Goal: Information Seeking & Learning: Find specific fact

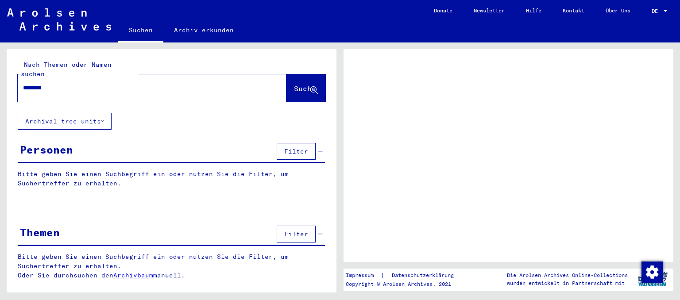
type input "********"
click at [299, 86] on button "Suche" at bounding box center [305, 87] width 39 height 27
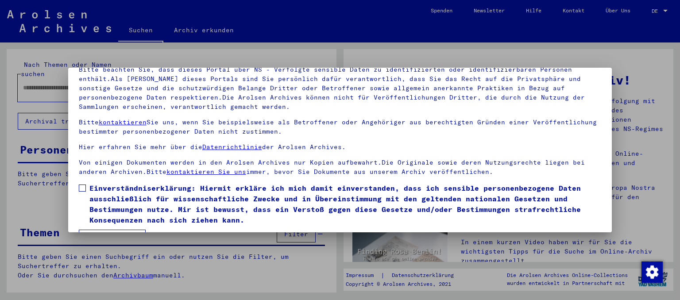
scroll to position [74, 0]
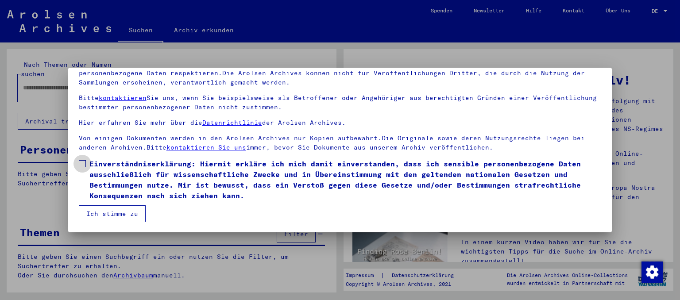
click at [81, 164] on span at bounding box center [82, 163] width 7 height 7
click at [125, 215] on button "Ich stimme zu" at bounding box center [112, 213] width 67 height 17
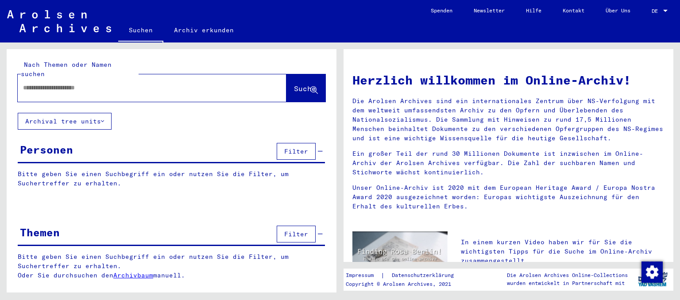
click at [97, 83] on input "text" at bounding box center [141, 87] width 237 height 9
type input "********"
click at [291, 85] on button "Suche" at bounding box center [305, 87] width 39 height 27
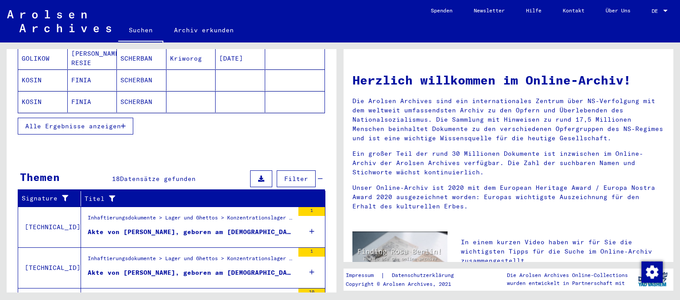
scroll to position [316, 0]
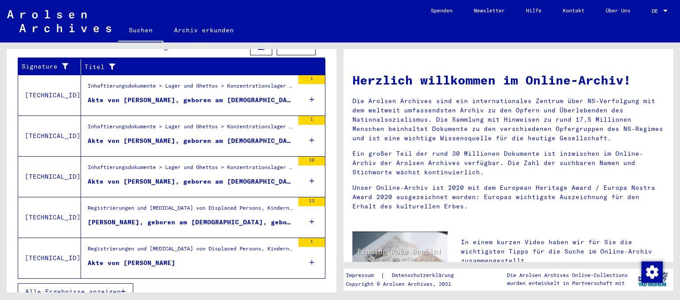
click at [308, 165] on div "10" at bounding box center [311, 177] width 27 height 40
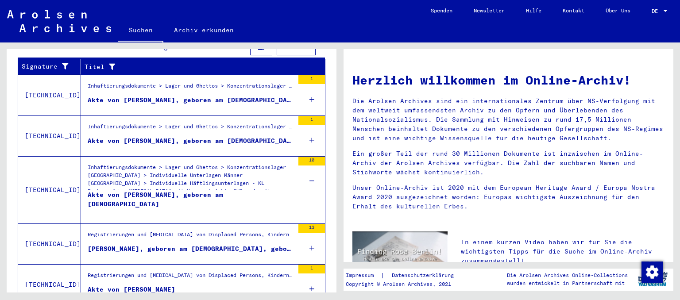
click at [242, 166] on div "Inhaftierungsdokumente > Lager und Ghettos > Konzentrationslager [GEOGRAPHIC_DA…" at bounding box center [191, 176] width 206 height 27
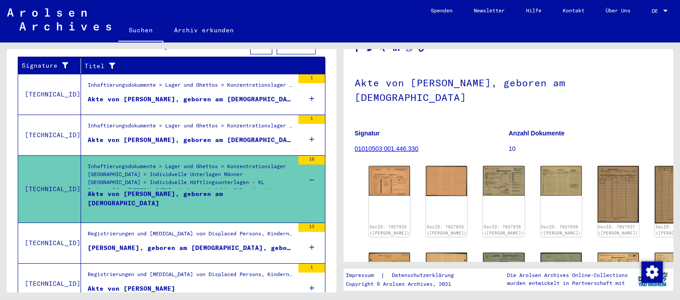
scroll to position [49, 0]
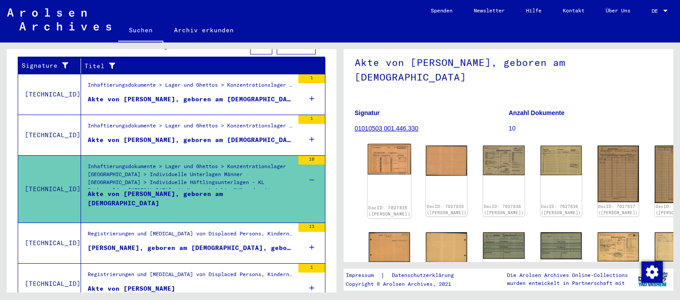
click at [374, 170] on div "DocID: 7027835 ([PERSON_NAME])" at bounding box center [389, 181] width 43 height 74
click at [383, 146] on img at bounding box center [389, 159] width 43 height 31
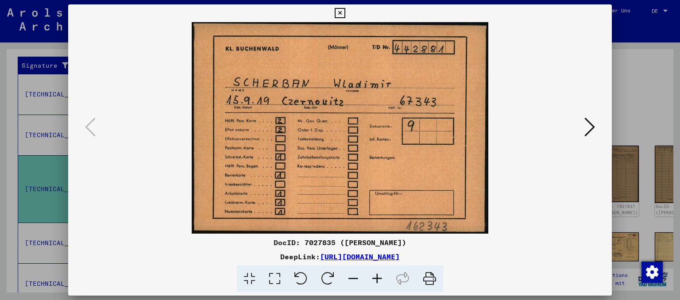
click at [585, 127] on button at bounding box center [590, 127] width 16 height 25
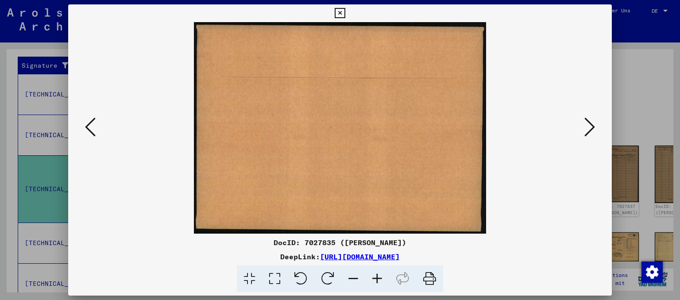
click at [585, 127] on button at bounding box center [590, 127] width 16 height 25
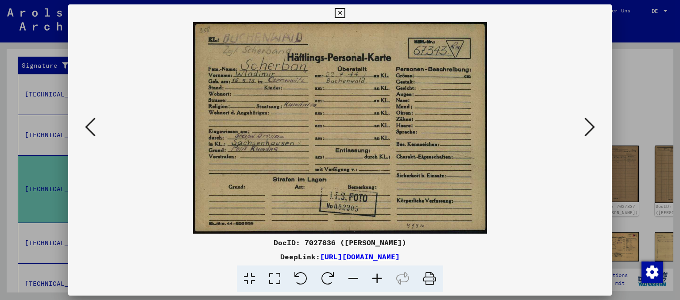
click at [592, 127] on icon at bounding box center [590, 126] width 11 height 21
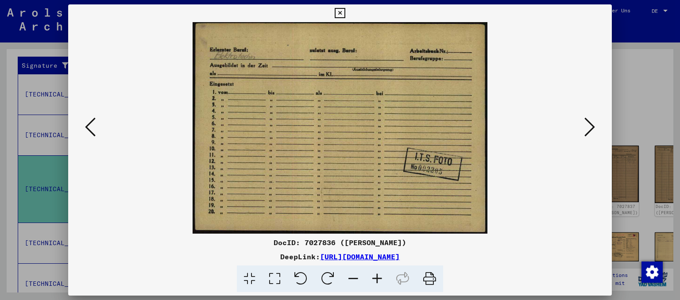
click at [592, 127] on icon at bounding box center [590, 126] width 11 height 21
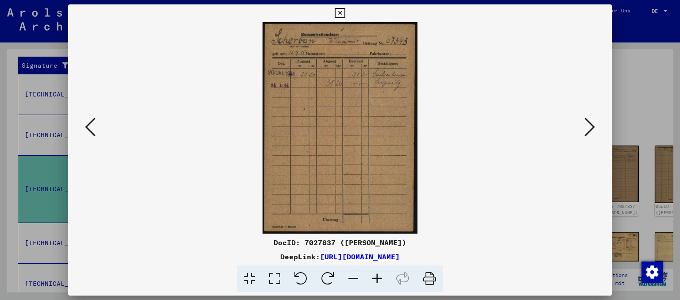
click at [590, 125] on icon at bounding box center [590, 126] width 11 height 21
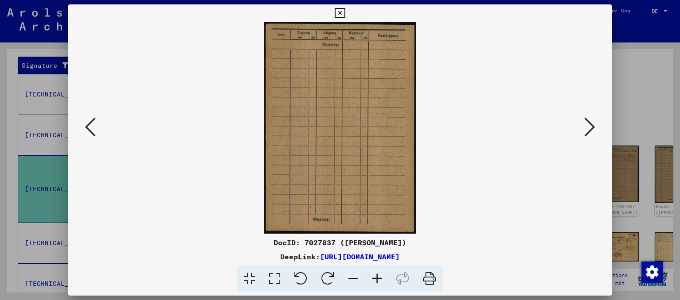
click at [590, 125] on icon at bounding box center [590, 126] width 11 height 21
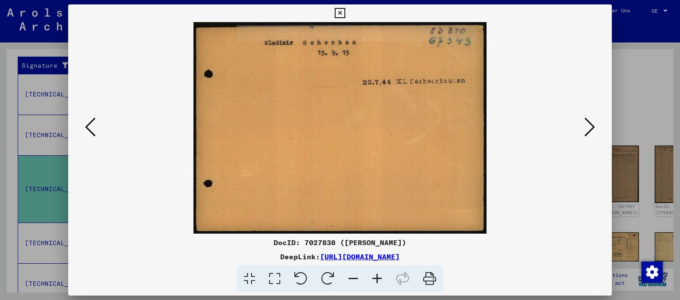
click at [604, 140] on div at bounding box center [340, 128] width 544 height 212
click at [593, 133] on icon at bounding box center [590, 126] width 11 height 21
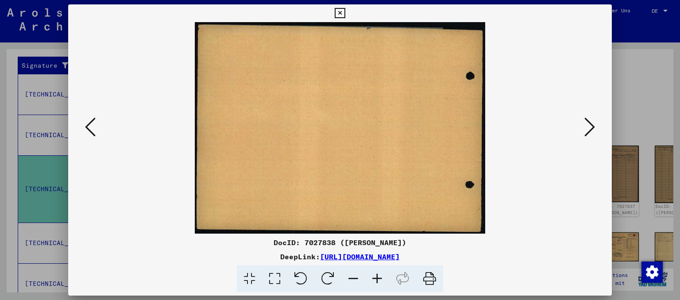
click at [593, 133] on icon at bounding box center [590, 126] width 11 height 21
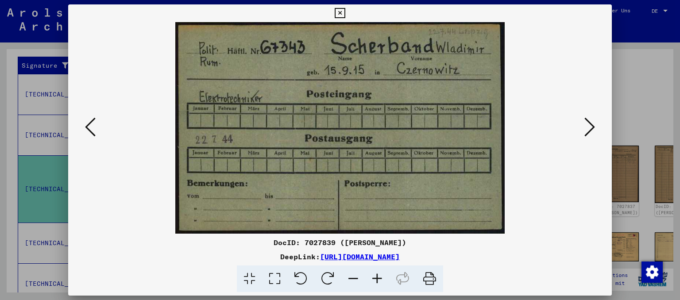
click at [593, 133] on icon at bounding box center [590, 126] width 11 height 21
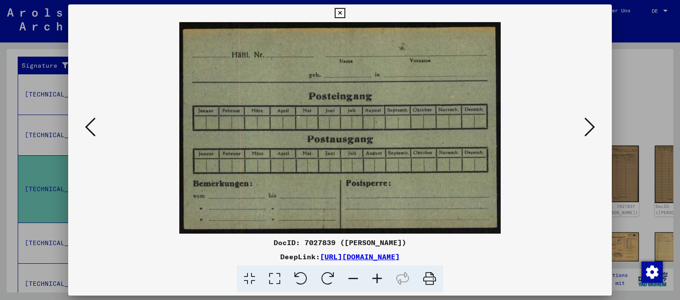
click at [91, 128] on icon at bounding box center [90, 126] width 11 height 21
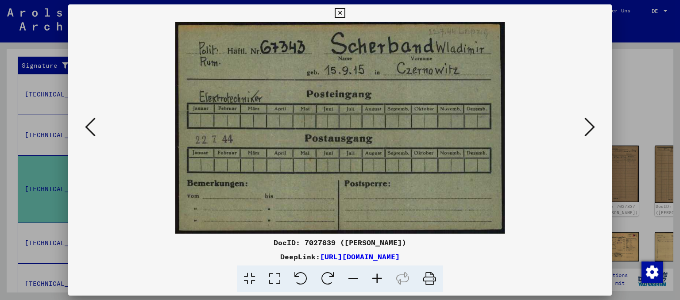
click at [580, 123] on img at bounding box center [340, 128] width 484 height 212
click at [595, 127] on icon at bounding box center [590, 126] width 11 height 21
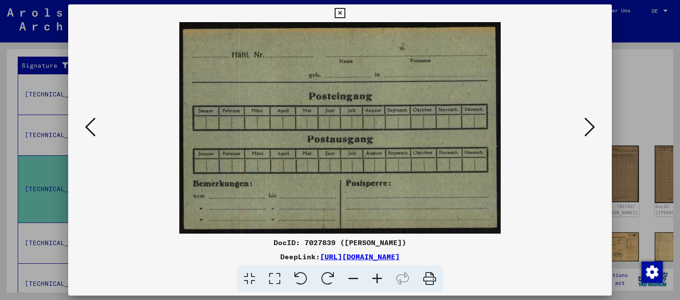
click at [595, 127] on icon at bounding box center [590, 126] width 11 height 21
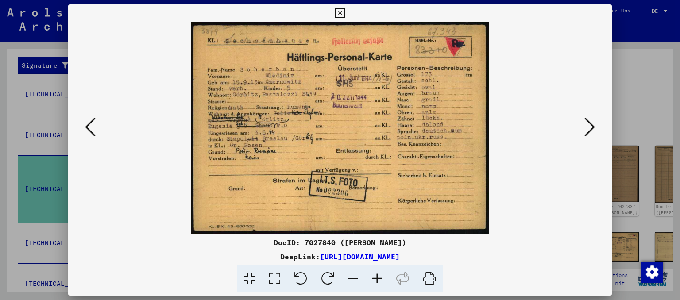
click at [375, 278] on icon at bounding box center [377, 279] width 24 height 27
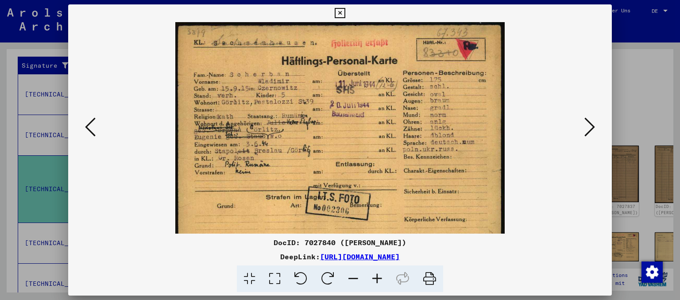
click at [375, 278] on icon at bounding box center [377, 279] width 24 height 27
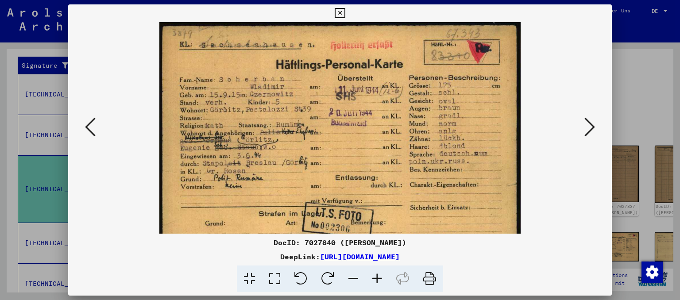
click at [375, 278] on icon at bounding box center [377, 279] width 24 height 27
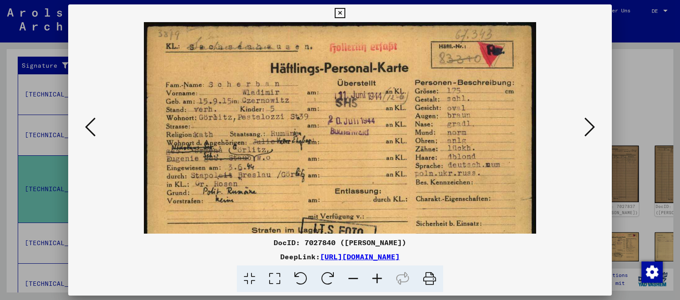
click at [375, 278] on icon at bounding box center [377, 279] width 24 height 27
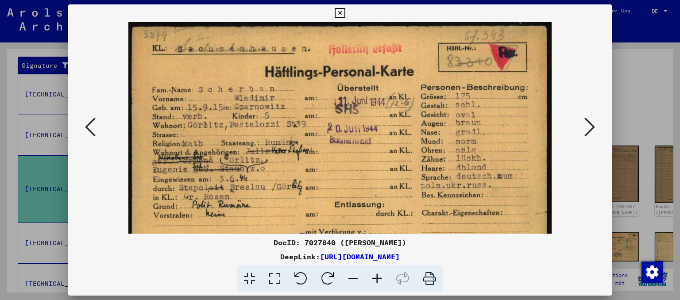
click at [375, 278] on icon at bounding box center [377, 279] width 24 height 27
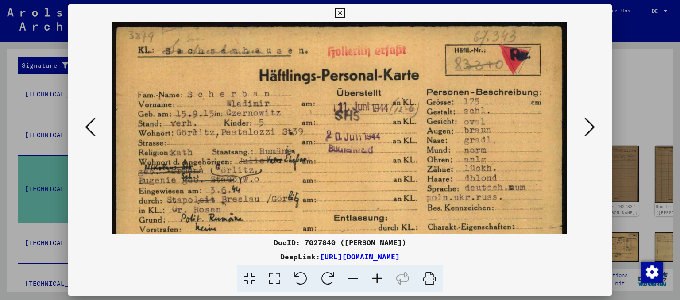
click at [375, 278] on icon at bounding box center [377, 279] width 24 height 27
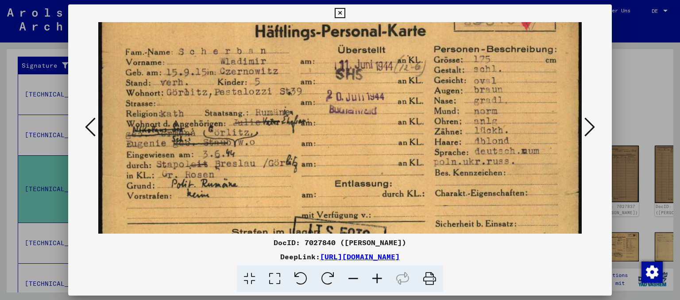
scroll to position [52, 0]
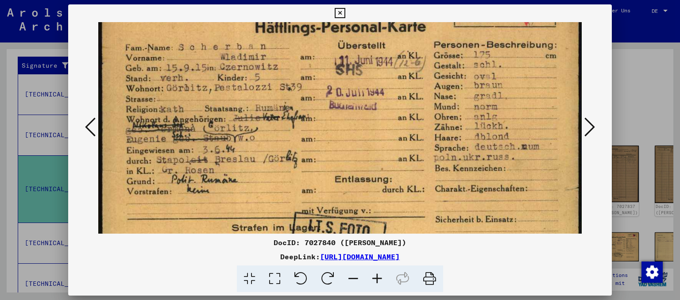
drag, startPoint x: 308, startPoint y: 210, endPoint x: 395, endPoint y: 159, distance: 101.5
click at [395, 159] on img at bounding box center [341, 142] width 486 height 345
click at [593, 121] on icon at bounding box center [590, 126] width 11 height 21
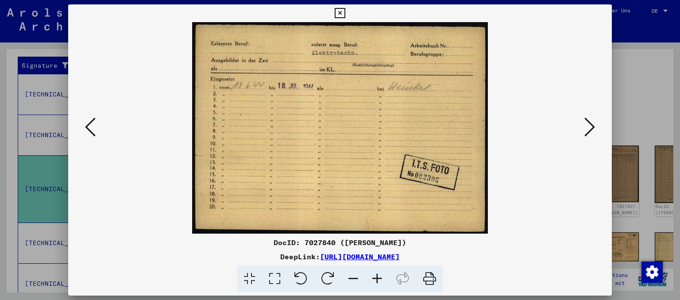
click at [593, 121] on icon at bounding box center [590, 126] width 11 height 21
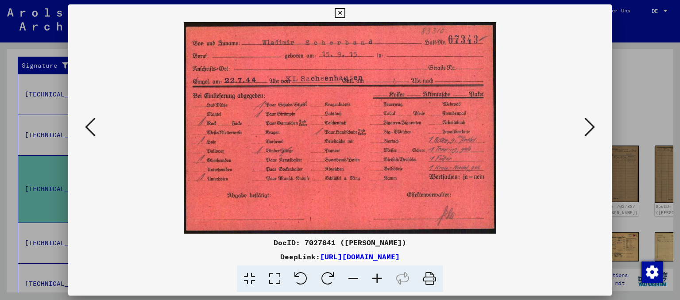
click at [593, 121] on icon at bounding box center [590, 126] width 11 height 21
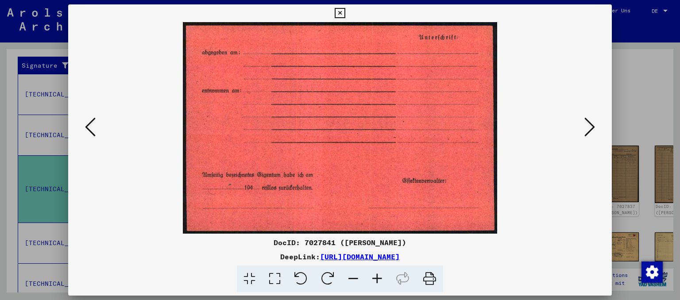
click at [593, 121] on icon at bounding box center [590, 126] width 11 height 21
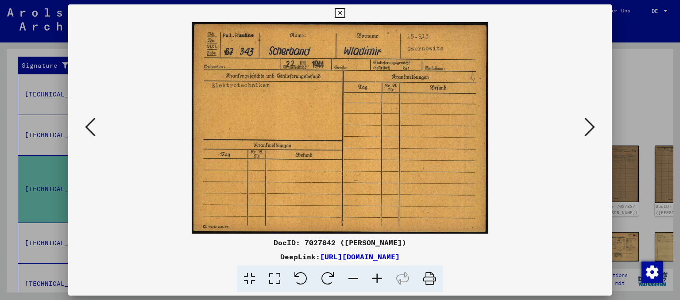
click at [593, 121] on icon at bounding box center [590, 126] width 11 height 21
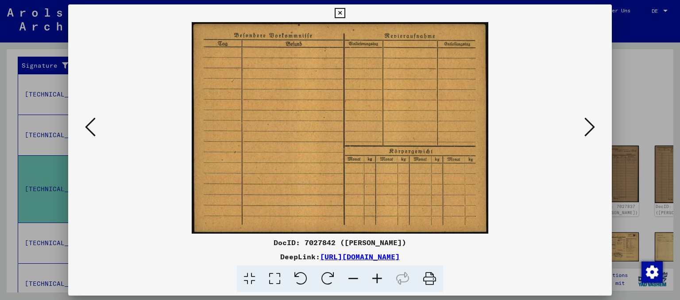
click at [593, 121] on icon at bounding box center [590, 126] width 11 height 21
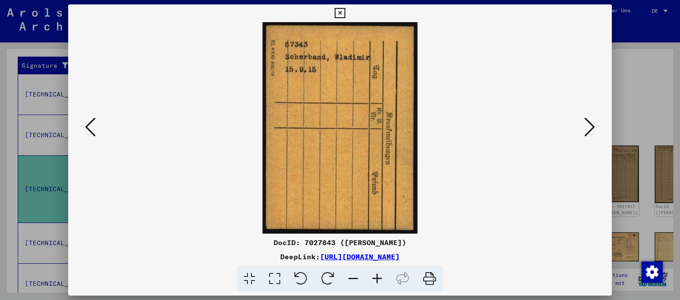
click at [593, 121] on icon at bounding box center [590, 126] width 11 height 21
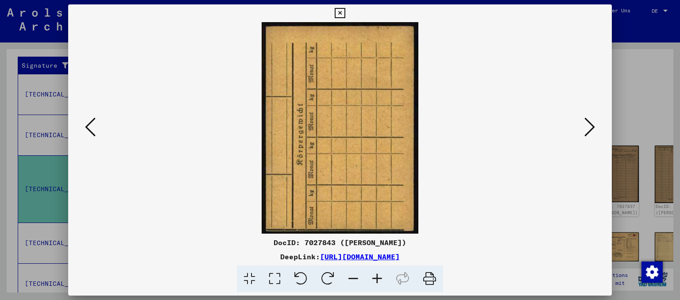
click at [593, 121] on icon at bounding box center [590, 126] width 11 height 21
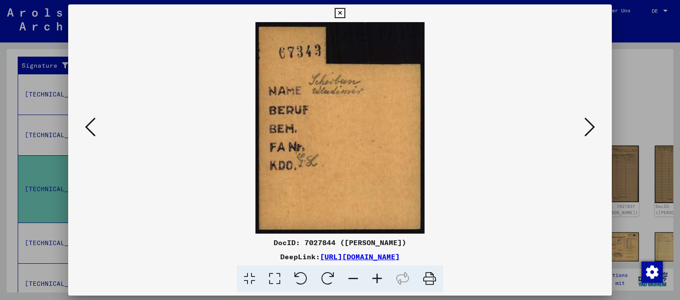
click at [593, 121] on icon at bounding box center [590, 126] width 11 height 21
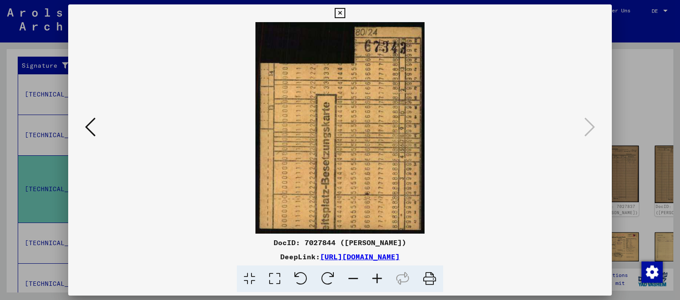
click at [345, 17] on icon at bounding box center [340, 13] width 10 height 11
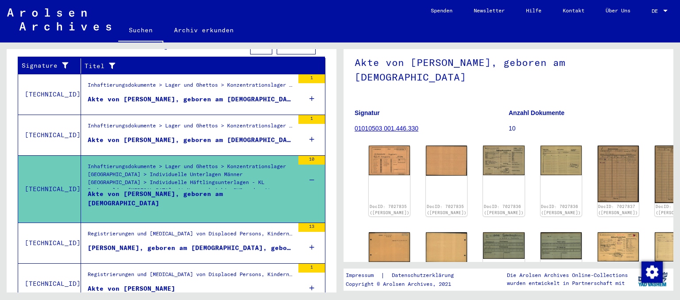
click at [209, 244] on div "[PERSON_NAME], geboren am [DEMOGRAPHIC_DATA], geboren in [GEOGRAPHIC_DATA]" at bounding box center [191, 248] width 206 height 9
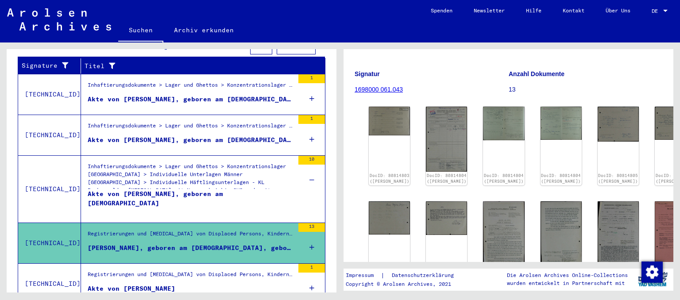
scroll to position [97, 0]
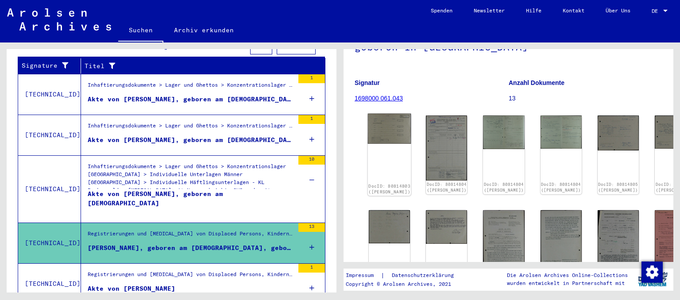
click at [387, 135] on img at bounding box center [389, 129] width 43 height 30
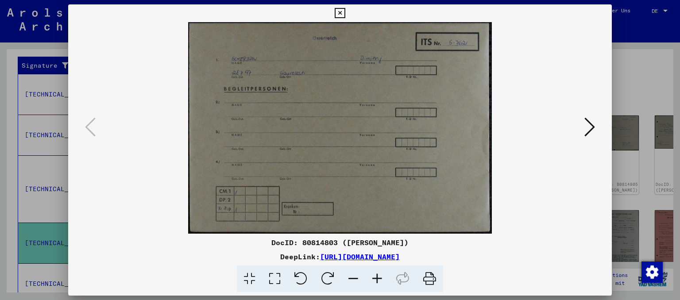
click at [585, 132] on button at bounding box center [590, 127] width 16 height 25
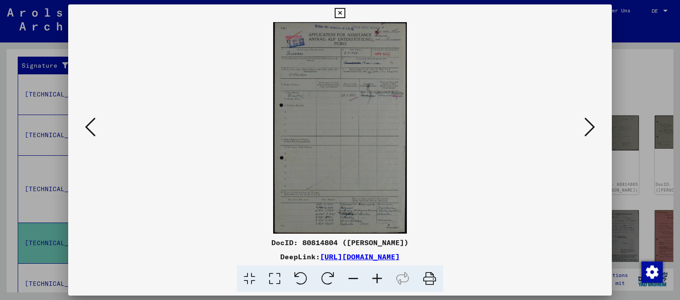
click at [403, 152] on img at bounding box center [340, 128] width 484 height 212
click at [376, 283] on icon at bounding box center [377, 279] width 24 height 27
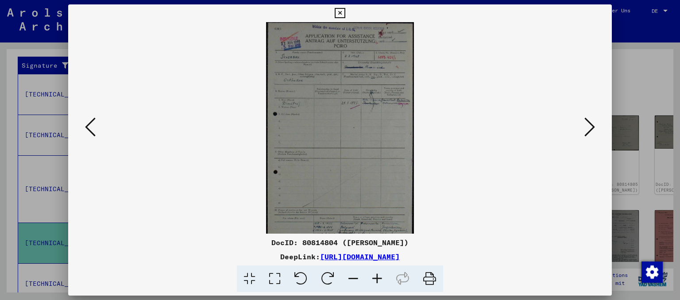
click at [376, 283] on icon at bounding box center [377, 279] width 24 height 27
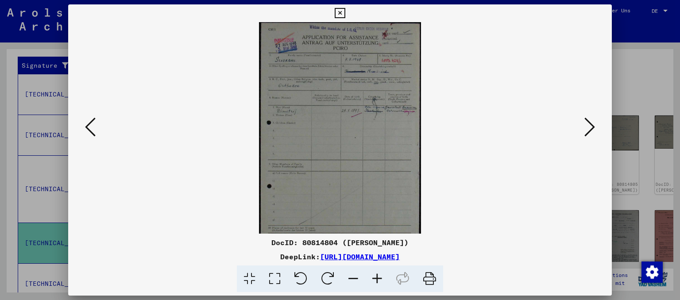
click at [376, 283] on icon at bounding box center [377, 279] width 24 height 27
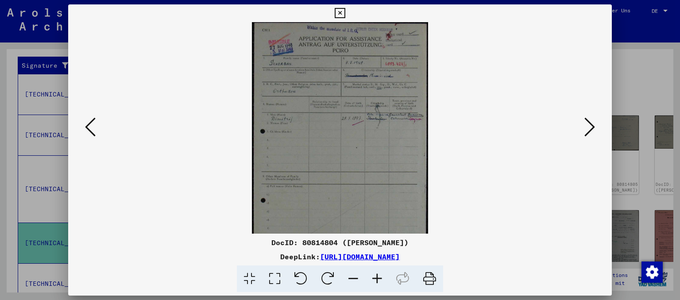
click at [376, 283] on icon at bounding box center [377, 279] width 24 height 27
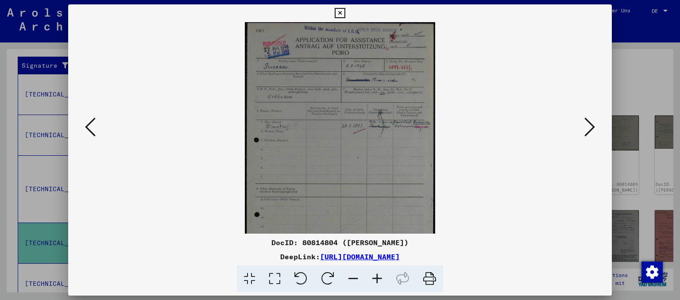
click at [376, 283] on icon at bounding box center [377, 279] width 24 height 27
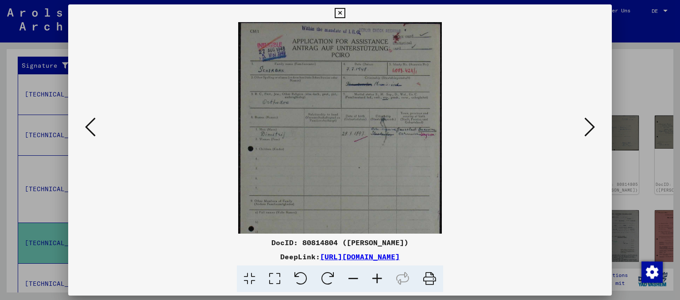
click at [376, 283] on icon at bounding box center [377, 279] width 24 height 27
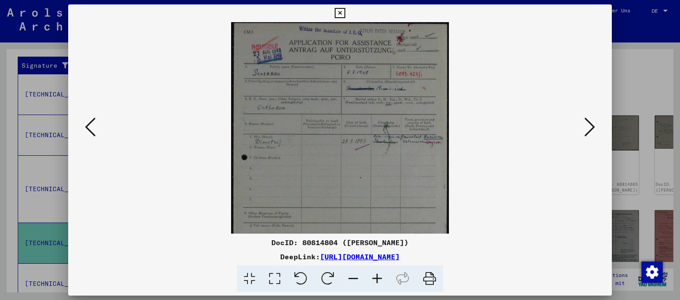
click at [376, 283] on icon at bounding box center [377, 279] width 24 height 27
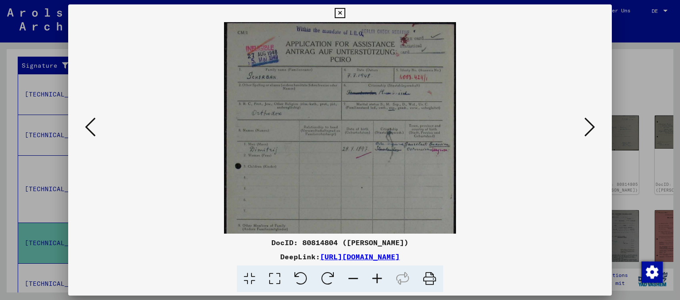
click at [376, 283] on icon at bounding box center [377, 279] width 24 height 27
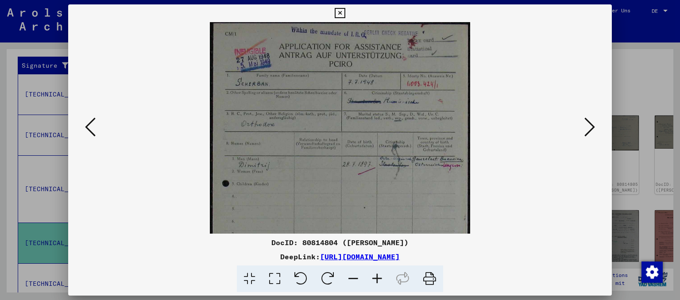
click at [376, 283] on icon at bounding box center [377, 279] width 24 height 27
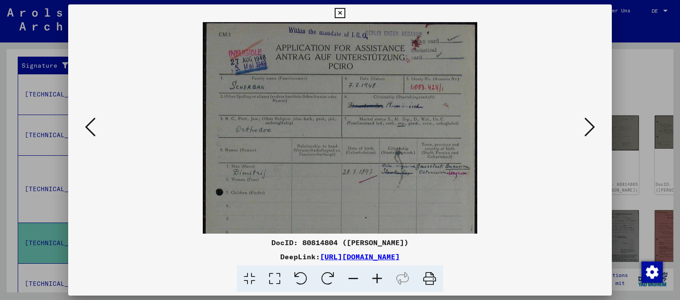
click at [376, 283] on icon at bounding box center [377, 279] width 24 height 27
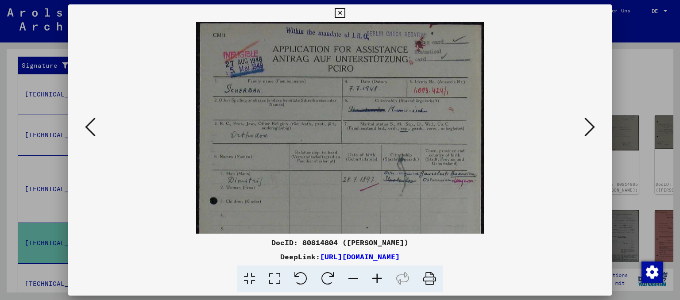
click at [376, 283] on icon at bounding box center [377, 279] width 24 height 27
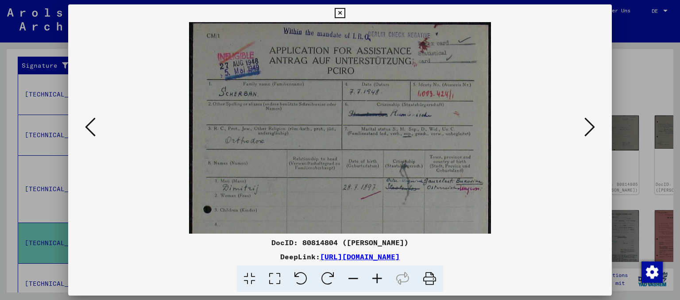
click at [376, 283] on icon at bounding box center [377, 279] width 24 height 27
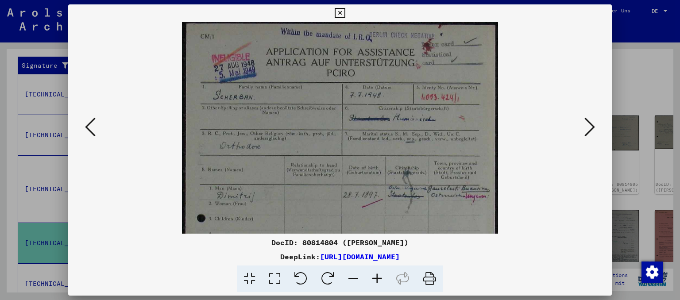
click at [376, 283] on icon at bounding box center [377, 279] width 24 height 27
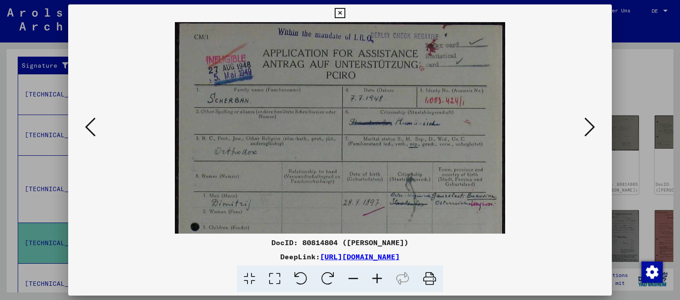
click at [376, 283] on icon at bounding box center [377, 279] width 24 height 27
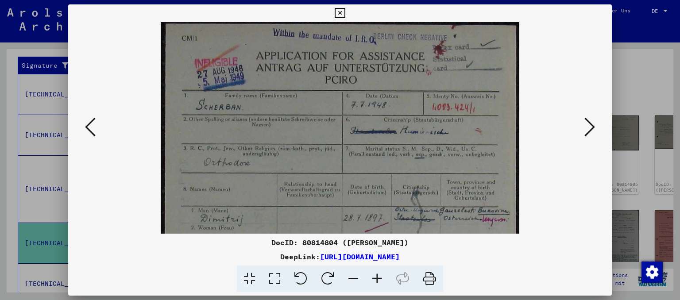
click at [376, 283] on icon at bounding box center [377, 279] width 24 height 27
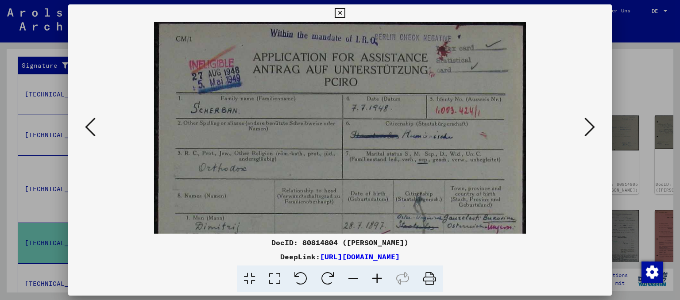
click at [376, 283] on icon at bounding box center [377, 279] width 24 height 27
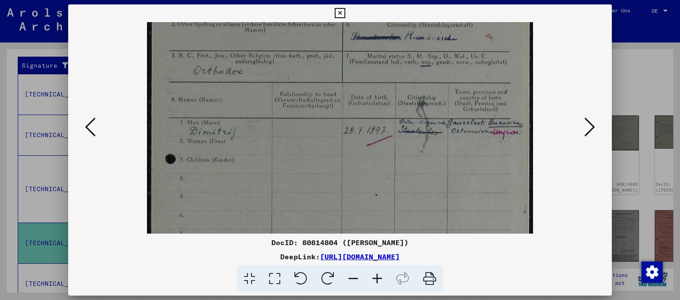
drag, startPoint x: 450, startPoint y: 192, endPoint x: 455, endPoint y: 86, distance: 105.9
click at [455, 86] on img at bounding box center [340, 224] width 387 height 610
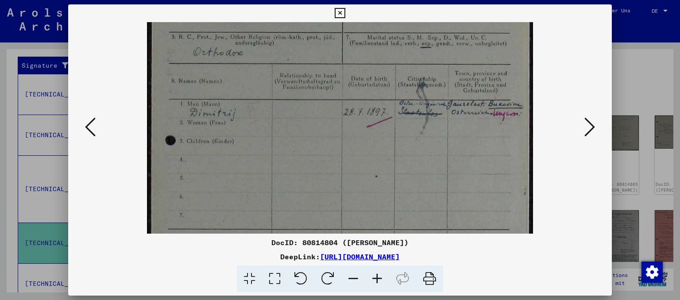
scroll to position [125, 0]
drag, startPoint x: 506, startPoint y: 132, endPoint x: 424, endPoint y: 112, distance: 84.1
click at [424, 112] on img at bounding box center [340, 202] width 387 height 610
click at [592, 134] on icon at bounding box center [590, 126] width 11 height 21
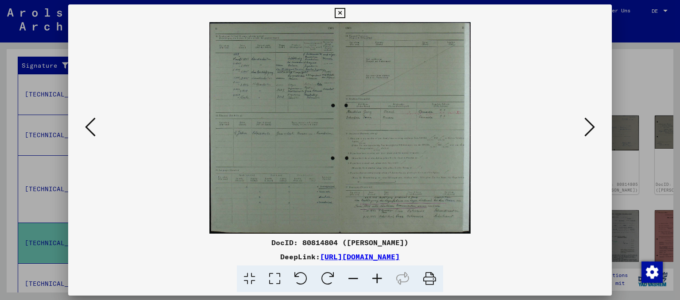
click at [442, 135] on img at bounding box center [340, 128] width 262 height 212
click at [382, 279] on icon at bounding box center [377, 279] width 24 height 27
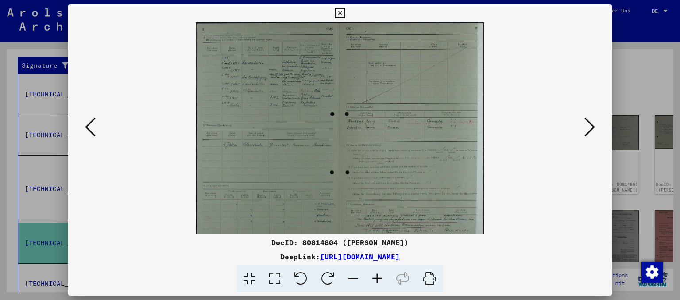
click at [382, 279] on icon at bounding box center [377, 279] width 24 height 27
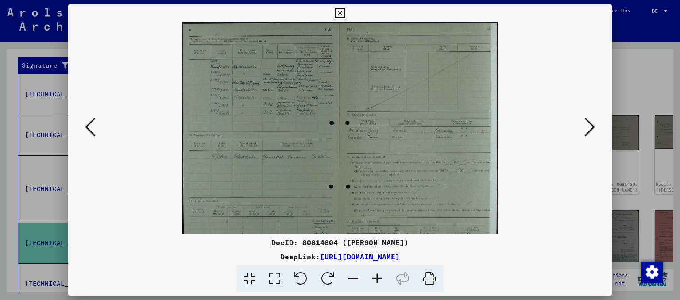
click at [382, 279] on icon at bounding box center [377, 279] width 24 height 27
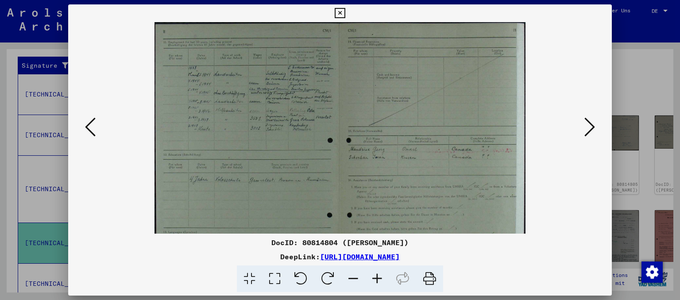
click at [382, 279] on icon at bounding box center [377, 279] width 24 height 27
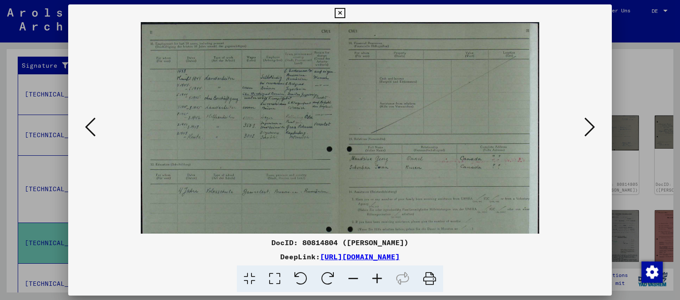
click at [382, 279] on icon at bounding box center [377, 279] width 24 height 27
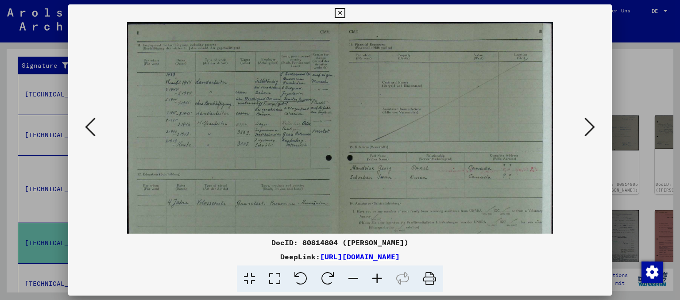
click at [382, 279] on icon at bounding box center [377, 279] width 24 height 27
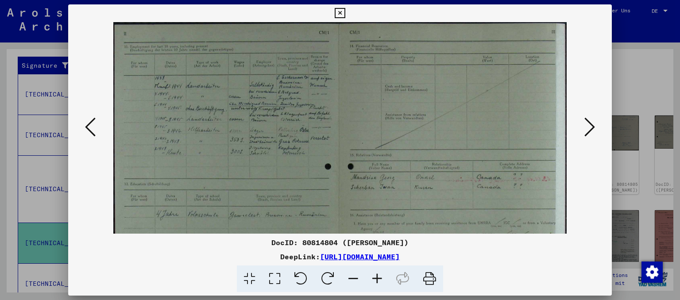
click at [382, 279] on icon at bounding box center [377, 279] width 24 height 27
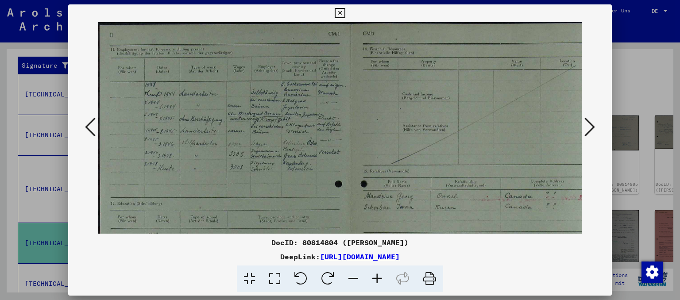
click at [382, 279] on icon at bounding box center [377, 279] width 24 height 27
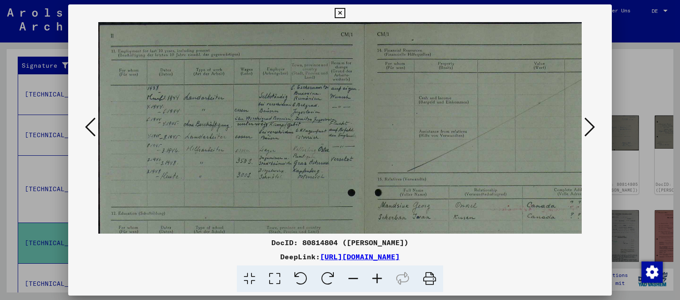
click at [382, 279] on icon at bounding box center [377, 279] width 24 height 27
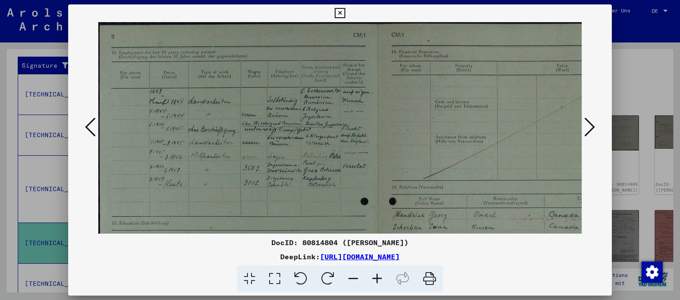
click at [382, 279] on icon at bounding box center [377, 279] width 24 height 27
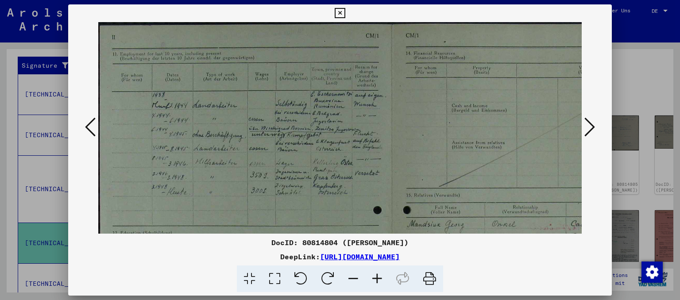
click at [382, 279] on icon at bounding box center [377, 279] width 24 height 27
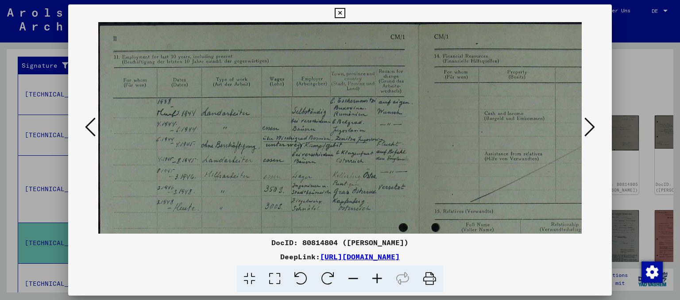
click at [382, 279] on icon at bounding box center [377, 279] width 24 height 27
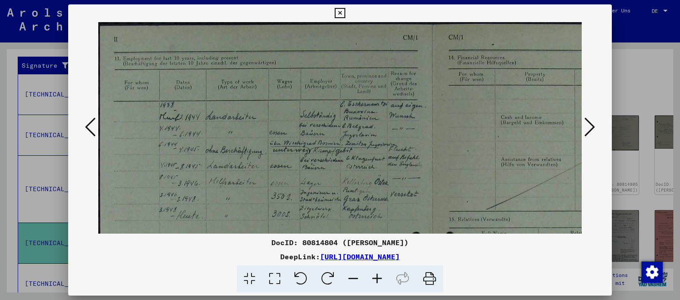
click at [382, 279] on icon at bounding box center [377, 279] width 24 height 27
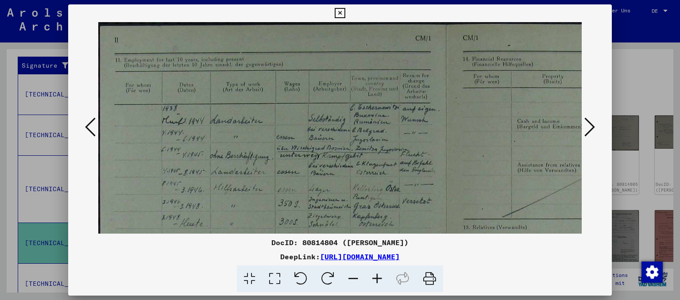
click at [382, 279] on icon at bounding box center [377, 279] width 24 height 27
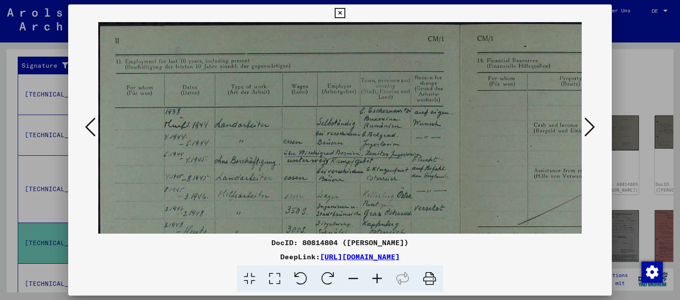
click at [382, 279] on icon at bounding box center [377, 279] width 24 height 27
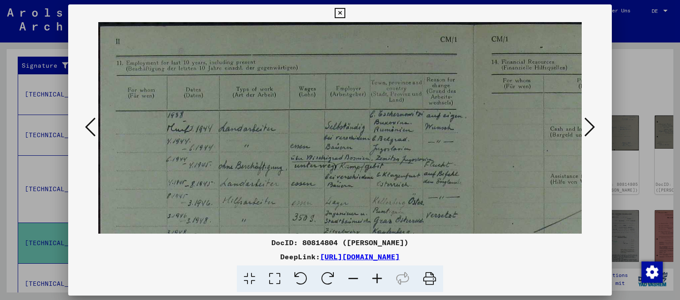
click at [382, 279] on icon at bounding box center [377, 279] width 24 height 27
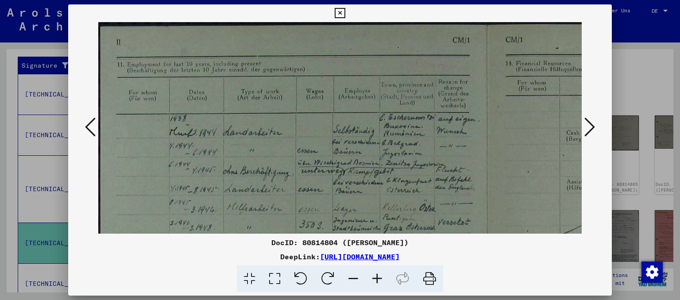
click at [382, 279] on icon at bounding box center [377, 279] width 24 height 27
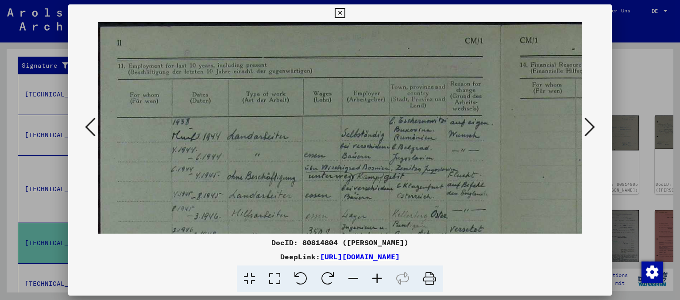
click at [382, 279] on icon at bounding box center [377, 279] width 24 height 27
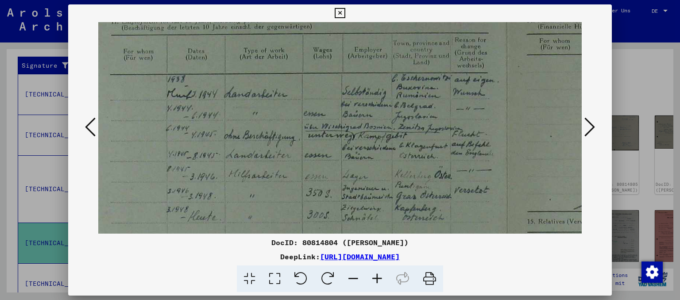
drag, startPoint x: 422, startPoint y: 166, endPoint x: 414, endPoint y: 116, distance: 50.7
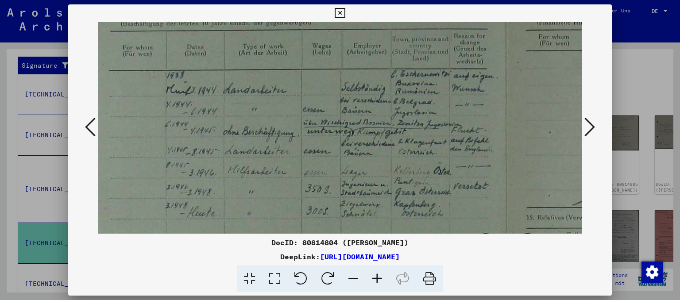
click at [378, 279] on icon at bounding box center [377, 279] width 24 height 27
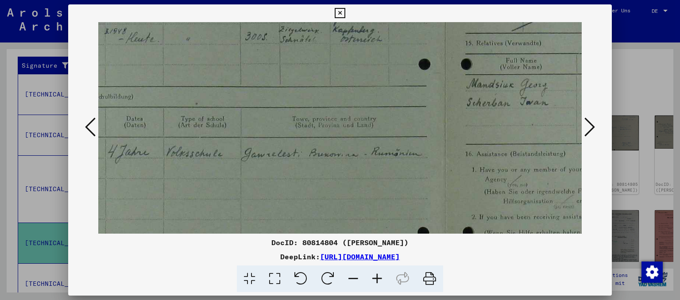
drag, startPoint x: 430, startPoint y: 159, endPoint x: 371, endPoint y: -15, distance: 183.6
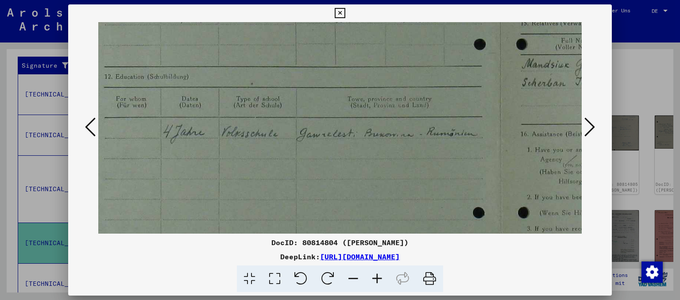
scroll to position [248, 0]
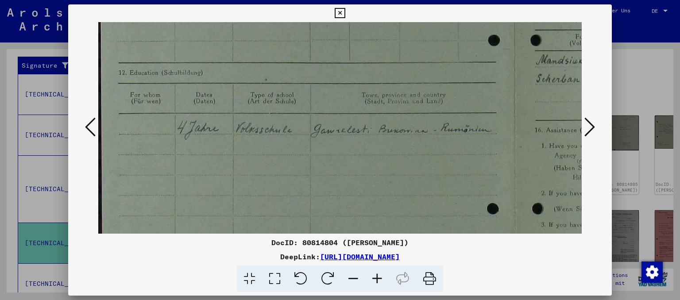
drag, startPoint x: 274, startPoint y: 174, endPoint x: 356, endPoint y: 151, distance: 85.9
click at [356, 151] on img at bounding box center [516, 112] width 836 height 677
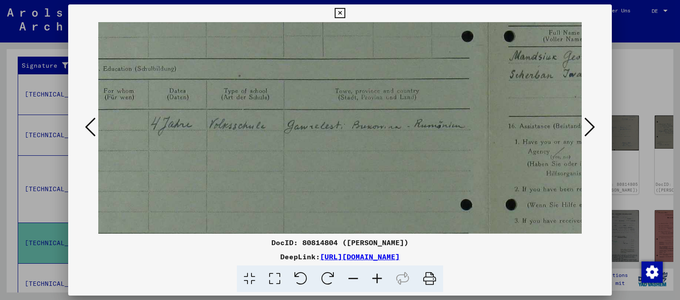
scroll to position [254, 36]
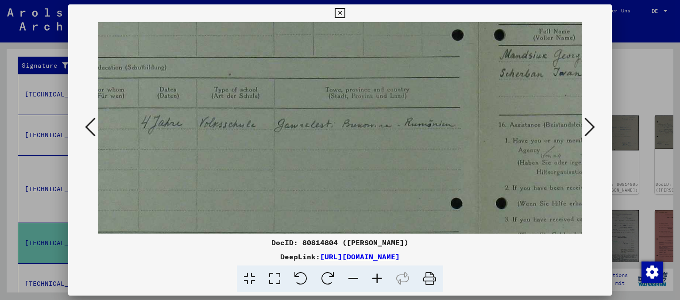
drag, startPoint x: 356, startPoint y: 151, endPoint x: 319, endPoint y: 145, distance: 37.6
click at [321, 145] on img at bounding box center [480, 106] width 836 height 677
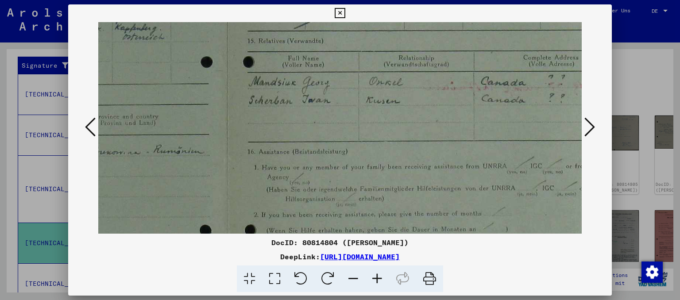
drag, startPoint x: 483, startPoint y: 135, endPoint x: 231, endPoint y: 162, distance: 253.4
click at [231, 162] on img at bounding box center [229, 133] width 836 height 677
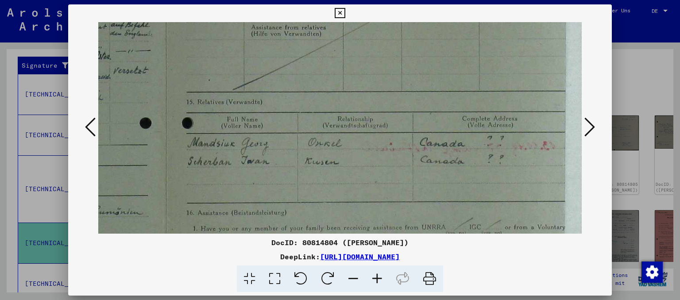
drag, startPoint x: 417, startPoint y: 120, endPoint x: 333, endPoint y: 180, distance: 103.4
click at [333, 180] on img at bounding box center [168, 195] width 836 height 677
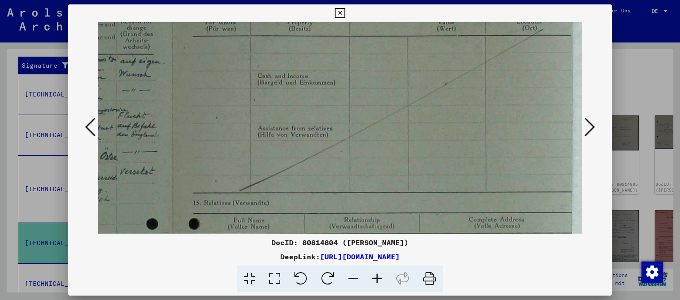
drag, startPoint x: 391, startPoint y: 105, endPoint x: 394, endPoint y: 197, distance: 92.6
click at [394, 197] on img at bounding box center [174, 295] width 836 height 677
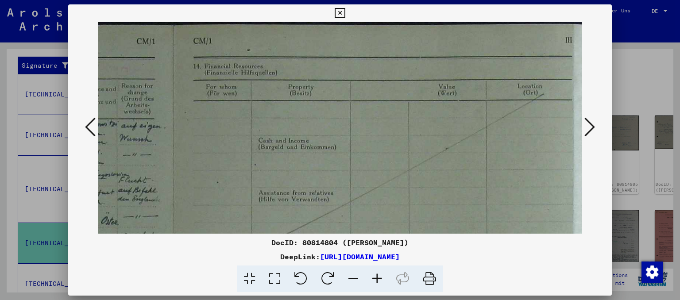
scroll to position [0, 342]
drag, startPoint x: 411, startPoint y: 181, endPoint x: 410, endPoint y: 231, distance: 50.5
click at [410, 235] on div "DocID: 80814804 ([PERSON_NAME]) DeepLink: [URL][DOMAIN_NAME]" at bounding box center [340, 148] width 544 height 288
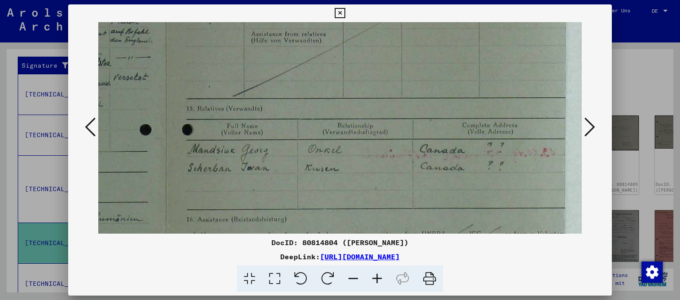
drag, startPoint x: 433, startPoint y: 188, endPoint x: 402, endPoint y: 19, distance: 172.4
click at [402, 19] on div "DocID: 80814804 ([PERSON_NAME]) DeepLink: [URL][DOMAIN_NAME]" at bounding box center [340, 148] width 544 height 288
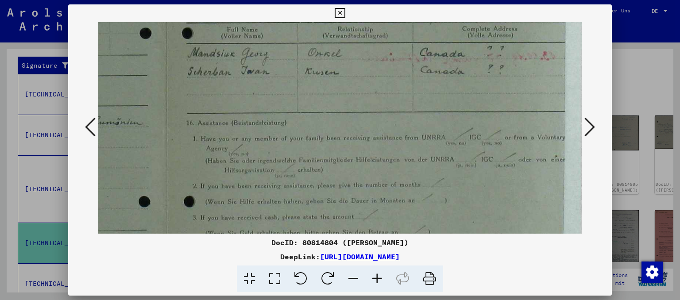
drag, startPoint x: 415, startPoint y: 186, endPoint x: 392, endPoint y: 101, distance: 88.1
click at [392, 101] on img at bounding box center [168, 105] width 836 height 677
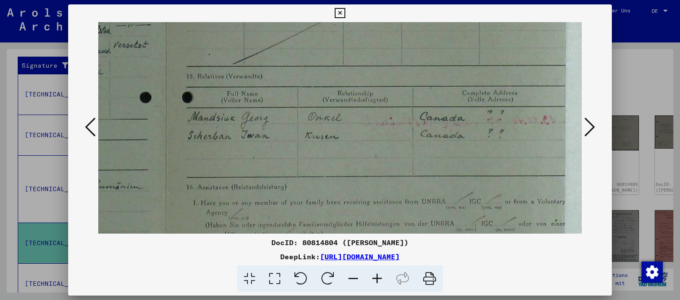
scroll to position [184, 348]
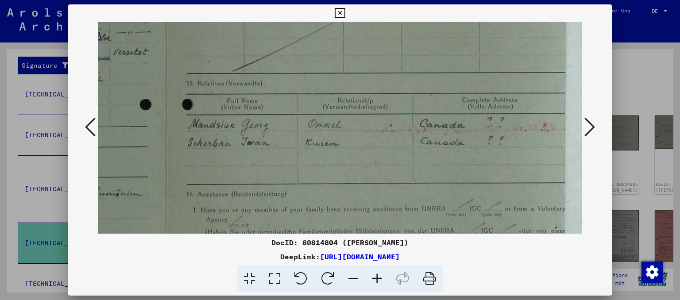
drag, startPoint x: 392, startPoint y: 101, endPoint x: 376, endPoint y: 172, distance: 73.1
click at [376, 172] on img at bounding box center [168, 176] width 836 height 677
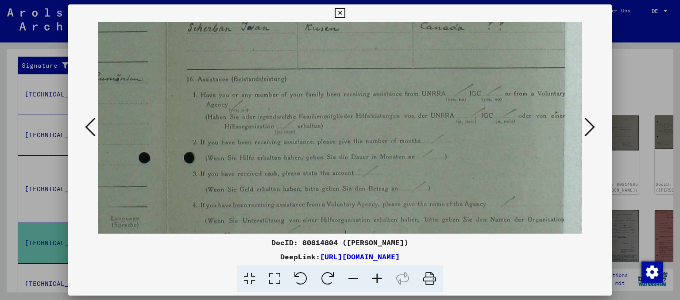
drag, startPoint x: 313, startPoint y: 203, endPoint x: 300, endPoint y: 82, distance: 121.1
click at [300, 82] on img at bounding box center [168, 61] width 836 height 677
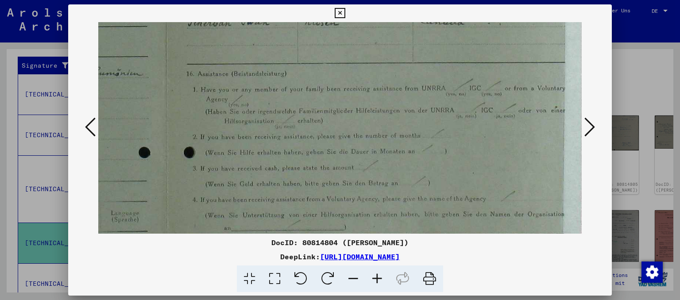
click at [589, 125] on icon at bounding box center [590, 126] width 11 height 21
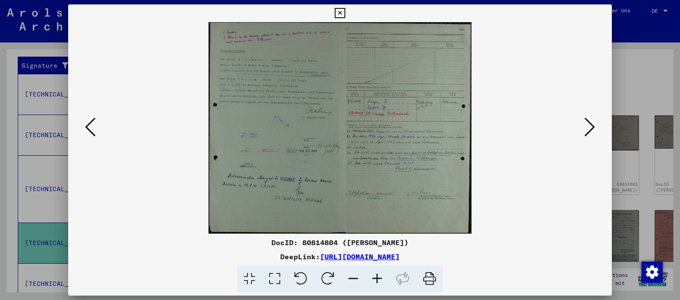
click at [376, 279] on icon at bounding box center [377, 279] width 24 height 27
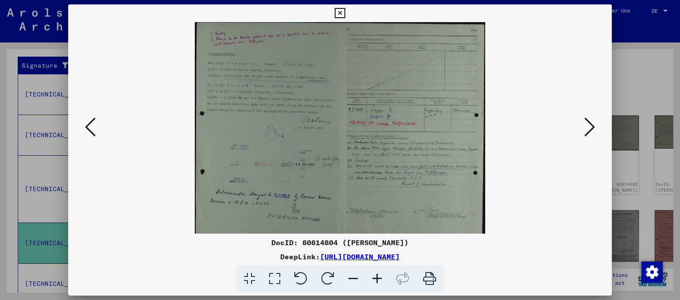
click at [376, 279] on icon at bounding box center [377, 279] width 24 height 27
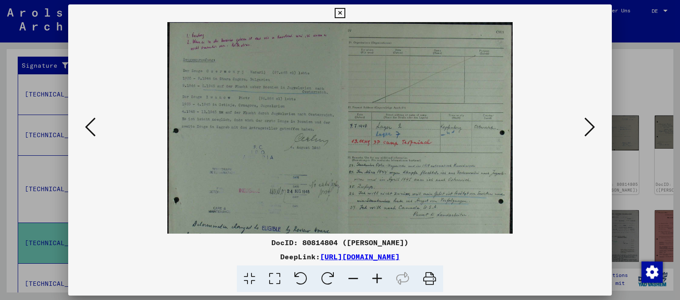
click at [376, 279] on icon at bounding box center [377, 279] width 24 height 27
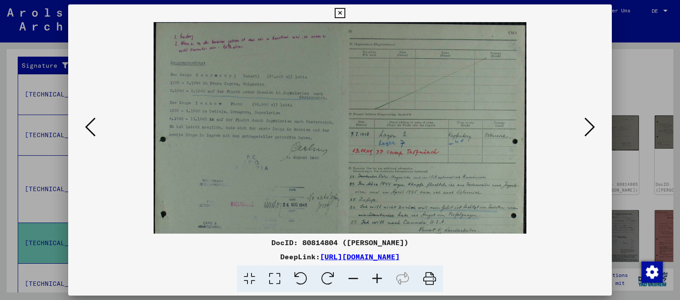
click at [376, 279] on icon at bounding box center [377, 279] width 24 height 27
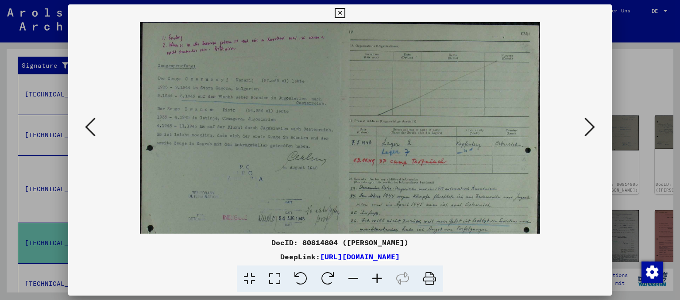
click at [376, 279] on icon at bounding box center [377, 279] width 24 height 27
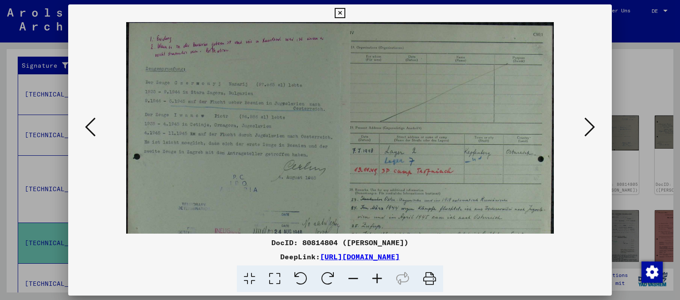
click at [376, 279] on icon at bounding box center [377, 279] width 24 height 27
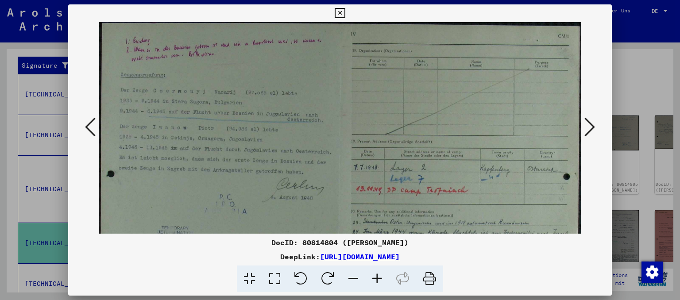
click at [376, 279] on icon at bounding box center [377, 279] width 24 height 27
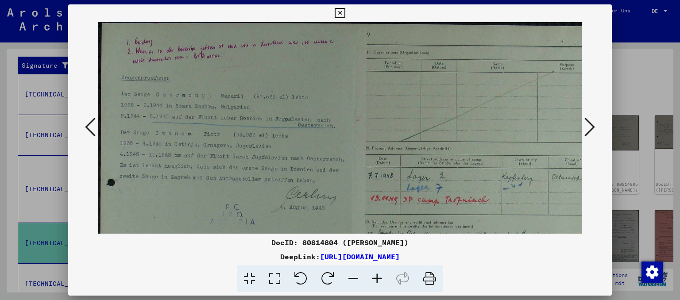
click at [376, 279] on icon at bounding box center [377, 279] width 24 height 27
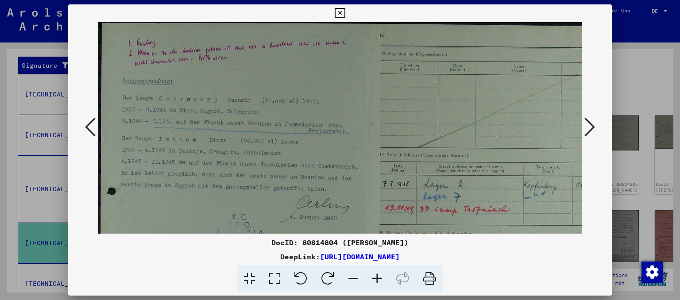
click at [376, 279] on icon at bounding box center [377, 279] width 24 height 27
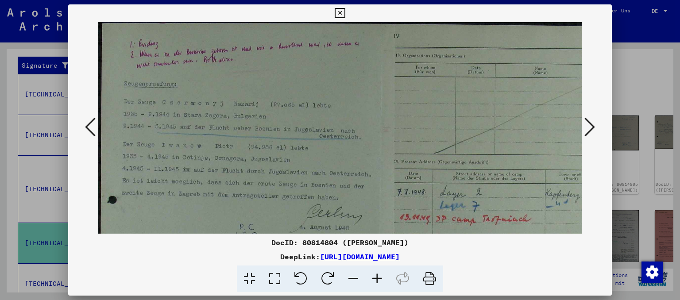
click at [376, 279] on icon at bounding box center [377, 279] width 24 height 27
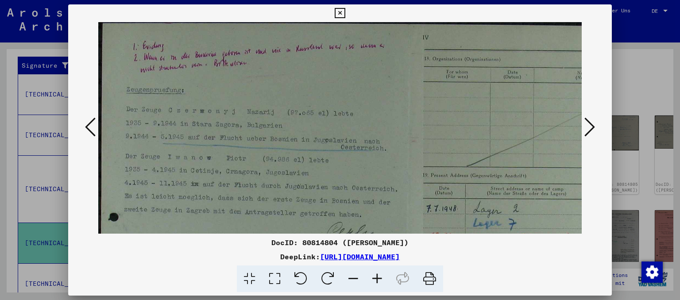
click at [376, 279] on icon at bounding box center [377, 279] width 24 height 27
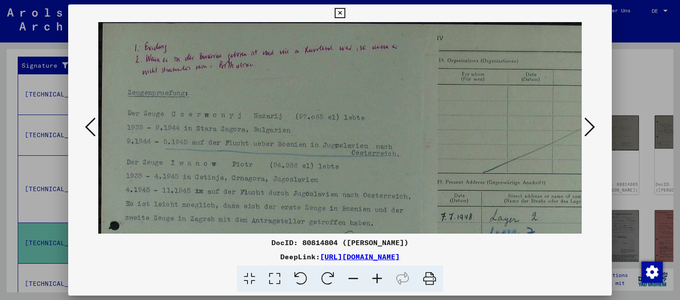
click at [376, 279] on icon at bounding box center [377, 279] width 24 height 27
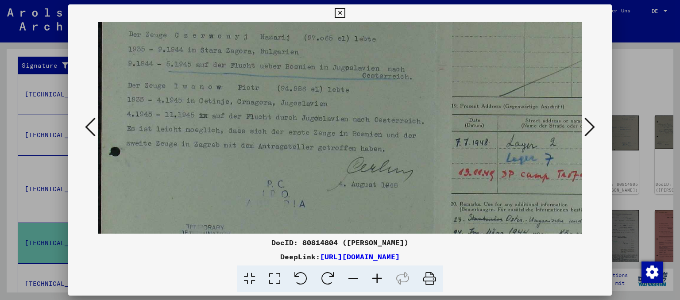
drag, startPoint x: 351, startPoint y: 214, endPoint x: 354, endPoint y: 116, distance: 97.5
click at [354, 117] on img at bounding box center [436, 211] width 676 height 544
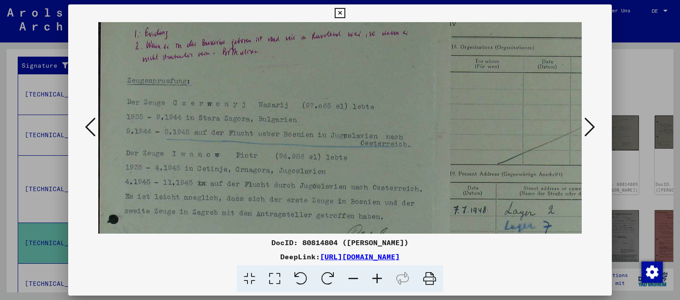
drag, startPoint x: 420, startPoint y: 120, endPoint x: 418, endPoint y: 208, distance: 88.1
click at [418, 208] on img at bounding box center [435, 279] width 676 height 544
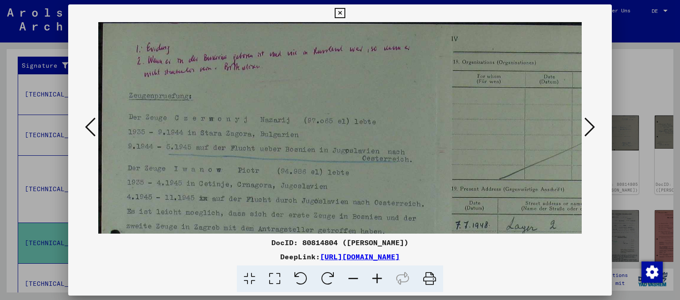
drag, startPoint x: 403, startPoint y: 132, endPoint x: 414, endPoint y: 208, distance: 77.3
click at [414, 208] on img at bounding box center [436, 294] width 676 height 544
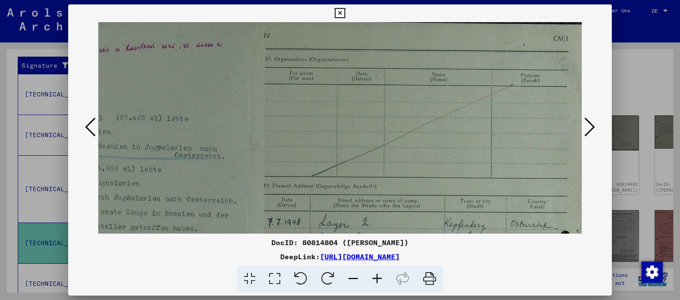
drag, startPoint x: 368, startPoint y: 177, endPoint x: 150, endPoint y: 186, distance: 217.6
click at [150, 186] on img at bounding box center [249, 291] width 676 height 544
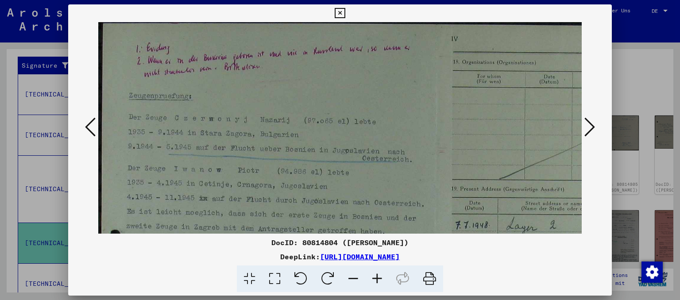
drag, startPoint x: 269, startPoint y: 148, endPoint x: 472, endPoint y: 205, distance: 211.1
click at [472, 205] on img at bounding box center [436, 294] width 676 height 544
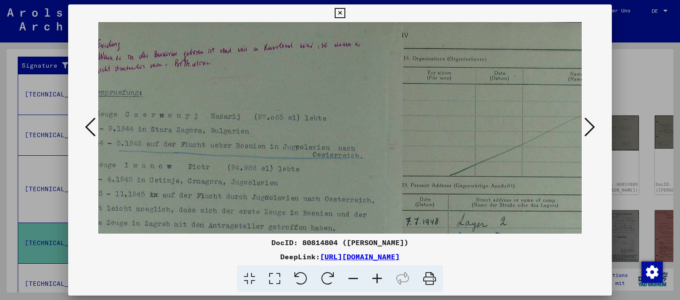
scroll to position [0, 188]
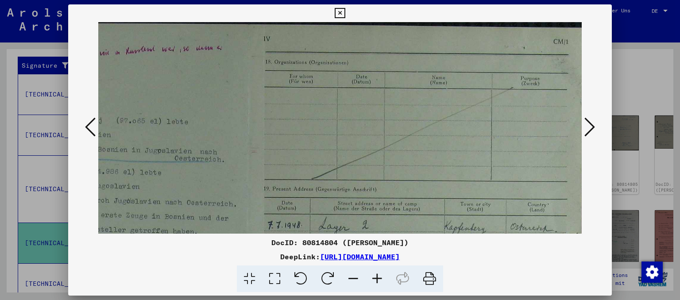
drag, startPoint x: 286, startPoint y: 127, endPoint x: 171, endPoint y: 144, distance: 116.4
click at [171, 144] on img at bounding box center [249, 294] width 676 height 544
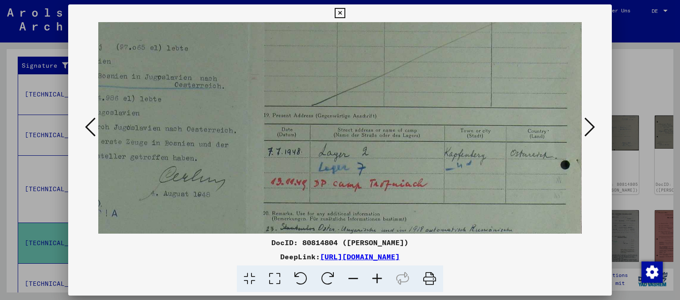
drag, startPoint x: 450, startPoint y: 164, endPoint x: 328, endPoint y: 91, distance: 142.6
click at [328, 91] on img at bounding box center [249, 221] width 676 height 544
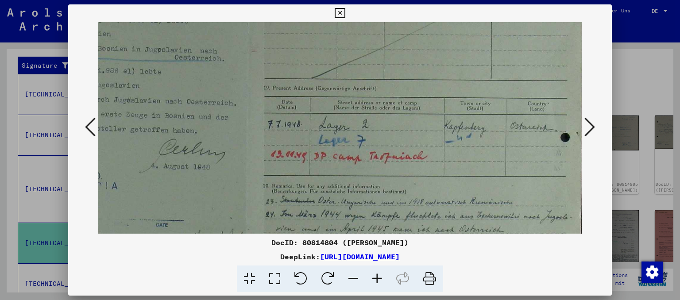
drag, startPoint x: 460, startPoint y: 171, endPoint x: 440, endPoint y: 143, distance: 34.4
click at [440, 143] on img at bounding box center [249, 193] width 676 height 544
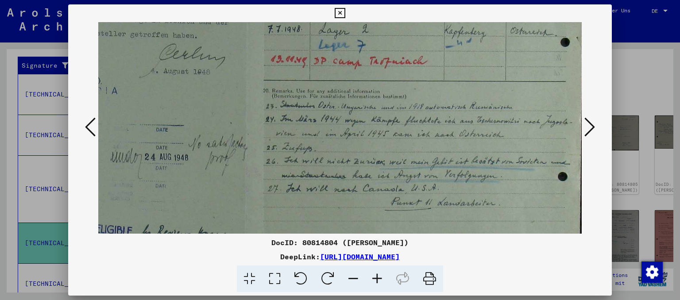
drag, startPoint x: 431, startPoint y: 185, endPoint x: 413, endPoint y: 93, distance: 93.5
click at [413, 93] on img at bounding box center [249, 98] width 676 height 544
click at [591, 128] on icon at bounding box center [590, 126] width 11 height 21
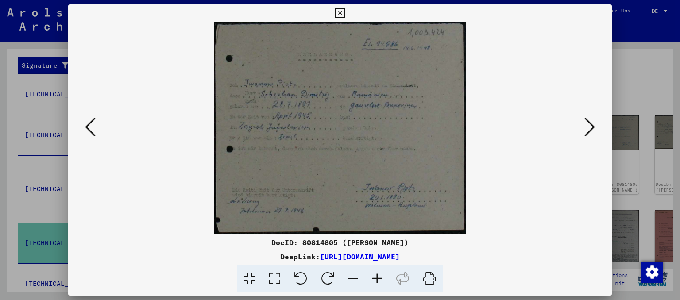
scroll to position [0, 0]
click at [380, 280] on icon at bounding box center [377, 279] width 24 height 27
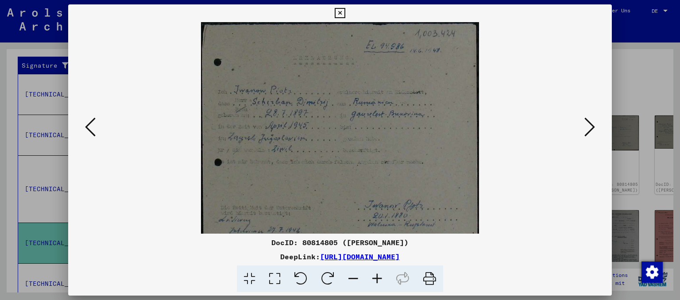
click at [380, 280] on icon at bounding box center [377, 279] width 24 height 27
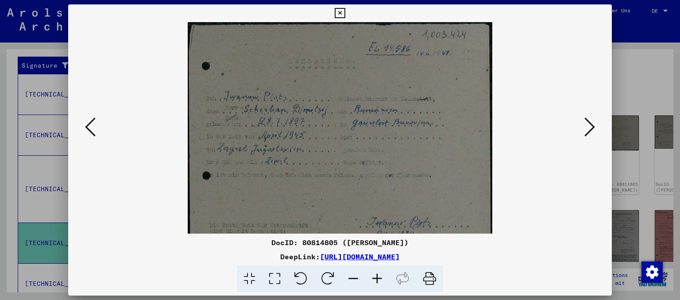
click at [380, 280] on icon at bounding box center [377, 279] width 24 height 27
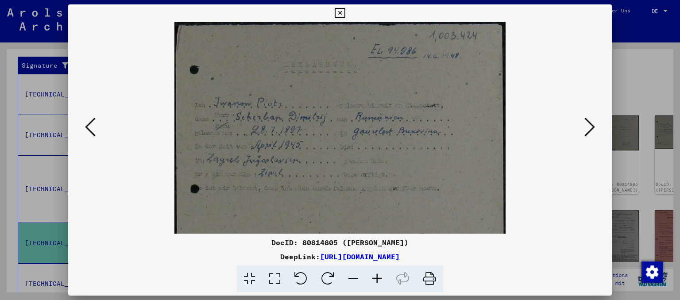
click at [380, 280] on icon at bounding box center [377, 279] width 24 height 27
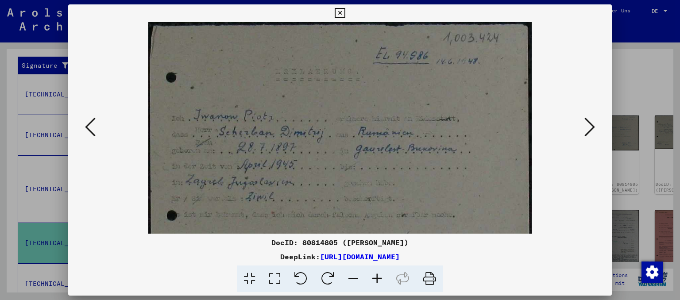
click at [380, 280] on icon at bounding box center [377, 279] width 24 height 27
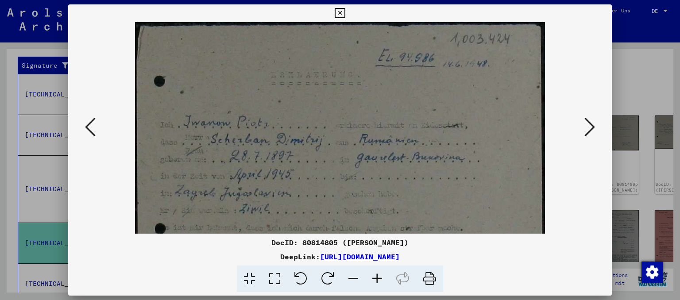
click at [380, 280] on icon at bounding box center [377, 279] width 24 height 27
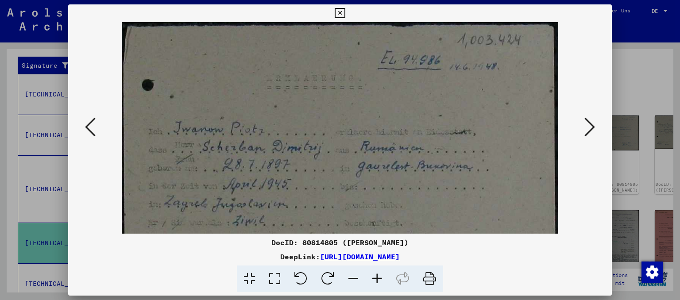
click at [380, 280] on icon at bounding box center [377, 279] width 24 height 27
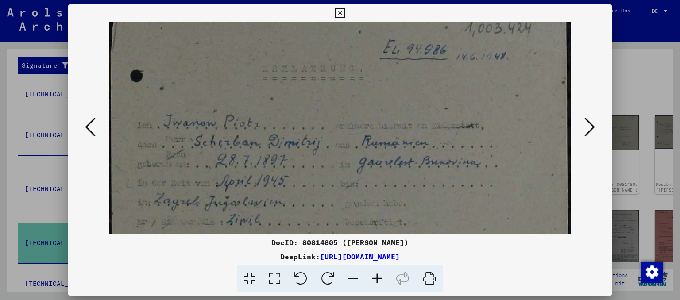
scroll to position [27, 0]
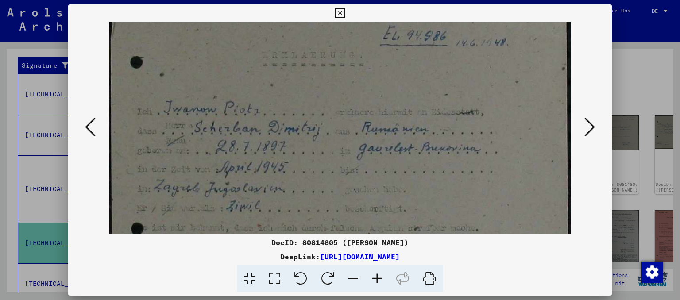
drag, startPoint x: 346, startPoint y: 198, endPoint x: 415, endPoint y: 172, distance: 74.3
click at [415, 172] on img at bounding box center [340, 190] width 463 height 389
click at [590, 128] on icon at bounding box center [590, 126] width 11 height 21
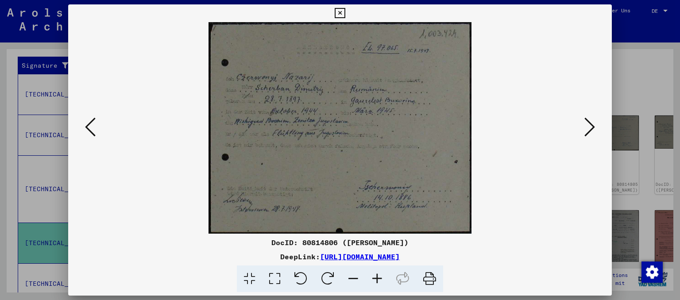
click at [376, 277] on icon at bounding box center [377, 279] width 24 height 27
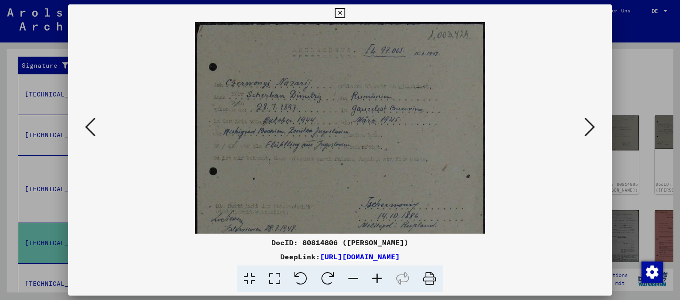
click at [376, 277] on icon at bounding box center [377, 279] width 24 height 27
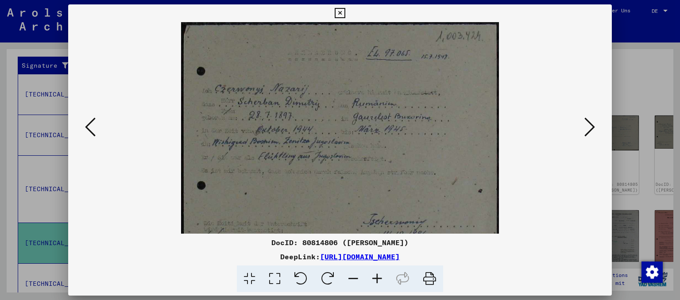
click at [376, 277] on icon at bounding box center [377, 279] width 24 height 27
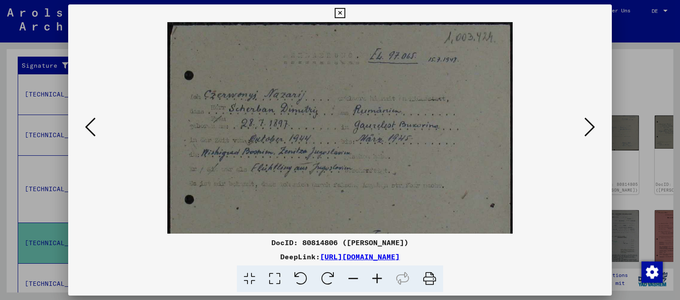
click at [376, 277] on icon at bounding box center [377, 279] width 24 height 27
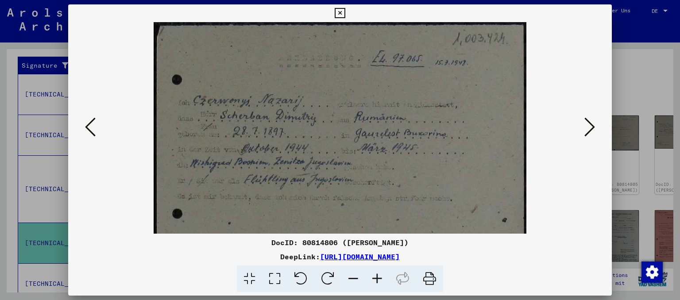
click at [376, 277] on icon at bounding box center [377, 279] width 24 height 27
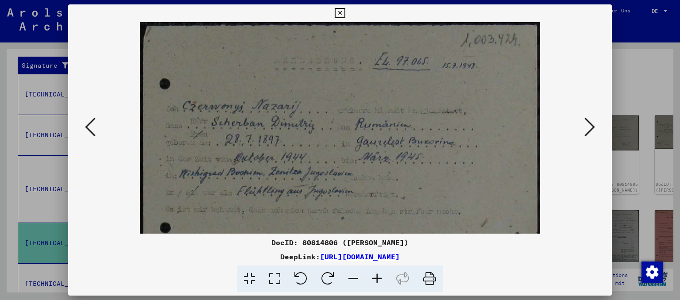
click at [376, 277] on icon at bounding box center [377, 279] width 24 height 27
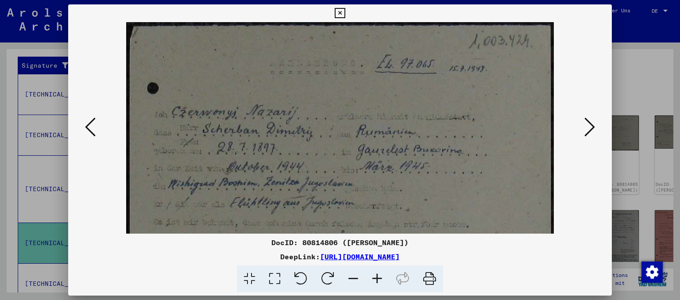
click at [376, 277] on icon at bounding box center [377, 279] width 24 height 27
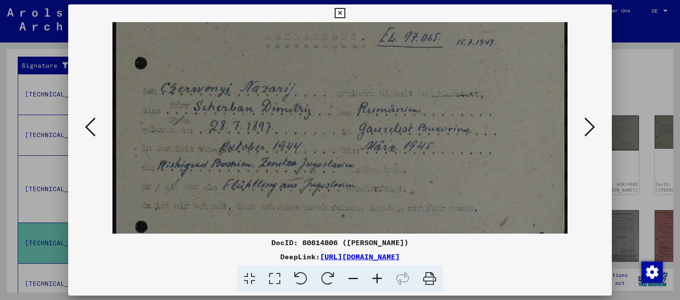
scroll to position [39, 0]
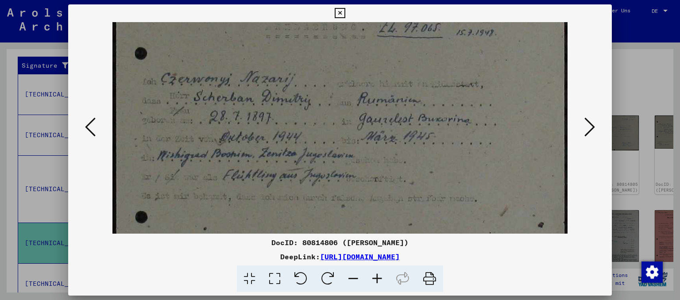
drag, startPoint x: 478, startPoint y: 151, endPoint x: 476, endPoint y: 145, distance: 6.8
click at [476, 145] on img at bounding box center [339, 166] width 455 height 367
click at [588, 130] on icon at bounding box center [590, 126] width 11 height 21
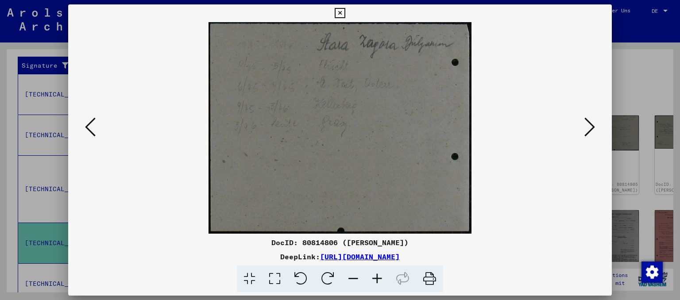
scroll to position [0, 0]
click at [588, 130] on icon at bounding box center [590, 126] width 11 height 21
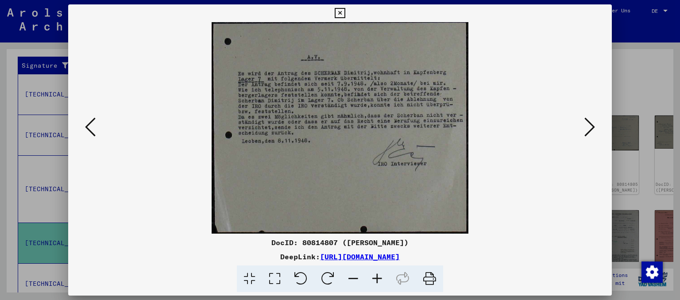
click at [376, 269] on icon at bounding box center [377, 279] width 24 height 27
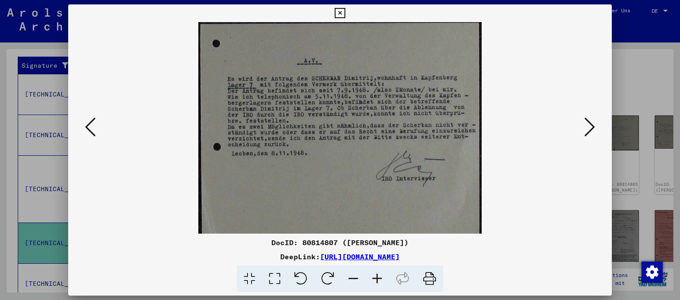
click at [376, 269] on icon at bounding box center [377, 279] width 24 height 27
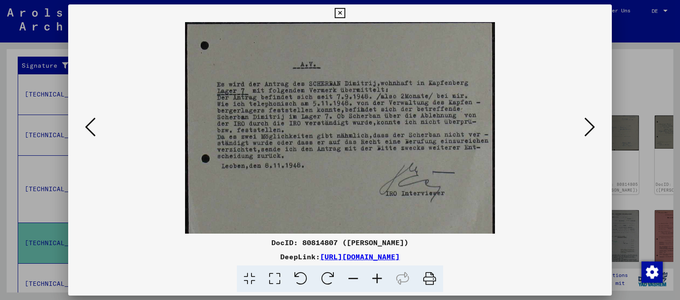
click at [376, 269] on icon at bounding box center [377, 279] width 24 height 27
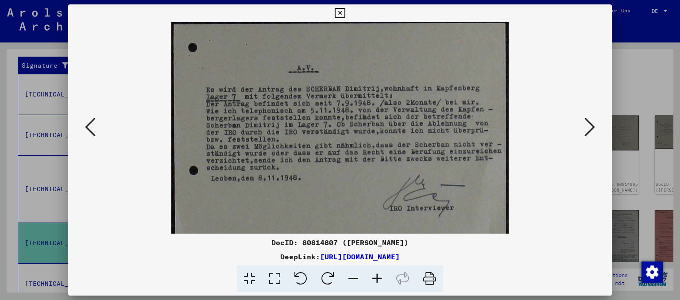
click at [376, 269] on icon at bounding box center [377, 279] width 24 height 27
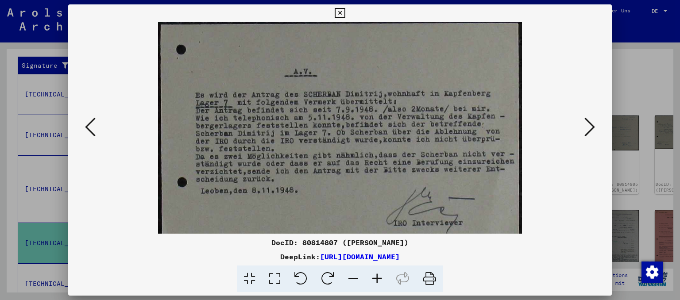
click at [376, 269] on icon at bounding box center [377, 279] width 24 height 27
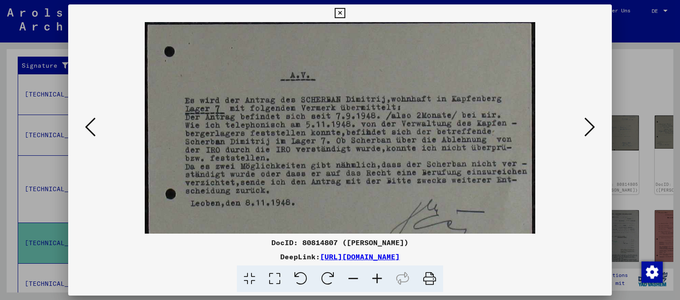
click at [376, 269] on icon at bounding box center [377, 279] width 24 height 27
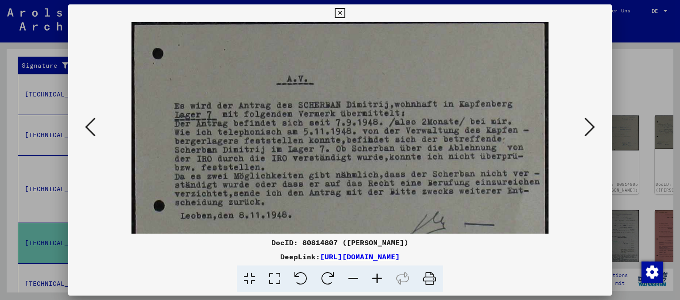
click at [597, 129] on button at bounding box center [590, 127] width 16 height 25
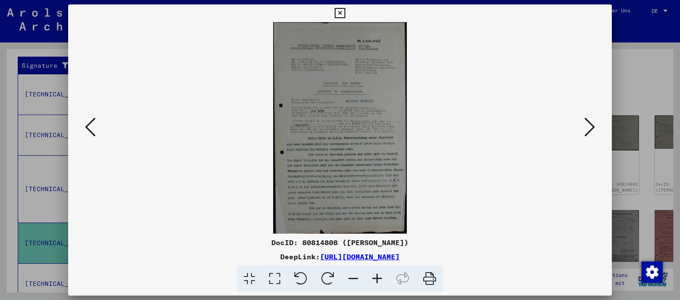
click at [345, 15] on icon at bounding box center [340, 13] width 10 height 11
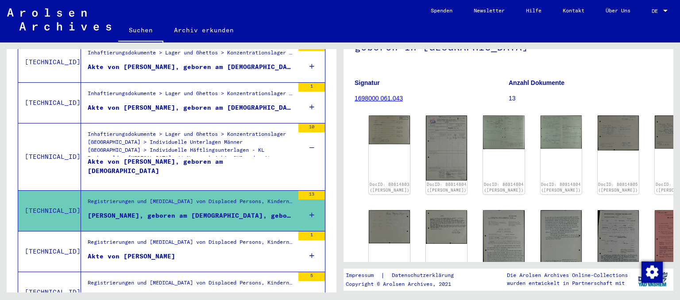
scroll to position [206, 0]
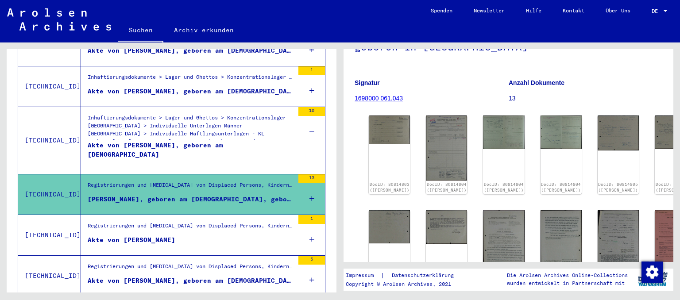
click at [212, 222] on div "Registrierungen und [MEDICAL_DATA] von Displaced Persons, Kindern und Vermisste…" at bounding box center [191, 228] width 206 height 12
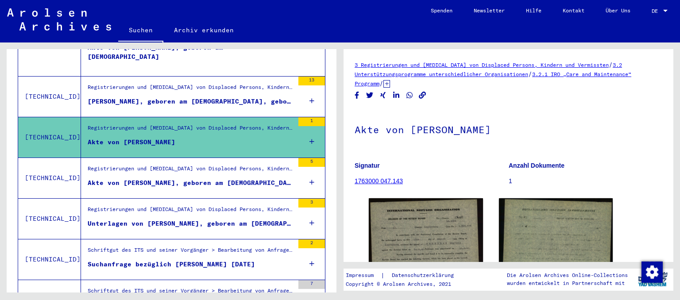
scroll to position [352, 0]
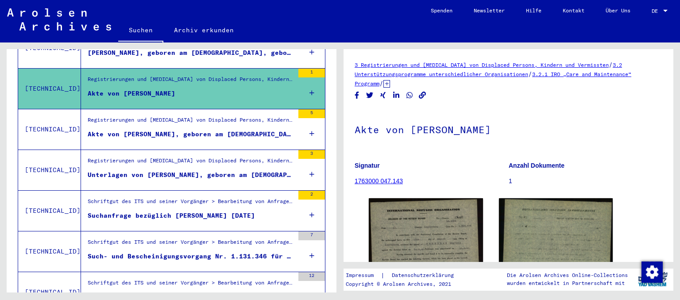
click at [240, 130] on div "Akte von [PERSON_NAME], geboren am [DEMOGRAPHIC_DATA], geboren in [GEOGRAPHIC_D…" at bounding box center [191, 134] width 206 height 9
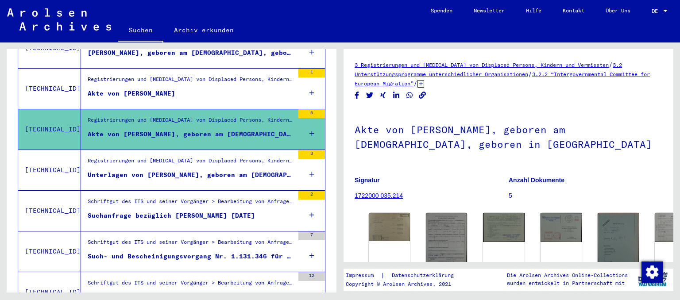
click at [203, 170] on div "Unterlagen von [PERSON_NAME], geboren am [DEMOGRAPHIC_DATA], geboren in [GEOGRA…" at bounding box center [191, 174] width 206 height 9
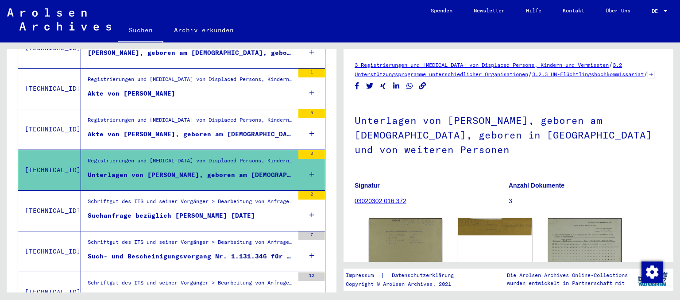
click at [220, 197] on div "Schriftgut des ITS und seiner Vorgänger > Bearbeitung von Anfragen > Fallbezoge…" at bounding box center [191, 203] width 206 height 12
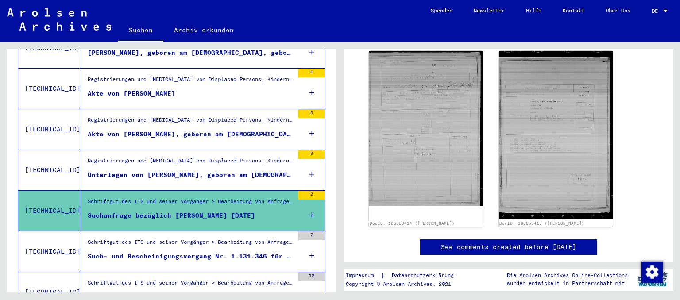
scroll to position [293, 0]
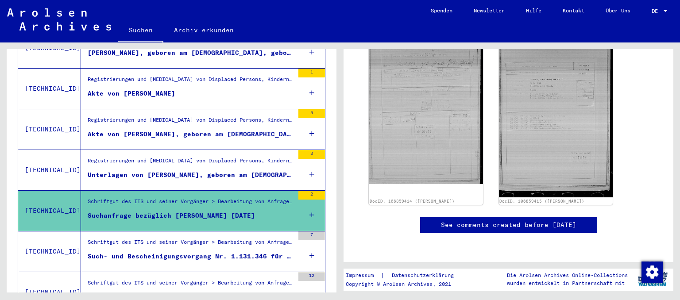
click at [282, 238] on div "Schriftgut des ITS und seiner Vorgänger > Bearbeitung von Anfragen > Fallbezoge…" at bounding box center [191, 244] width 206 height 12
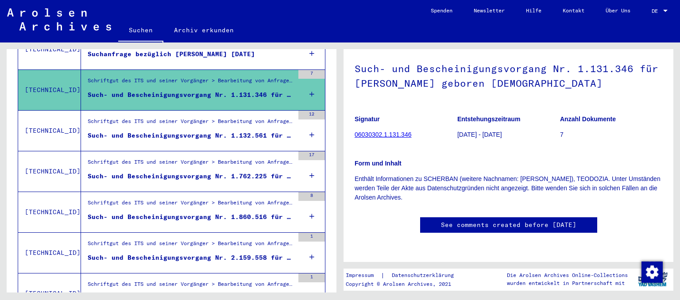
scroll to position [548, 0]
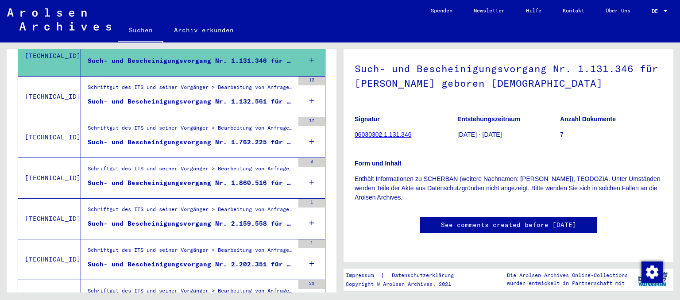
click at [186, 97] on div "Such- und Bescheinigungsvorgang Nr. 1.132.561 für [PERSON_NAME] geboren [DEMOGR…" at bounding box center [191, 101] width 206 height 9
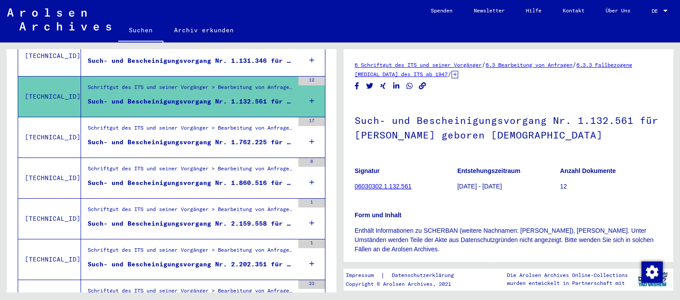
click at [220, 138] on div "Such- und Bescheinigungsvorgang Nr. 1.762.225 für [PERSON_NAME][GEOGRAPHIC_DATA…" at bounding box center [191, 142] width 206 height 9
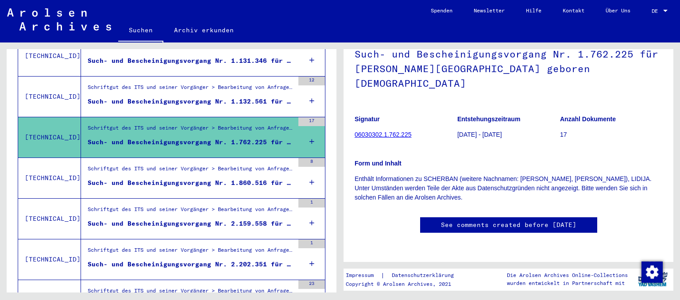
scroll to position [195, 0]
click at [286, 165] on div "Schriftgut des ITS und seiner Vorgänger > Bearbeitung von Anfragen > Fallbezoge…" at bounding box center [191, 171] width 206 height 12
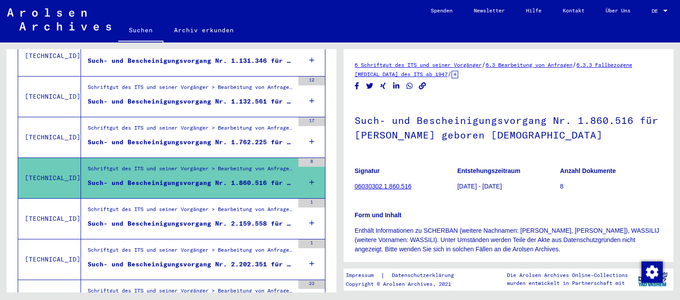
click at [281, 205] on div "Schriftgut des ITS und seiner Vorgänger > Bearbeitung von Anfragen > Fallbezoge…" at bounding box center [191, 211] width 206 height 12
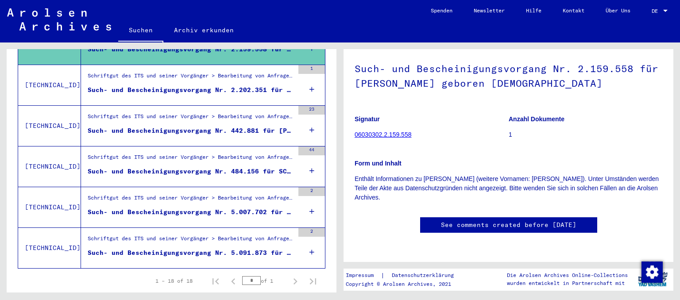
scroll to position [737, 0]
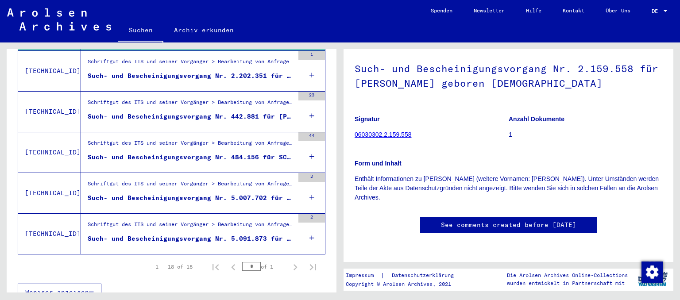
click at [262, 234] on div "Such- und Bescheinigungsvorgang Nr. 5.091.873 für [PERSON_NAME] geboren [DEMOGR…" at bounding box center [191, 238] width 206 height 9
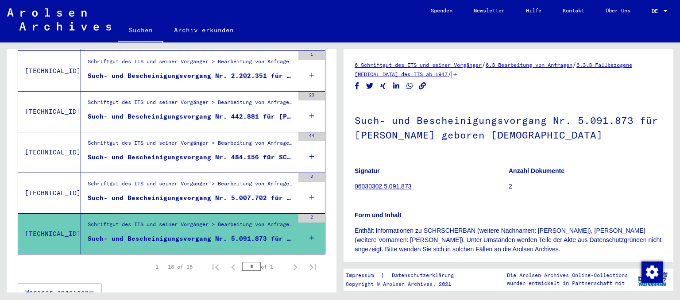
click at [244, 194] on div "Such- und Bescheinigungsvorgang Nr. 5.007.702 für [PERSON_NAME] geboren [DEMOGR…" at bounding box center [191, 198] width 206 height 9
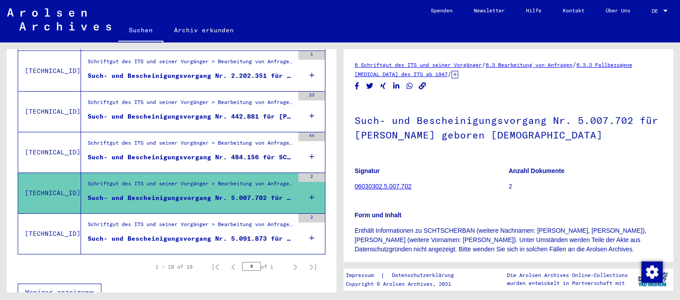
click at [243, 153] on div "Such- und Bescheinigungsvorgang Nr. 484.156 für SCHERBAN, DOEMOETER geboren [DE…" at bounding box center [191, 157] width 206 height 9
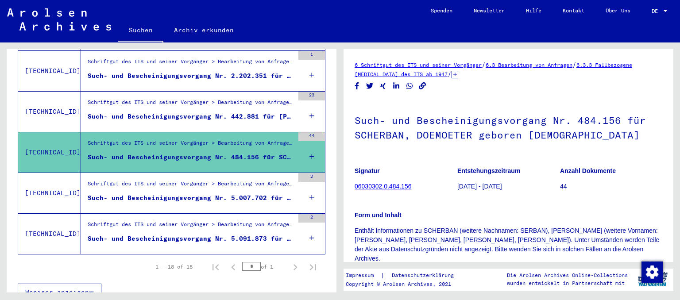
click at [261, 98] on div "Schriftgut des ITS und seiner Vorgänger > Bearbeitung von Anfragen > Fallbezoge…" at bounding box center [191, 104] width 206 height 12
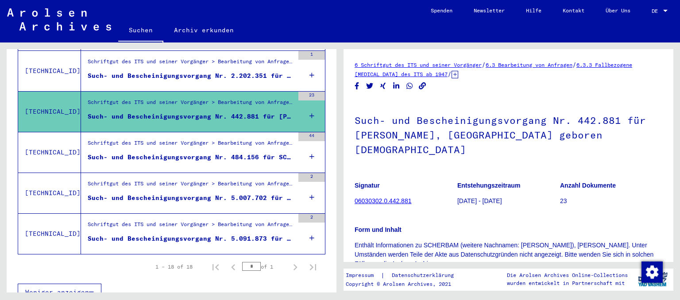
click at [374, 197] on link "06030302.0.442.881" at bounding box center [383, 200] width 57 height 7
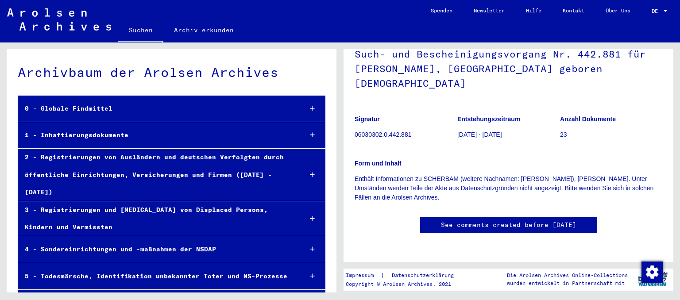
scroll to position [244, 0]
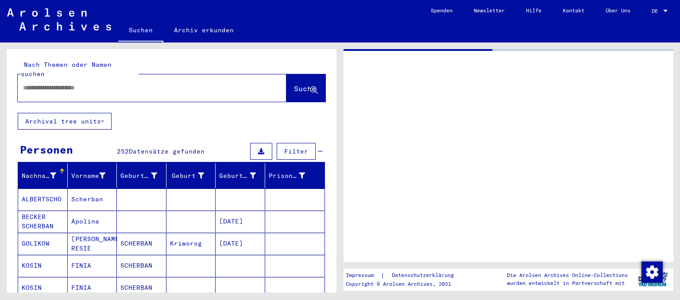
type input "*******"
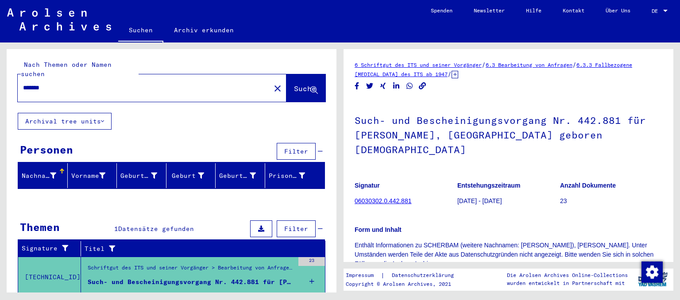
click at [54, 171] on div at bounding box center [53, 175] width 6 height 9
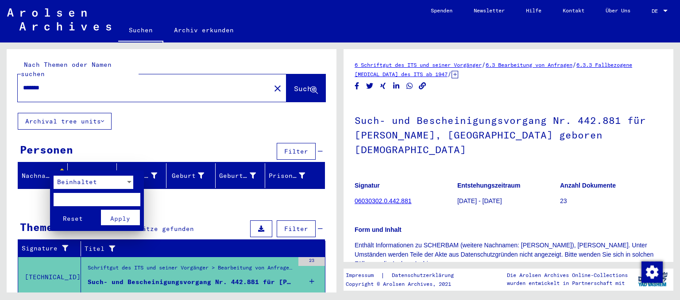
click at [158, 119] on div at bounding box center [340, 150] width 680 height 300
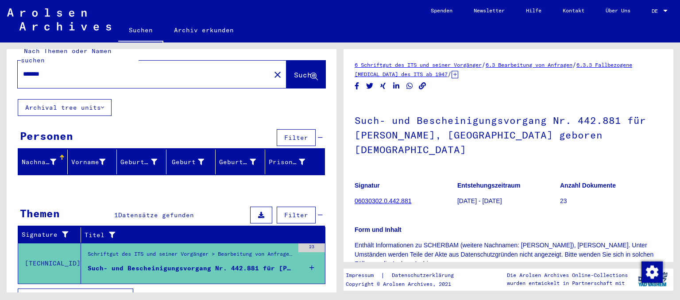
scroll to position [20, 0]
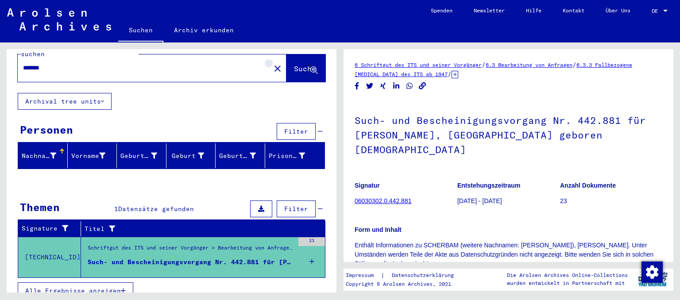
click at [272, 63] on mat-icon "close" at bounding box center [277, 68] width 11 height 11
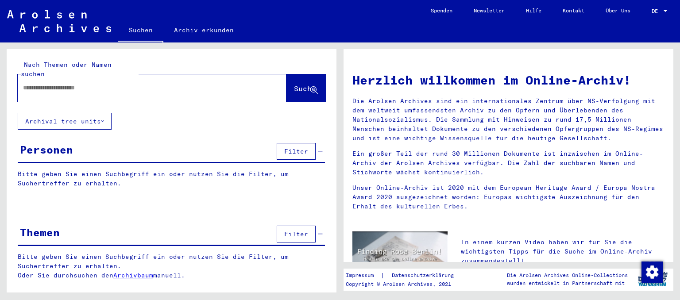
click at [42, 83] on input "text" at bounding box center [141, 87] width 237 height 9
type input "********"
click at [297, 84] on span "Suche" at bounding box center [305, 88] width 22 height 9
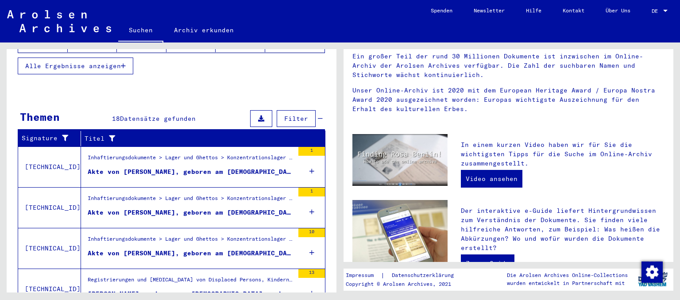
scroll to position [97, 0]
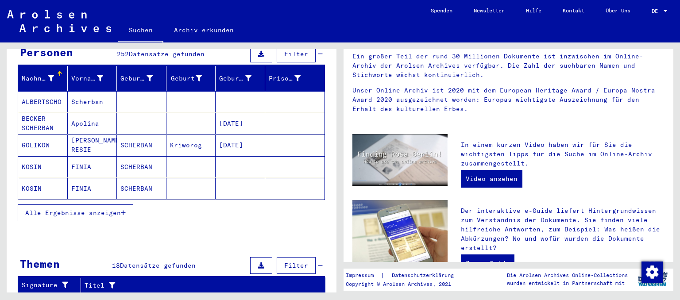
click at [59, 209] on span "Alle Ergebnisse anzeigen" at bounding box center [73, 213] width 96 height 8
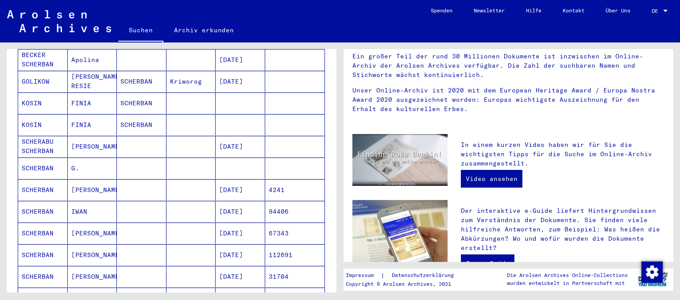
scroll to position [195, 0]
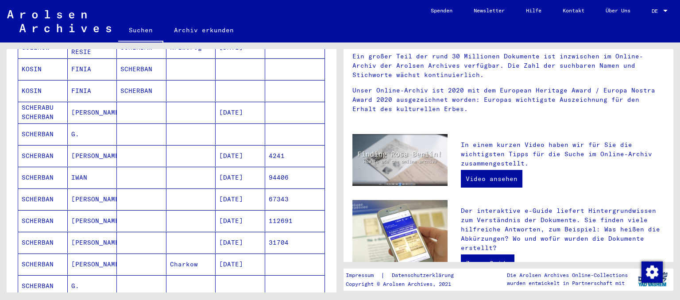
click at [244, 189] on mat-cell "[DATE]" at bounding box center [241, 199] width 50 height 21
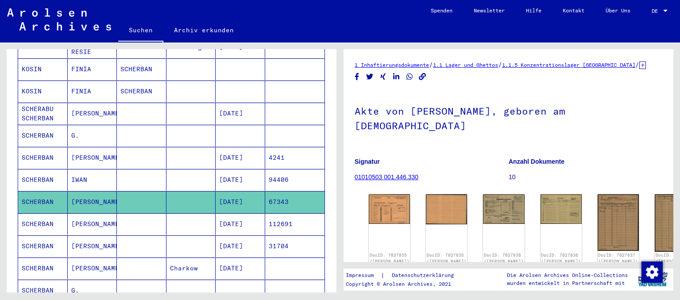
click at [251, 236] on mat-cell "[DATE]" at bounding box center [241, 247] width 50 height 22
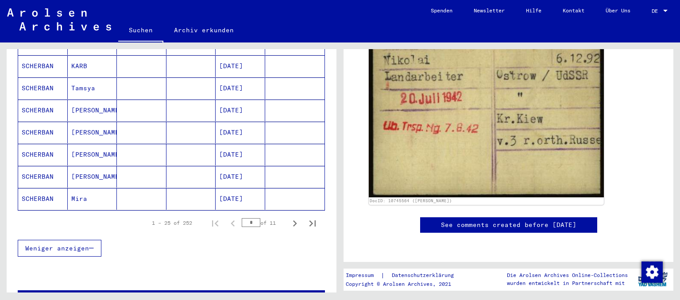
scroll to position [539, 0]
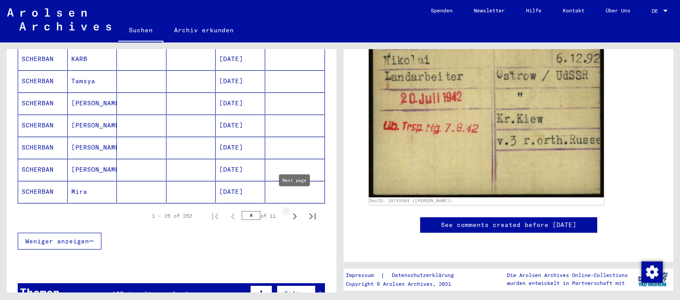
click at [298, 210] on icon "Next page" at bounding box center [295, 216] width 12 height 12
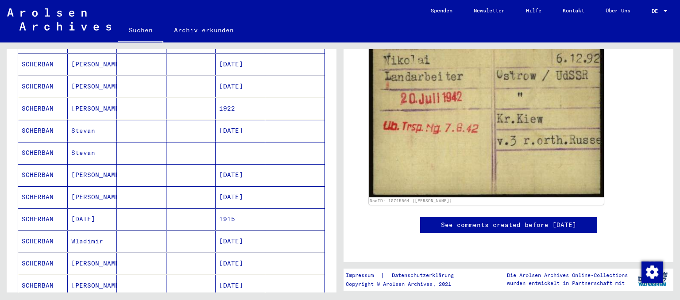
scroll to position [245, 0]
click at [253, 209] on mat-cell "[DATE]" at bounding box center [241, 220] width 50 height 22
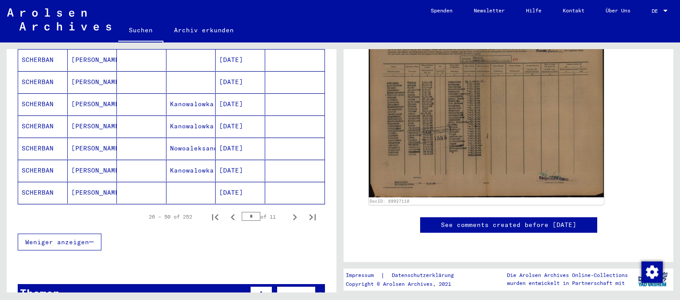
scroll to position [539, 0]
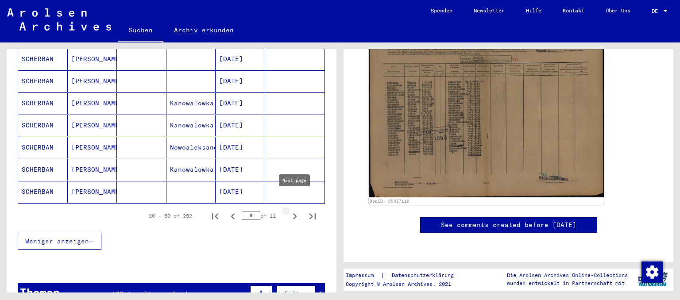
click at [298, 210] on icon "Next page" at bounding box center [295, 216] width 12 height 12
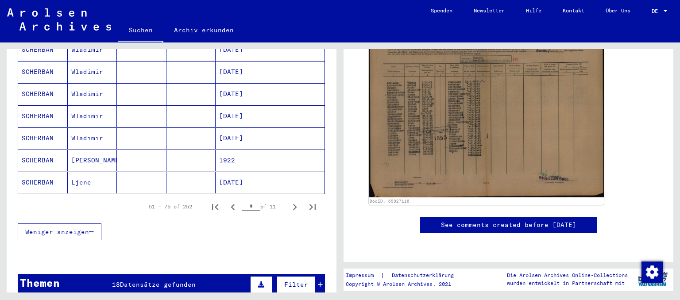
scroll to position [588, 0]
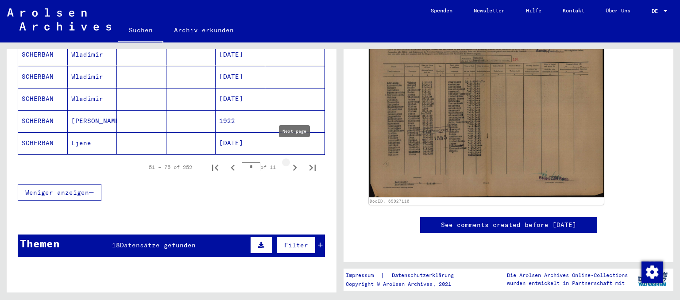
click at [297, 162] on icon "Next page" at bounding box center [295, 168] width 12 height 12
click at [295, 162] on icon "Next page" at bounding box center [295, 168] width 12 height 12
click at [294, 162] on icon "Next page" at bounding box center [295, 168] width 12 height 12
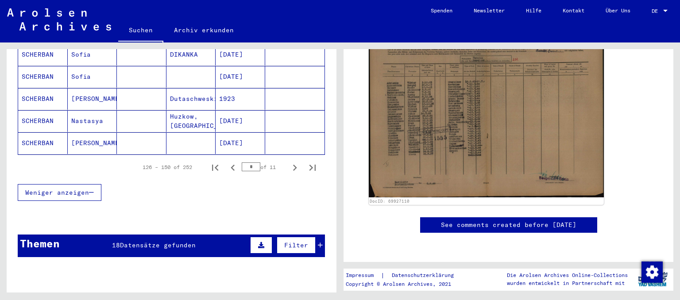
click at [147, 132] on mat-cell at bounding box center [142, 143] width 50 height 22
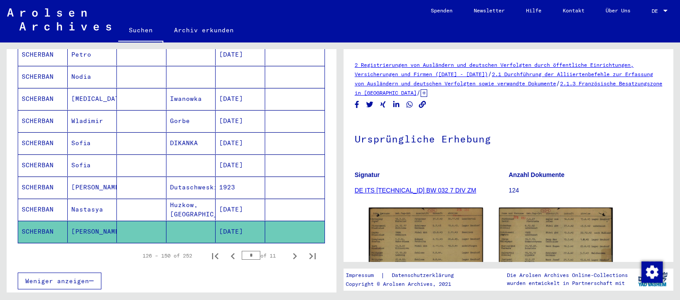
scroll to position [539, 0]
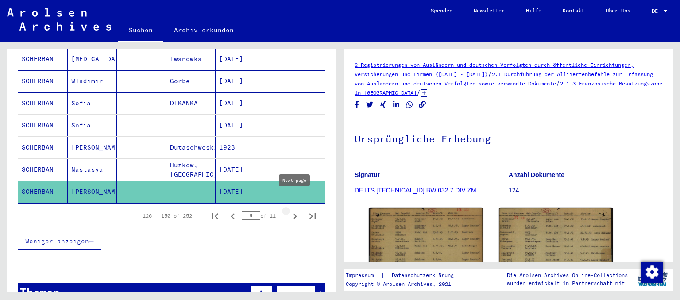
click at [297, 210] on icon "Next page" at bounding box center [295, 216] width 12 height 12
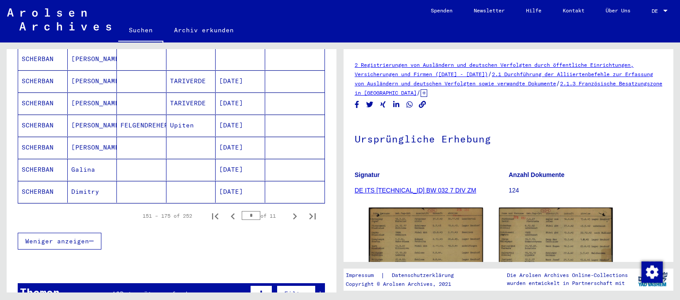
click at [49, 115] on mat-cell "SCHERBAN" at bounding box center [43, 126] width 50 height 22
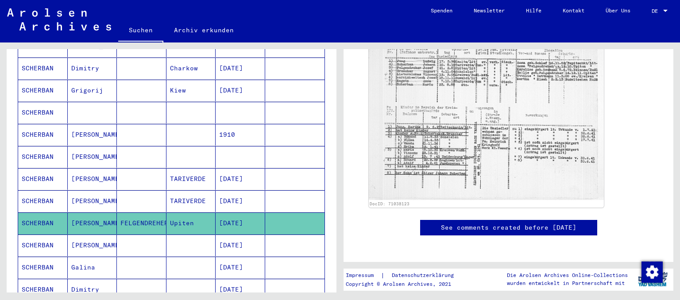
scroll to position [637, 0]
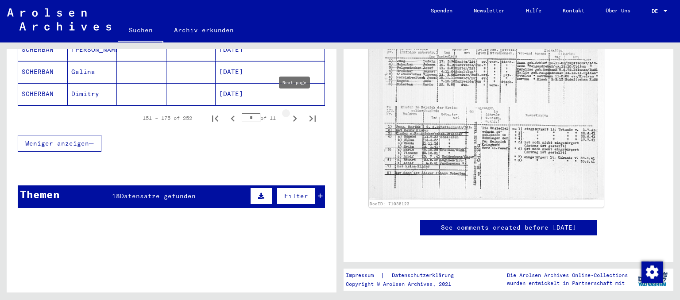
click at [298, 112] on icon "Next page" at bounding box center [295, 118] width 12 height 12
click at [291, 112] on icon "Next page" at bounding box center [295, 118] width 12 height 12
type input "*"
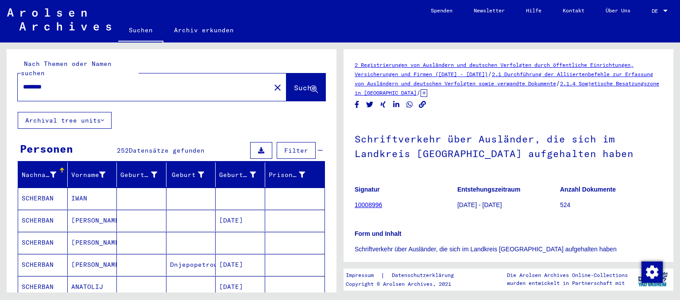
scroll to position [0, 0]
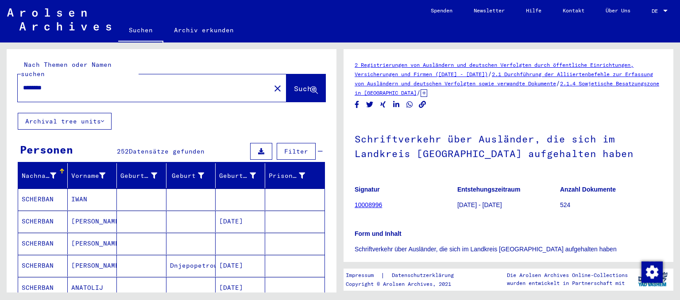
click at [146, 83] on input "********" at bounding box center [144, 87] width 242 height 9
type input "*"
type input "**********"
click at [297, 91] on button "Suche" at bounding box center [305, 87] width 39 height 27
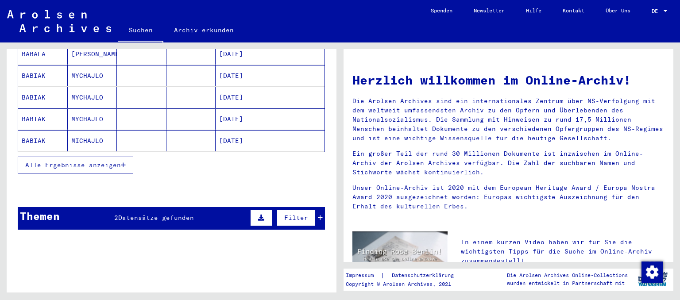
scroll to position [187, 0]
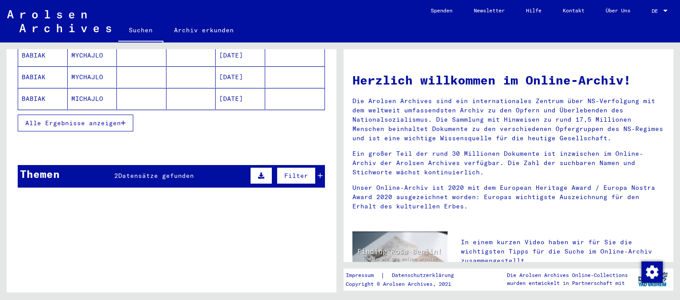
click at [190, 172] on span "Datensätze gefunden" at bounding box center [156, 176] width 76 height 8
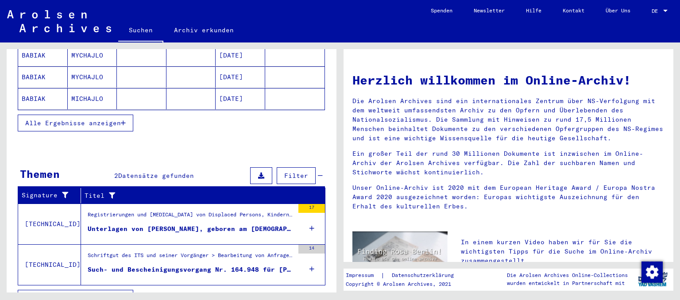
click at [258, 225] on div "Unterlagen von [PERSON_NAME], geboren am [DEMOGRAPHIC_DATA], geboren in [GEOGRA…" at bounding box center [191, 229] width 206 height 9
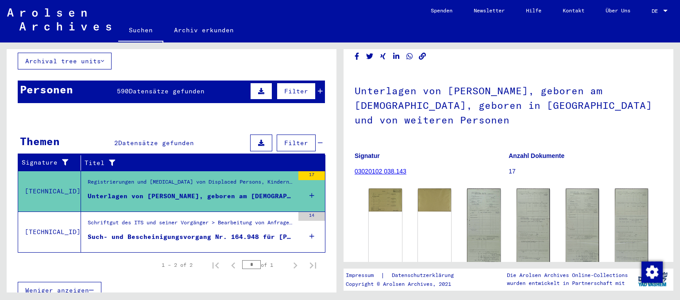
scroll to position [49, 0]
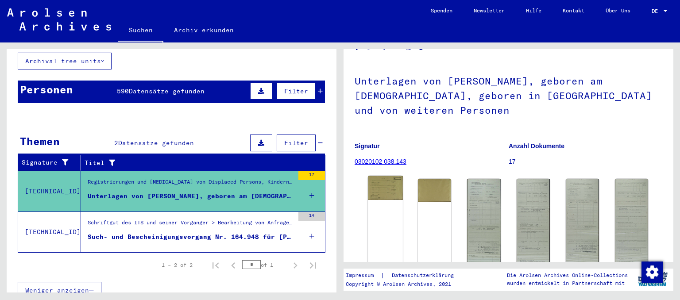
click at [389, 194] on img at bounding box center [385, 188] width 35 height 24
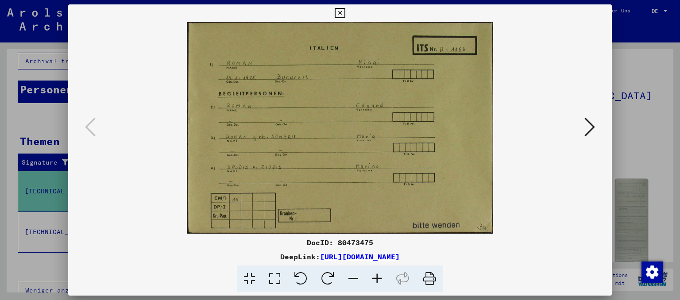
click at [376, 279] on icon at bounding box center [377, 279] width 24 height 27
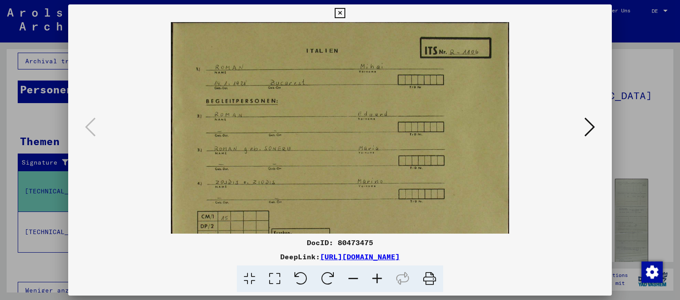
click at [376, 279] on icon at bounding box center [377, 279] width 24 height 27
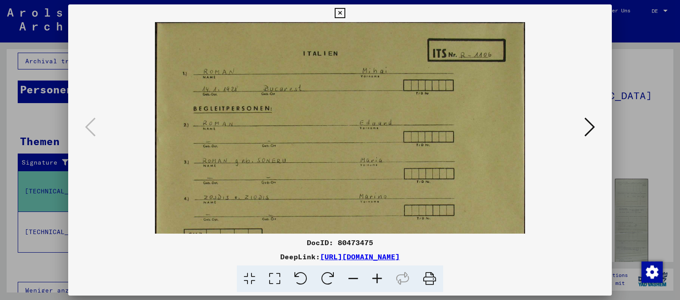
click at [376, 279] on icon at bounding box center [377, 279] width 24 height 27
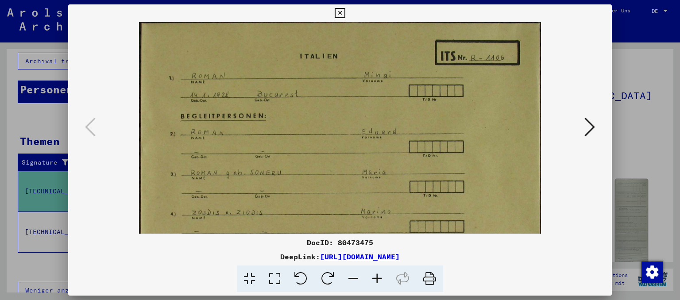
click at [376, 279] on icon at bounding box center [377, 279] width 24 height 27
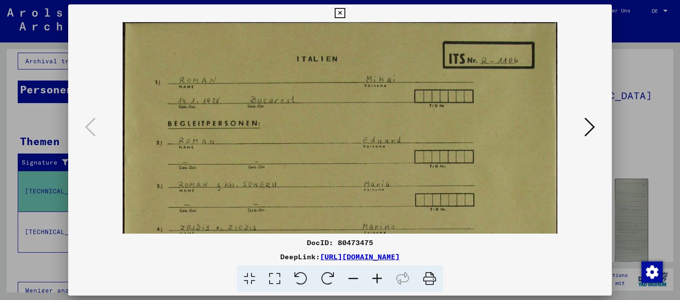
click at [376, 279] on icon at bounding box center [377, 279] width 24 height 27
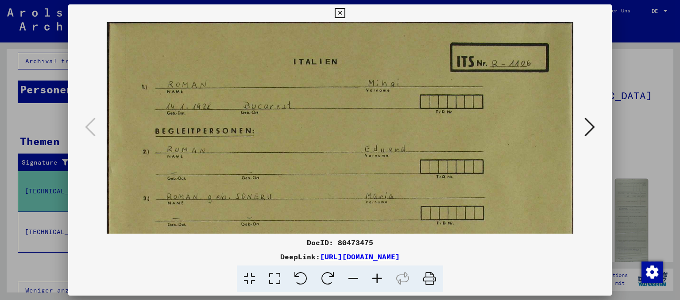
click at [376, 279] on icon at bounding box center [377, 279] width 24 height 27
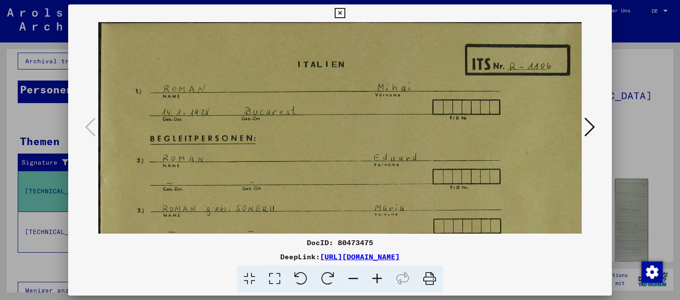
click at [376, 279] on icon at bounding box center [377, 279] width 24 height 27
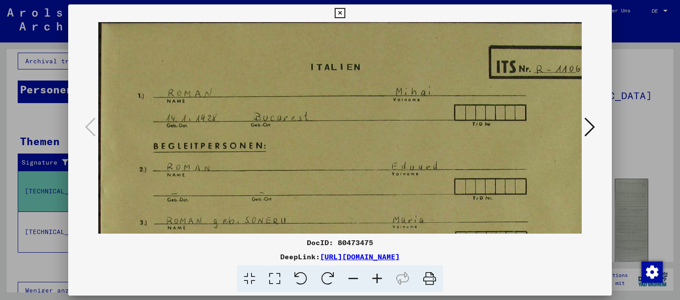
click at [376, 279] on icon at bounding box center [377, 279] width 24 height 27
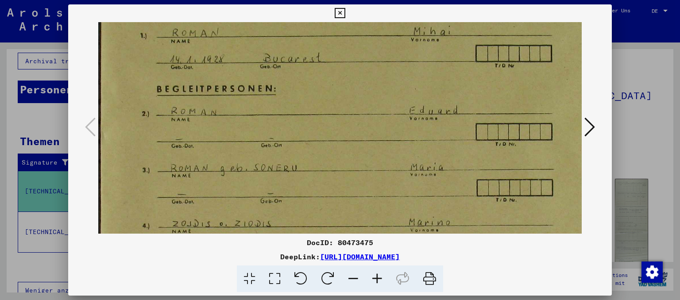
scroll to position [79, 0]
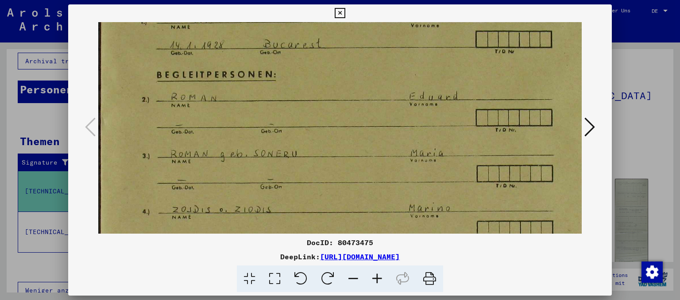
drag, startPoint x: 402, startPoint y: 194, endPoint x: 409, endPoint y: 116, distance: 78.3
click at [409, 116] on img at bounding box center [379, 137] width 563 height 389
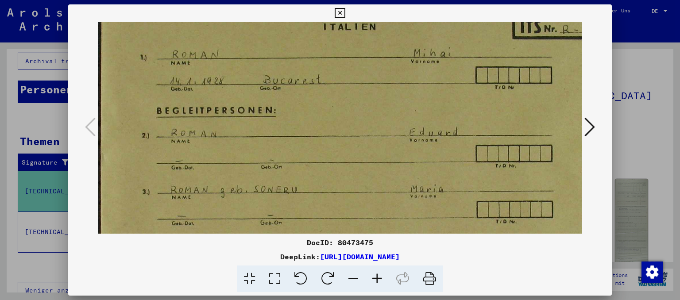
scroll to position [41, 0]
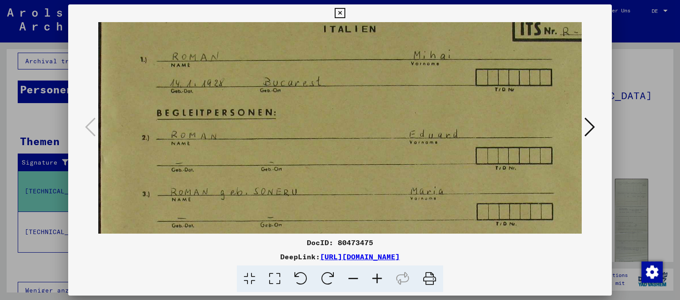
drag, startPoint x: 294, startPoint y: 171, endPoint x: 303, endPoint y: 209, distance: 38.7
click at [303, 209] on img at bounding box center [379, 175] width 563 height 389
click at [594, 132] on icon at bounding box center [590, 126] width 11 height 21
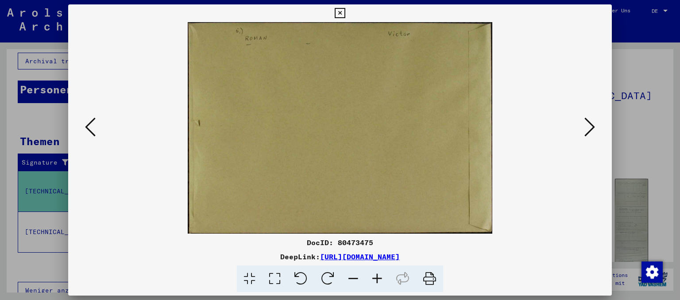
click at [594, 132] on icon at bounding box center [590, 126] width 11 height 21
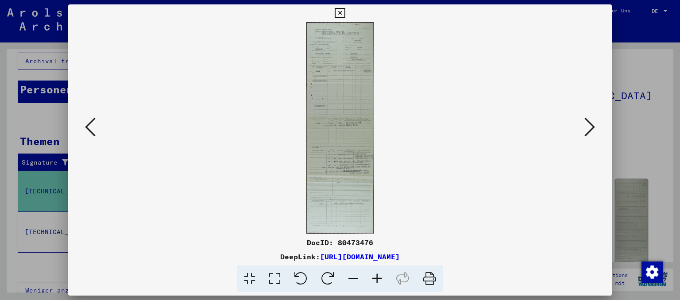
click at [376, 277] on icon at bounding box center [377, 279] width 24 height 27
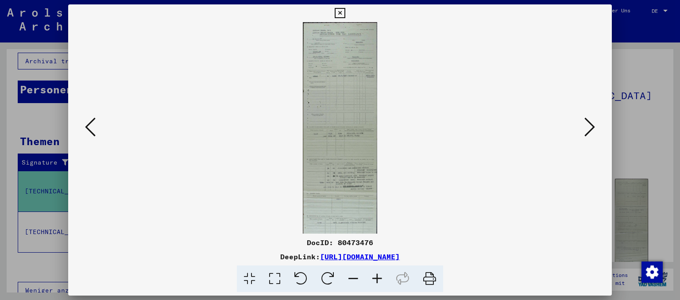
click at [376, 277] on icon at bounding box center [377, 279] width 24 height 27
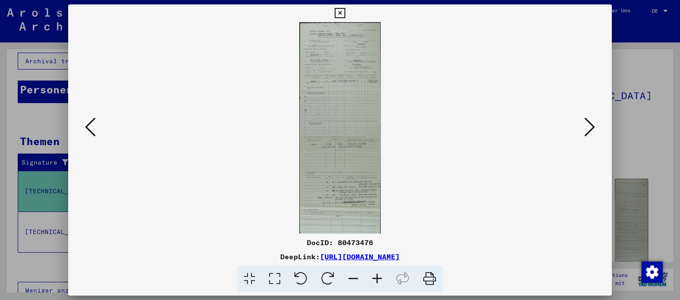
click at [376, 277] on icon at bounding box center [377, 279] width 24 height 27
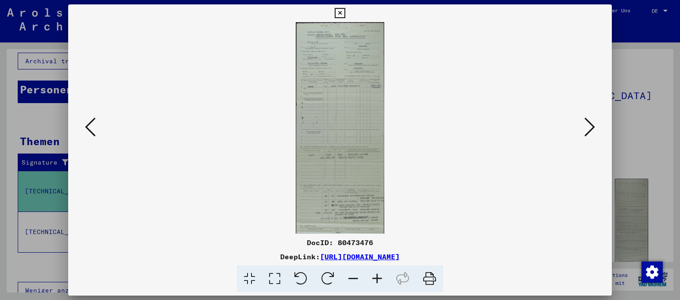
click at [376, 277] on icon at bounding box center [377, 279] width 24 height 27
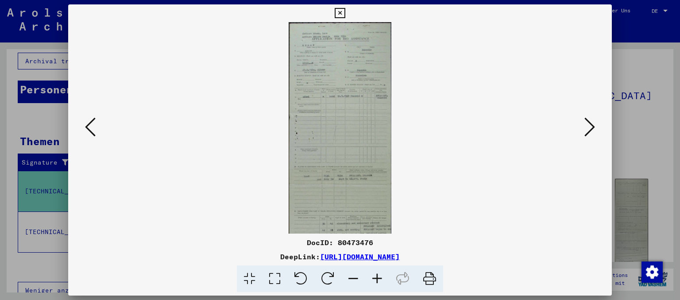
click at [376, 277] on icon at bounding box center [377, 279] width 24 height 27
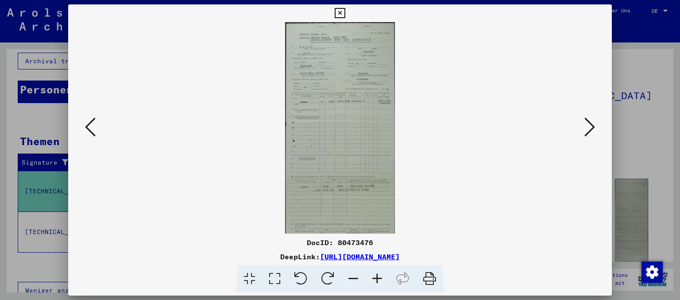
click at [376, 277] on icon at bounding box center [377, 279] width 24 height 27
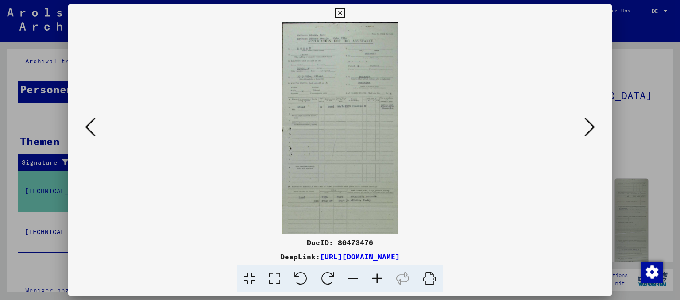
click at [376, 277] on icon at bounding box center [377, 279] width 24 height 27
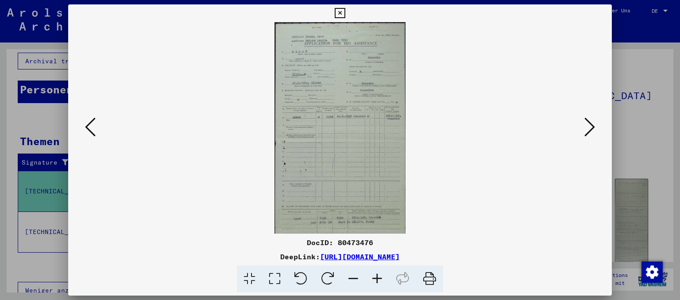
click at [376, 277] on icon at bounding box center [377, 279] width 24 height 27
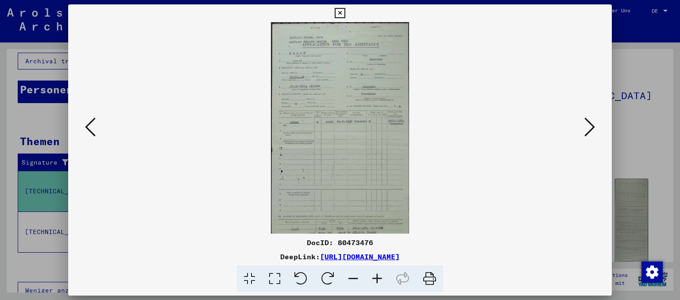
click at [376, 277] on icon at bounding box center [377, 279] width 24 height 27
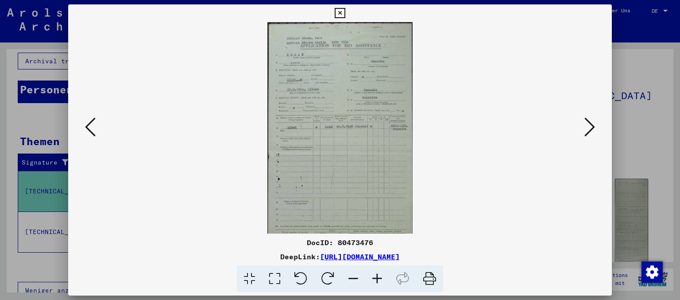
click at [376, 277] on icon at bounding box center [377, 279] width 24 height 27
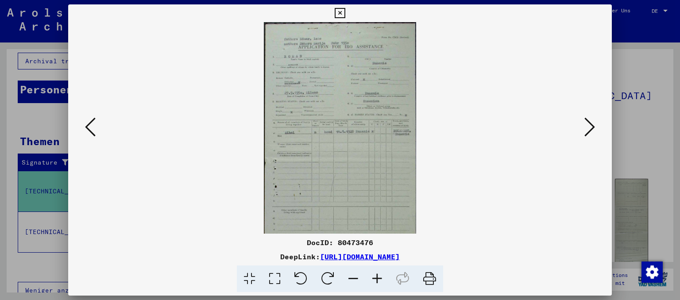
click at [376, 277] on icon at bounding box center [377, 279] width 24 height 27
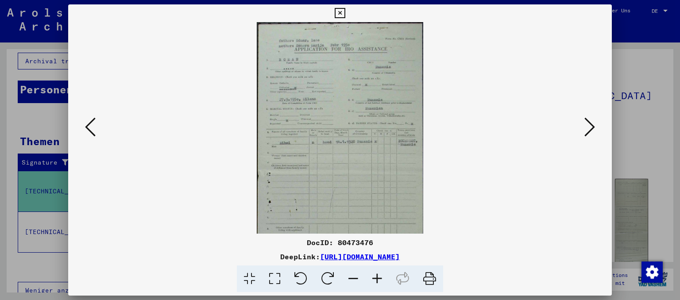
click at [376, 277] on icon at bounding box center [377, 279] width 24 height 27
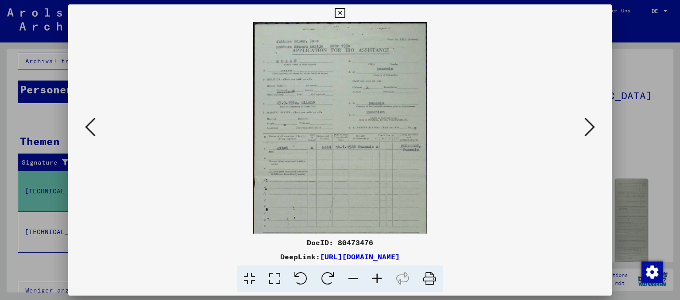
click at [376, 277] on icon at bounding box center [377, 279] width 24 height 27
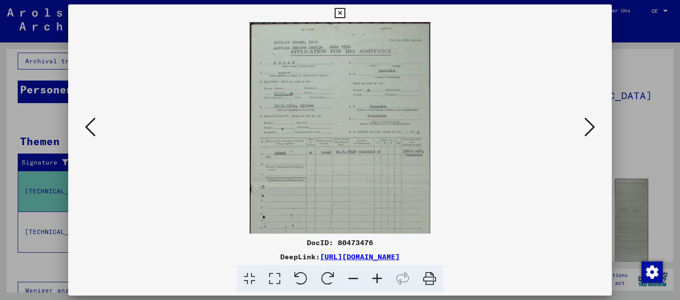
click at [376, 277] on icon at bounding box center [377, 279] width 24 height 27
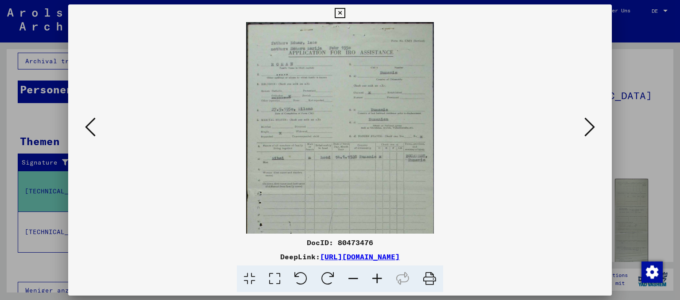
click at [376, 277] on icon at bounding box center [377, 279] width 24 height 27
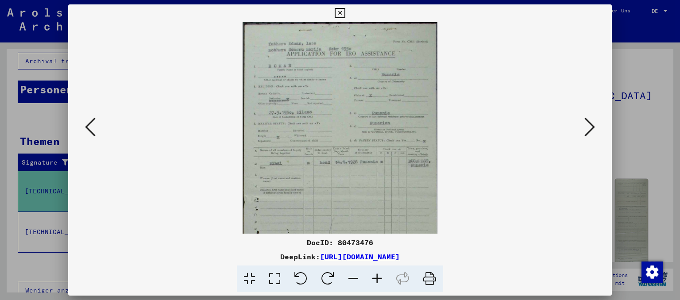
click at [376, 277] on icon at bounding box center [377, 279] width 24 height 27
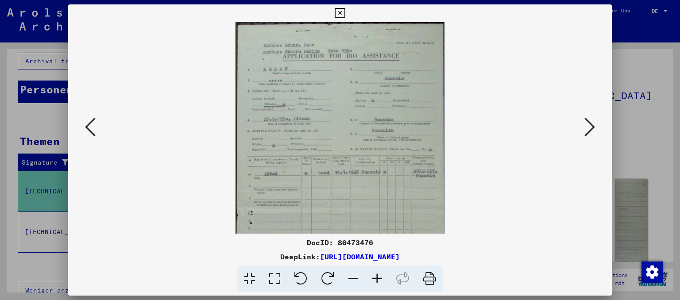
click at [376, 277] on icon at bounding box center [377, 279] width 24 height 27
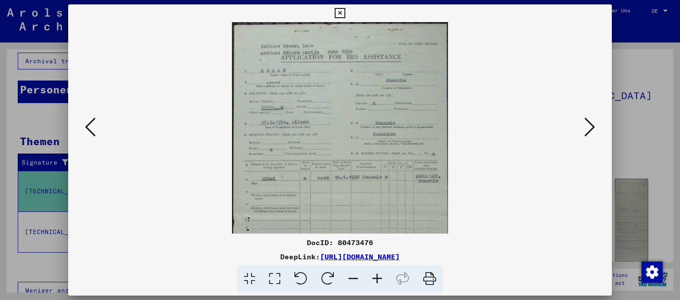
click at [376, 277] on icon at bounding box center [377, 279] width 24 height 27
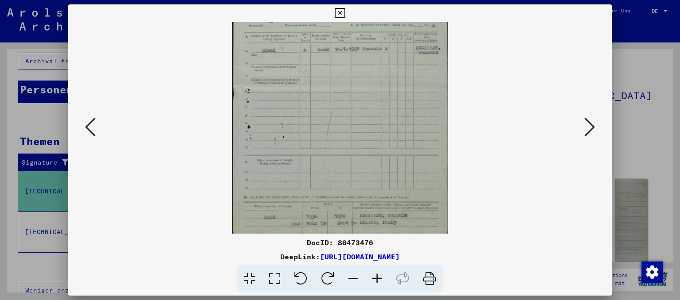
drag, startPoint x: 361, startPoint y: 195, endPoint x: 344, endPoint y: 60, distance: 135.7
click at [344, 61] on img at bounding box center [340, 232] width 216 height 677
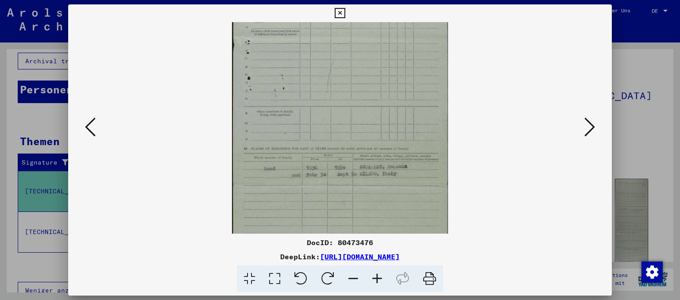
drag, startPoint x: 363, startPoint y: 124, endPoint x: 351, endPoint y: 62, distance: 62.8
click at [351, 62] on img at bounding box center [340, 183] width 216 height 677
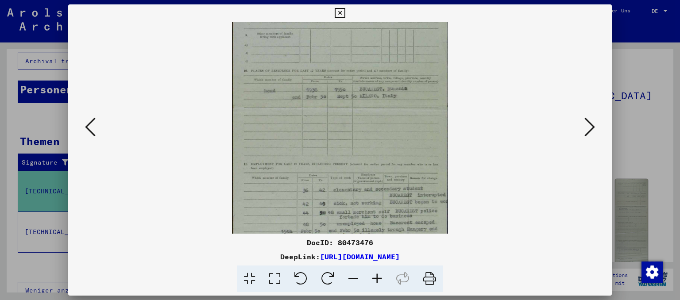
drag, startPoint x: 377, startPoint y: 182, endPoint x: 364, endPoint y: 99, distance: 83.8
click at [364, 99] on img at bounding box center [340, 105] width 216 height 677
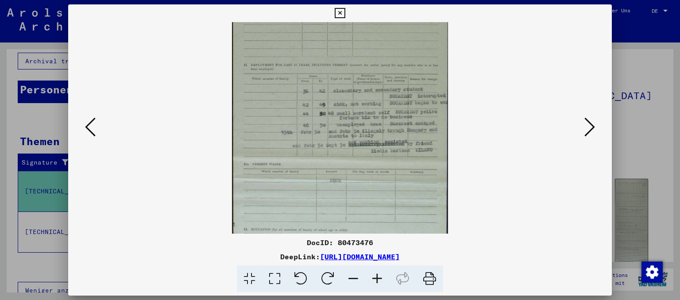
drag, startPoint x: 387, startPoint y: 208, endPoint x: 375, endPoint y: 124, distance: 84.6
click at [375, 124] on img at bounding box center [340, 6] width 216 height 677
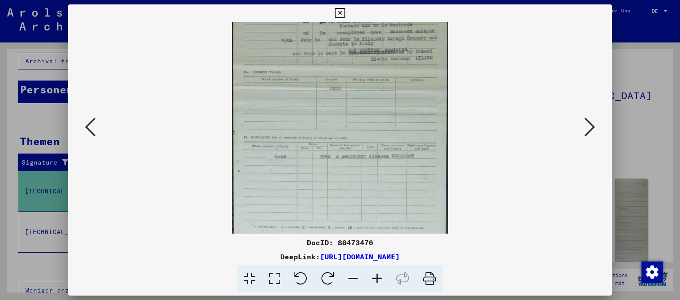
drag, startPoint x: 397, startPoint y: 196, endPoint x: 385, endPoint y: 102, distance: 94.3
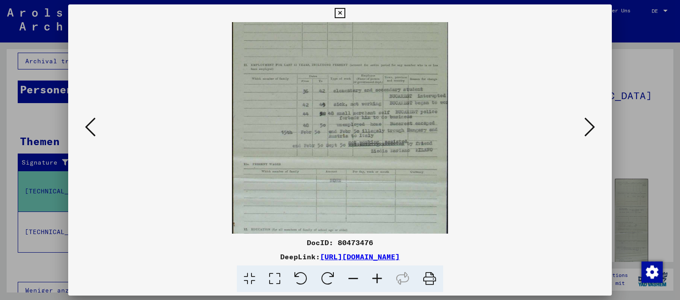
drag, startPoint x: 394, startPoint y: 181, endPoint x: 391, endPoint y: 216, distance: 35.1
click at [392, 216] on img at bounding box center [340, 6] width 216 height 677
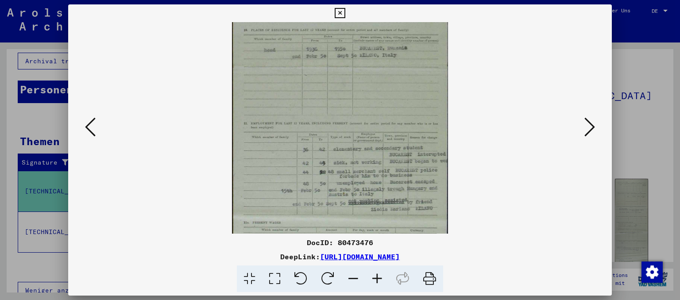
drag, startPoint x: 383, startPoint y: 192, endPoint x: 407, endPoint y: 240, distance: 53.1
click at [386, 249] on div "DocID: 80473476 DeepLink: [URL][DOMAIN_NAME]" at bounding box center [340, 148] width 544 height 288
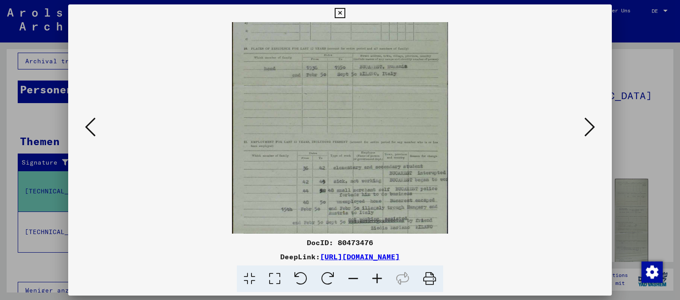
click at [595, 127] on icon at bounding box center [590, 126] width 11 height 21
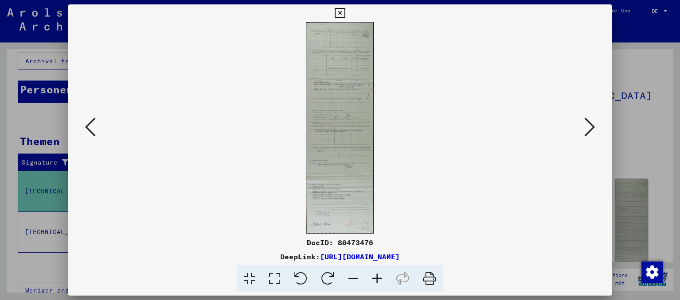
scroll to position [0, 0]
click at [595, 127] on icon at bounding box center [590, 126] width 11 height 21
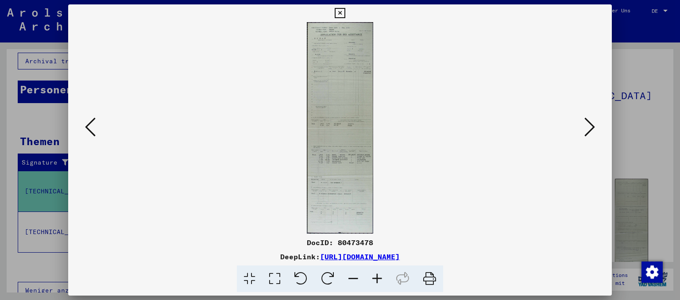
click at [595, 127] on icon at bounding box center [590, 126] width 11 height 21
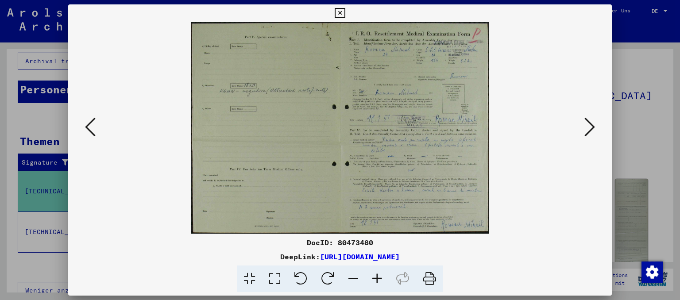
click at [379, 279] on icon at bounding box center [377, 279] width 24 height 27
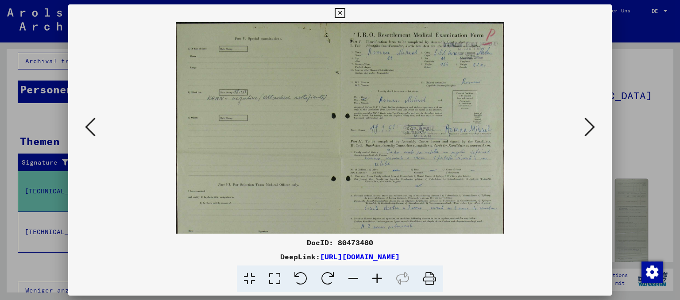
click at [379, 279] on icon at bounding box center [377, 279] width 24 height 27
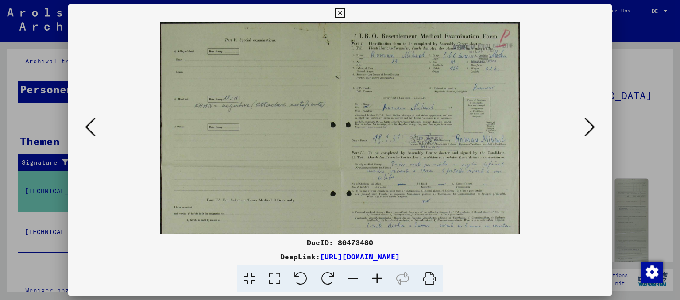
click at [379, 279] on icon at bounding box center [377, 279] width 24 height 27
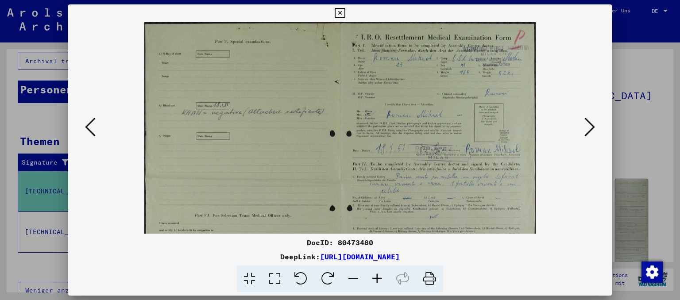
click at [379, 279] on icon at bounding box center [377, 279] width 24 height 27
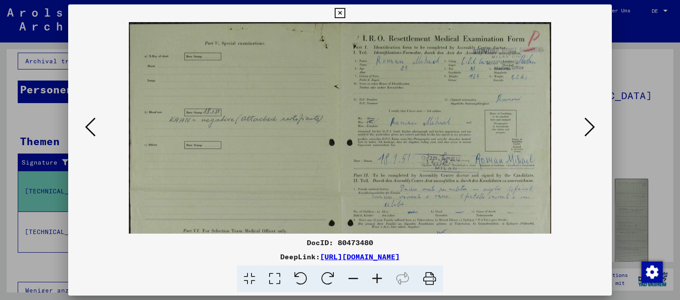
click at [379, 279] on icon at bounding box center [377, 279] width 24 height 27
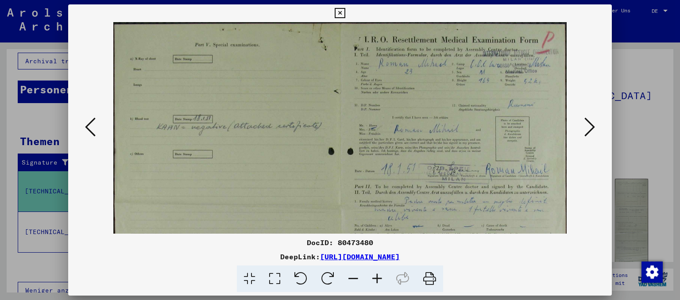
click at [379, 279] on icon at bounding box center [377, 279] width 24 height 27
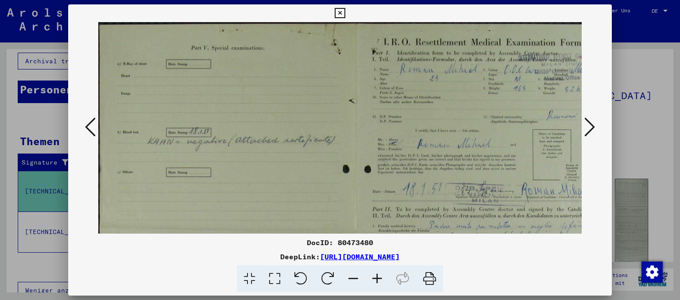
click at [379, 279] on icon at bounding box center [377, 279] width 24 height 27
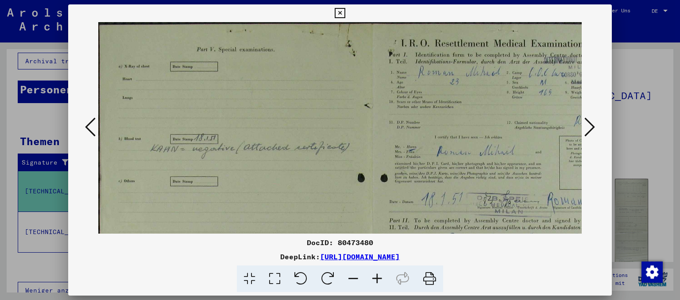
click at [379, 279] on icon at bounding box center [377, 279] width 24 height 27
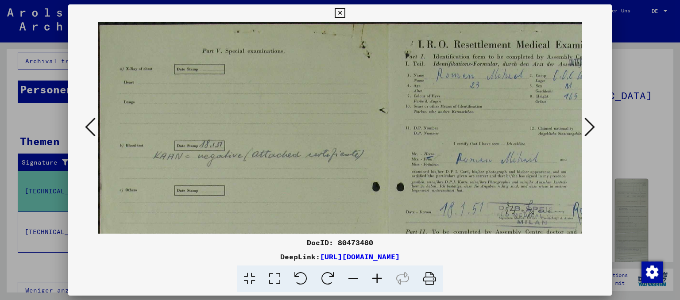
click at [379, 279] on icon at bounding box center [377, 279] width 24 height 27
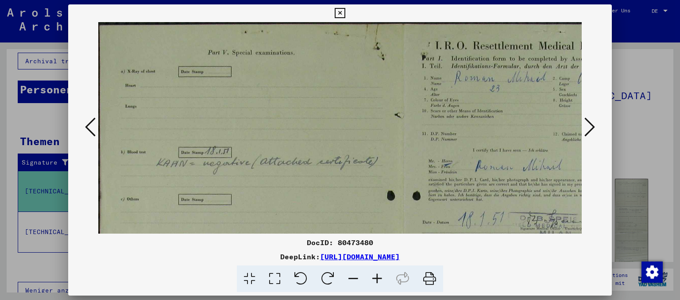
click at [589, 128] on icon at bounding box center [590, 126] width 11 height 21
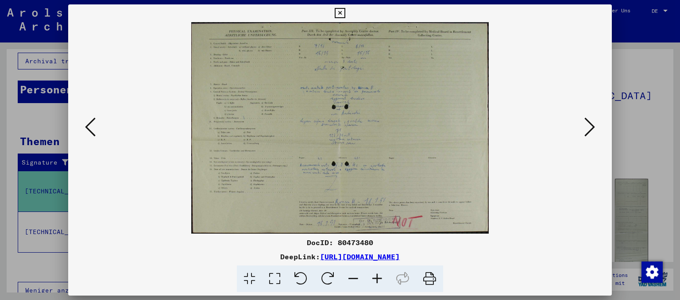
click at [403, 144] on img at bounding box center [340, 128] width 298 height 212
click at [381, 279] on icon at bounding box center [377, 279] width 24 height 27
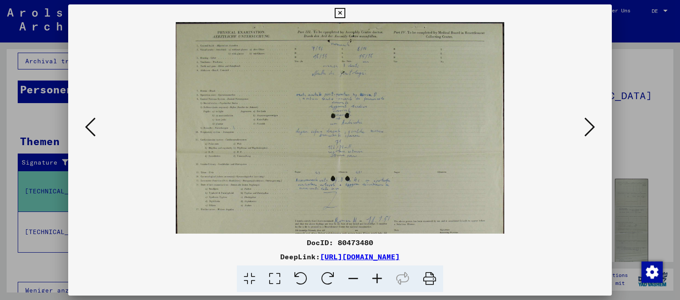
click at [381, 279] on icon at bounding box center [377, 279] width 24 height 27
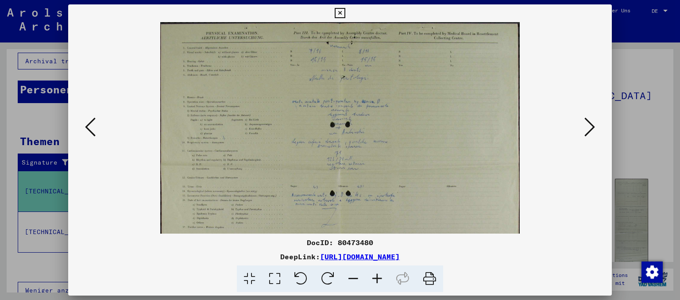
click at [381, 279] on icon at bounding box center [377, 279] width 24 height 27
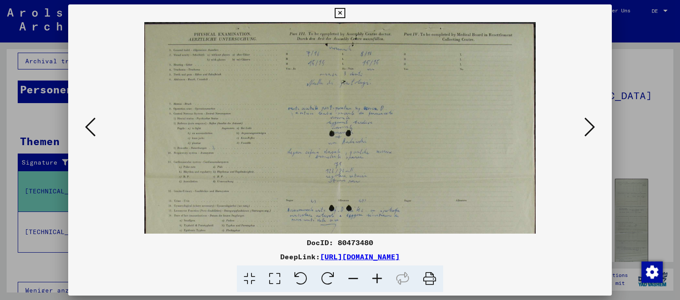
click at [381, 279] on icon at bounding box center [377, 279] width 24 height 27
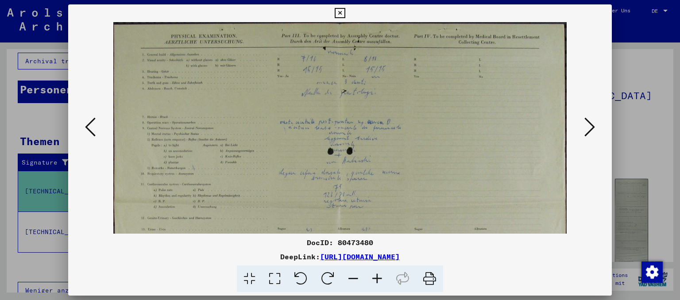
click at [381, 279] on icon at bounding box center [377, 279] width 24 height 27
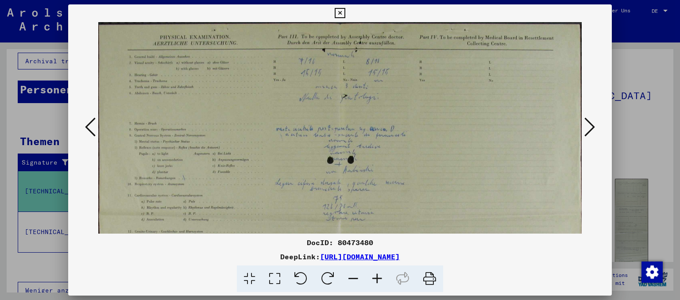
click at [381, 279] on icon at bounding box center [377, 279] width 24 height 27
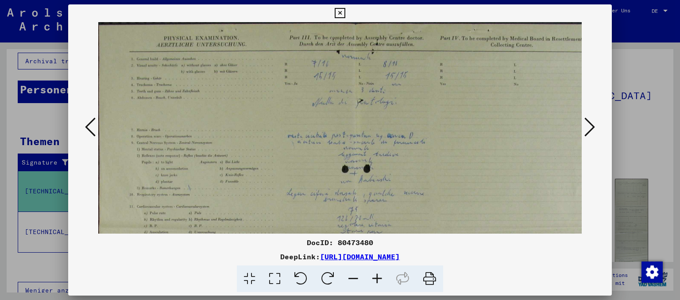
click at [381, 279] on icon at bounding box center [377, 279] width 24 height 27
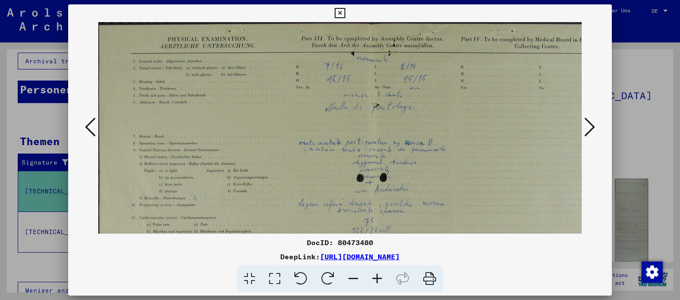
click at [381, 279] on icon at bounding box center [377, 279] width 24 height 27
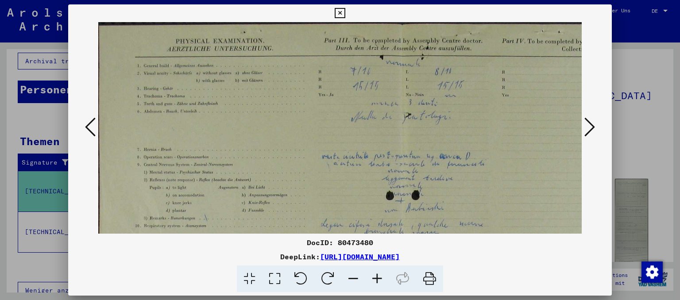
click at [381, 279] on icon at bounding box center [377, 279] width 24 height 27
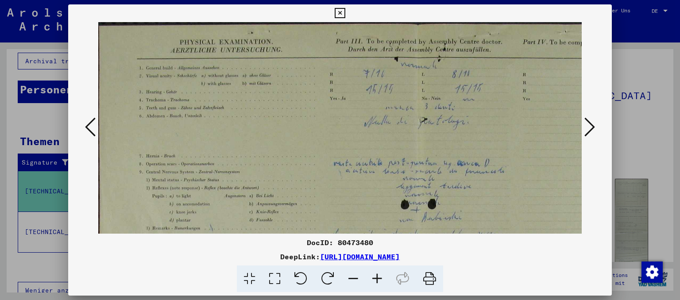
click at [381, 279] on icon at bounding box center [377, 279] width 24 height 27
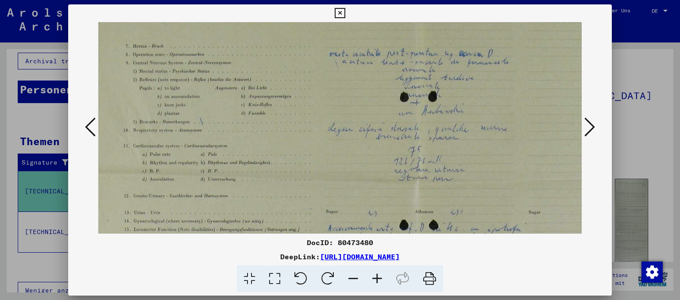
scroll to position [126, 15]
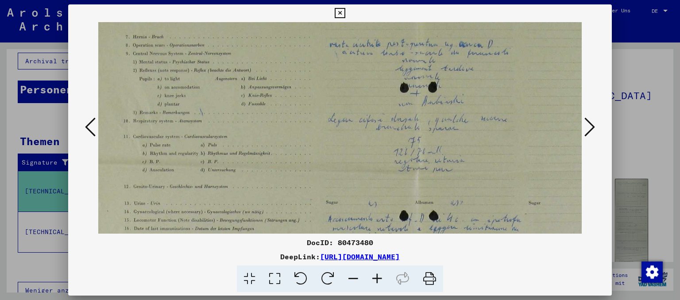
drag, startPoint x: 422, startPoint y: 190, endPoint x: 406, endPoint y: 65, distance: 126.3
click at [406, 65] on img at bounding box center [418, 134] width 671 height 477
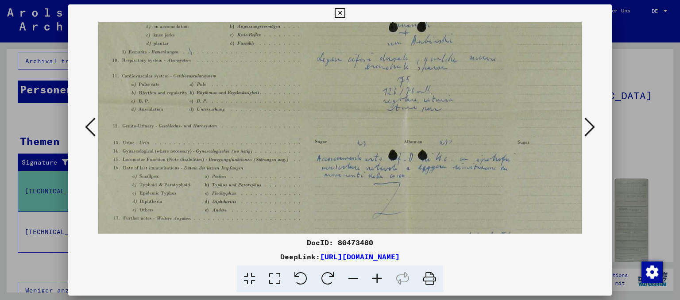
drag, startPoint x: 405, startPoint y: 136, endPoint x: 394, endPoint y: 79, distance: 58.2
click at [394, 79] on img at bounding box center [407, 73] width 671 height 477
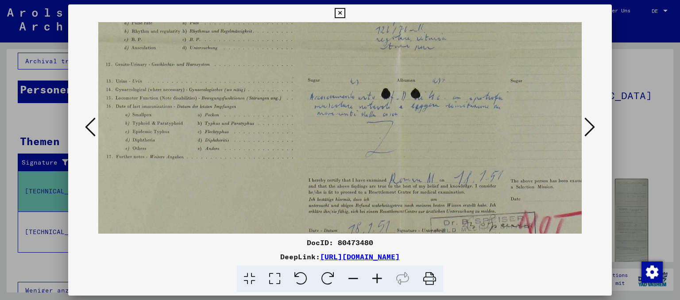
scroll to position [266, 34]
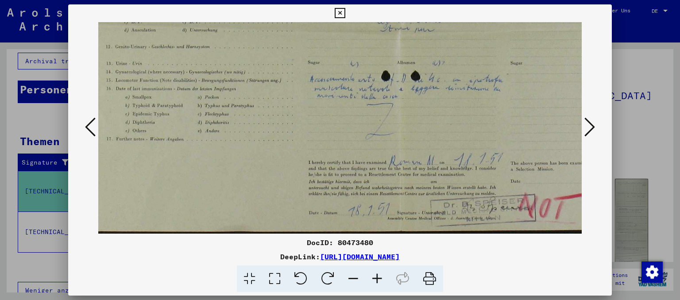
drag, startPoint x: 447, startPoint y: 166, endPoint x: 440, endPoint y: 74, distance: 93.3
click at [591, 125] on icon at bounding box center [590, 126] width 11 height 21
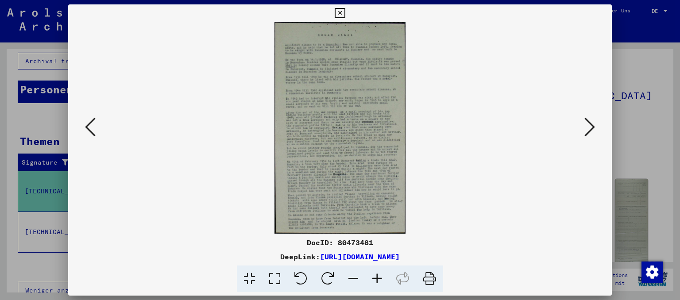
click at [591, 125] on icon at bounding box center [590, 126] width 11 height 21
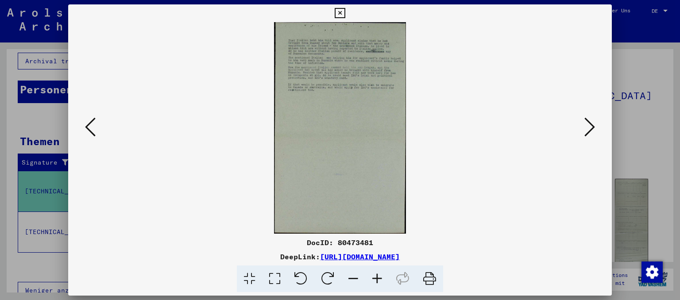
click at [594, 128] on icon at bounding box center [590, 126] width 11 height 21
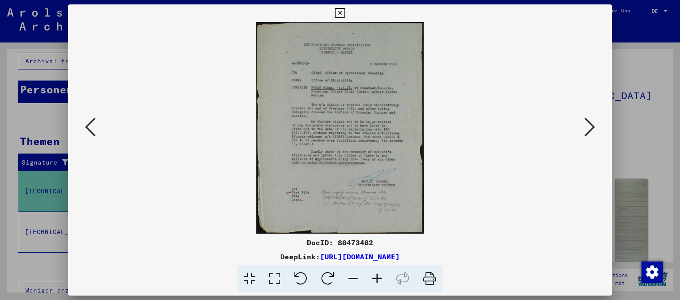
click at [594, 128] on icon at bounding box center [590, 126] width 11 height 21
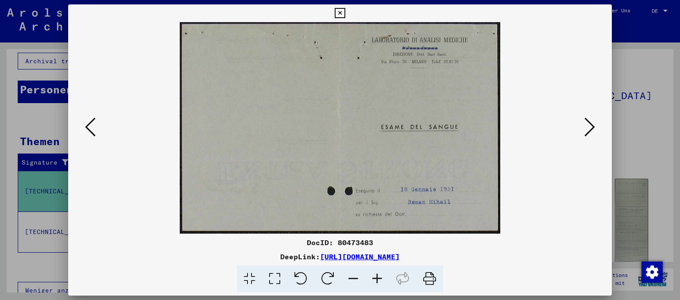
click at [594, 128] on icon at bounding box center [590, 126] width 11 height 21
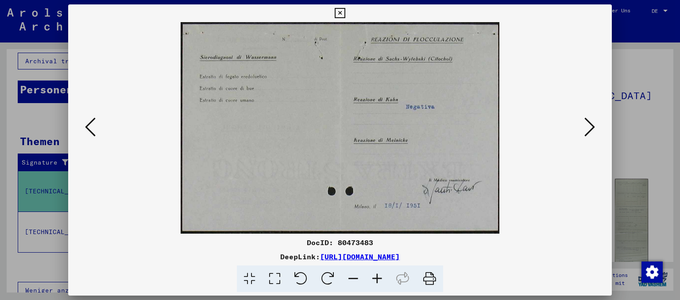
click at [594, 128] on icon at bounding box center [590, 126] width 11 height 21
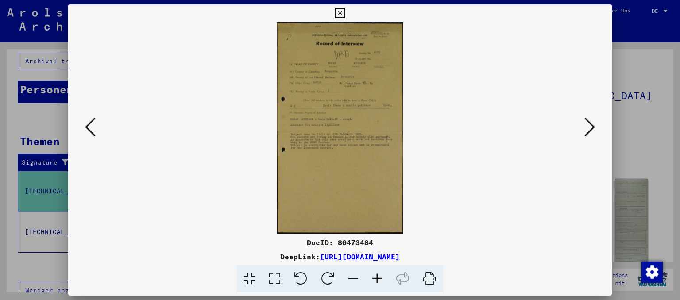
click at [595, 125] on icon at bounding box center [590, 126] width 11 height 21
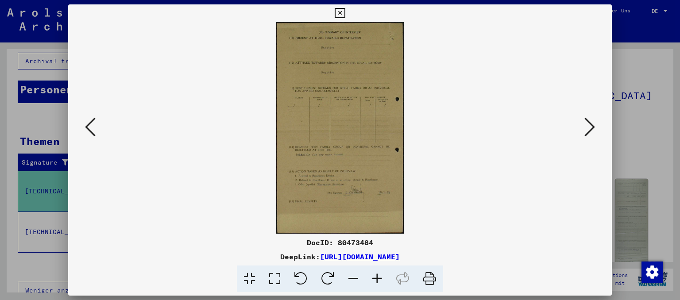
click at [595, 125] on icon at bounding box center [590, 126] width 11 height 21
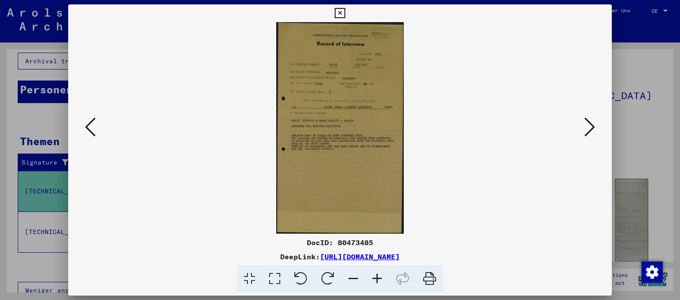
click at [595, 125] on icon at bounding box center [590, 126] width 11 height 21
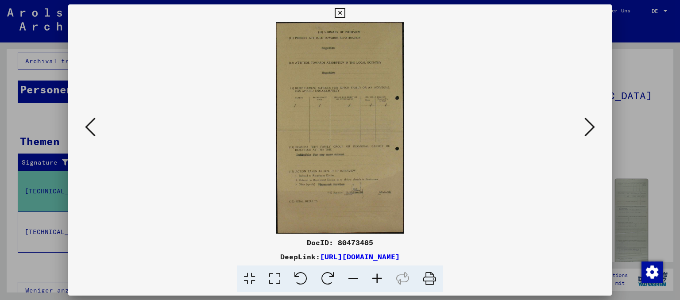
click at [595, 125] on icon at bounding box center [590, 126] width 11 height 21
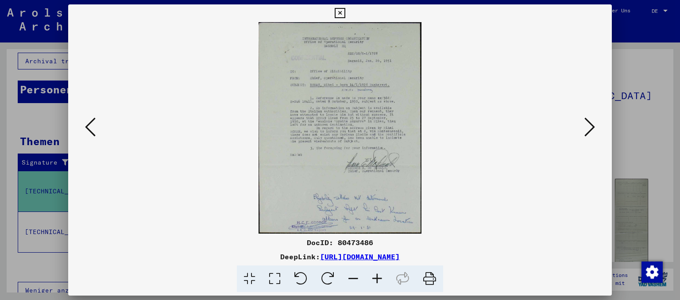
click at [382, 275] on icon at bounding box center [377, 279] width 24 height 27
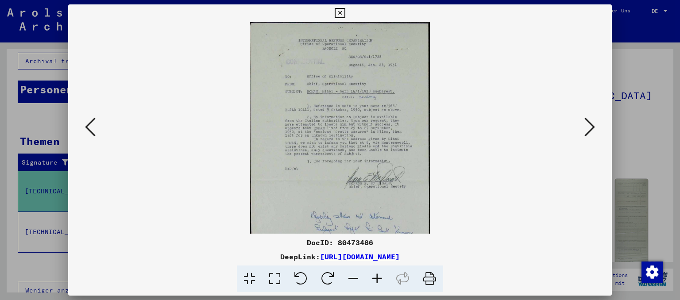
click at [382, 275] on icon at bounding box center [377, 279] width 24 height 27
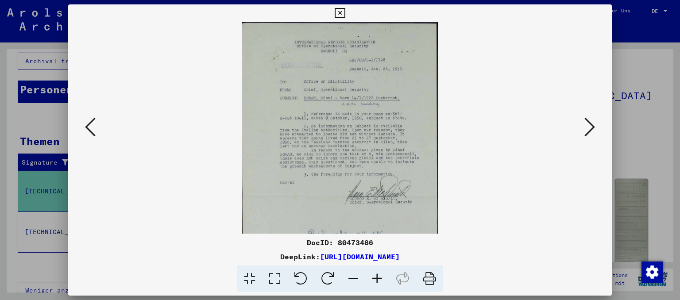
click at [382, 275] on icon at bounding box center [377, 279] width 24 height 27
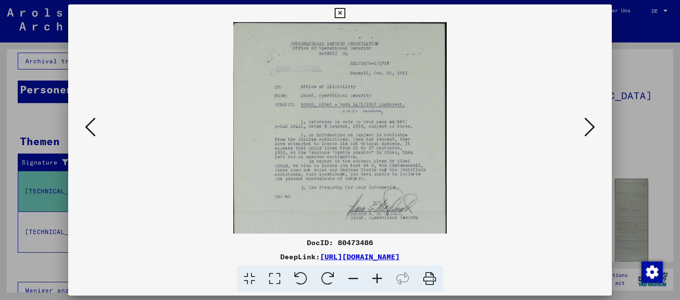
click at [382, 275] on icon at bounding box center [377, 279] width 24 height 27
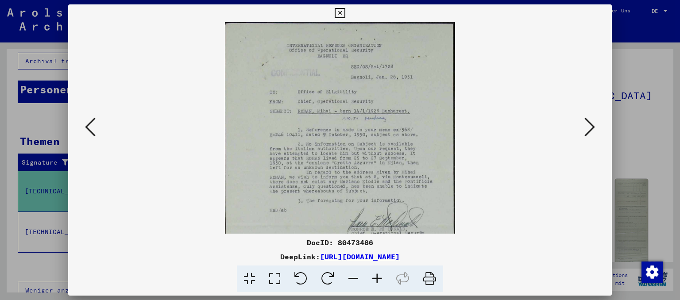
click at [382, 275] on icon at bounding box center [377, 279] width 24 height 27
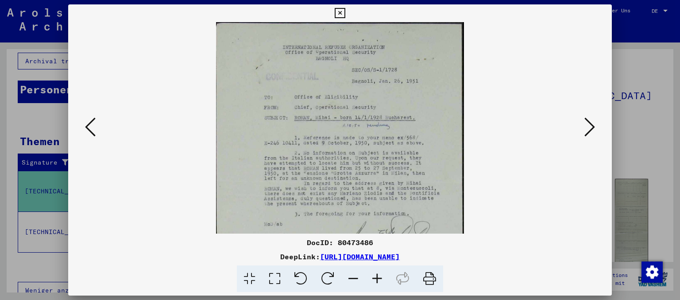
click at [382, 275] on icon at bounding box center [377, 279] width 24 height 27
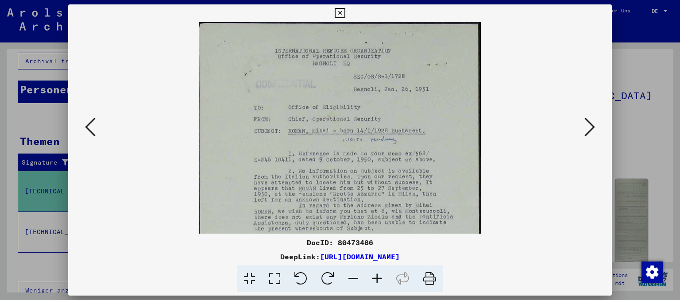
click at [382, 275] on icon at bounding box center [377, 279] width 24 height 27
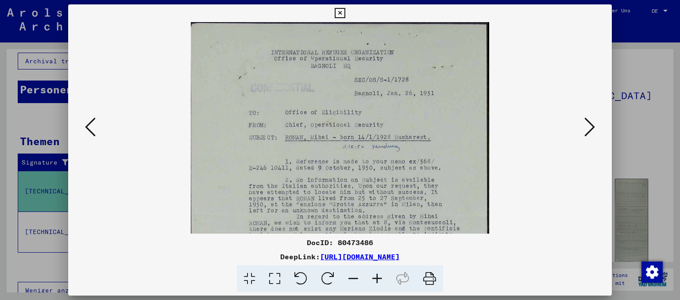
click at [382, 275] on icon at bounding box center [377, 279] width 24 height 27
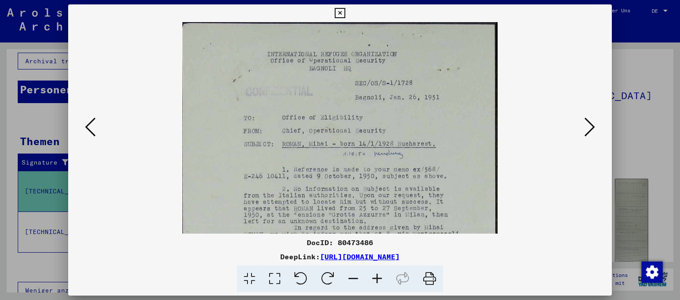
click at [382, 275] on icon at bounding box center [377, 279] width 24 height 27
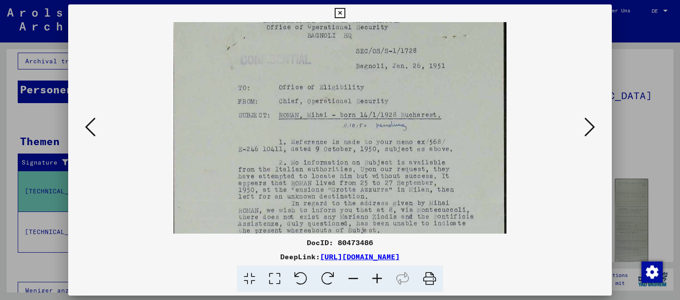
scroll to position [140, 0]
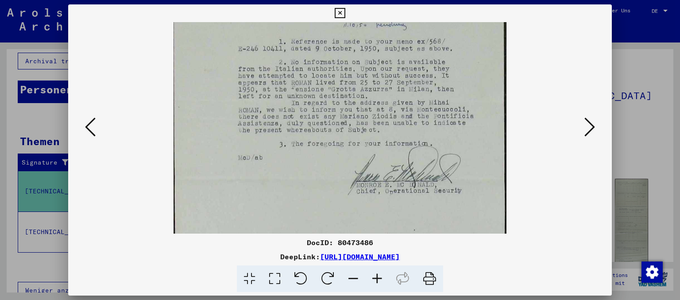
drag, startPoint x: 348, startPoint y: 182, endPoint x: 337, endPoint y: 42, distance: 140.8
click at [337, 42] on img at bounding box center [340, 101] width 333 height 433
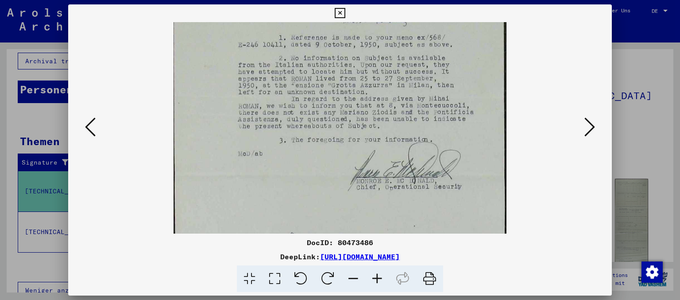
click at [345, 11] on icon at bounding box center [340, 13] width 10 height 11
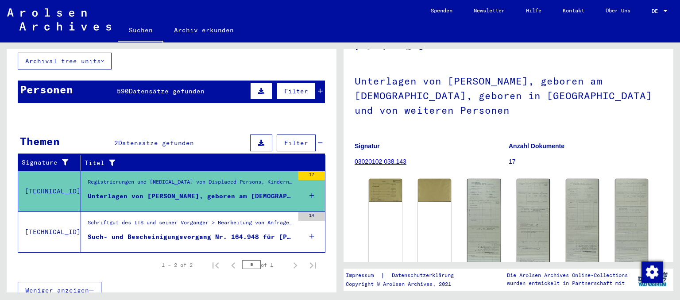
click at [176, 232] on div "Such- und Bescheinigungsvorgang Nr. 164.948 für [PERSON_NAME] geboren [DEMOGRAP…" at bounding box center [191, 236] width 206 height 9
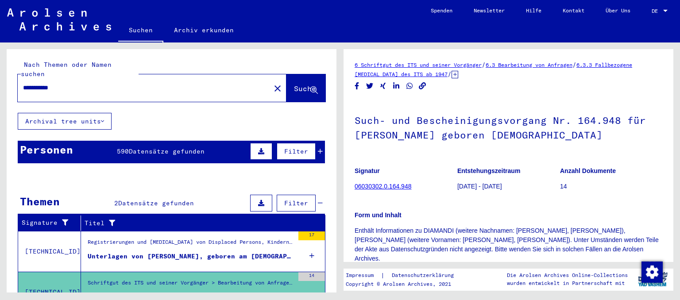
click at [145, 147] on span "Datensätze gefunden" at bounding box center [167, 151] width 76 height 8
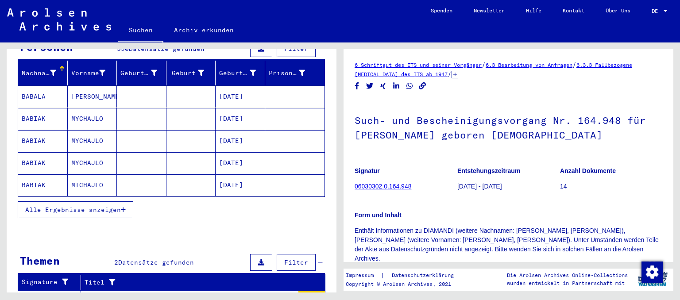
scroll to position [97, 0]
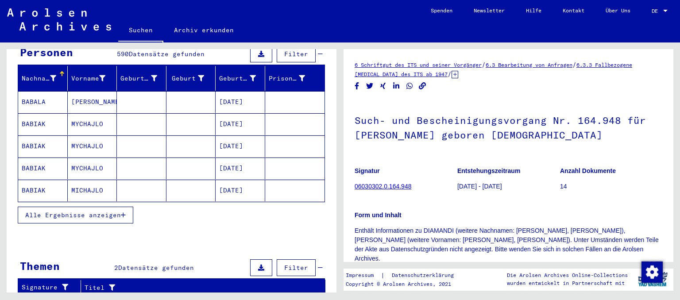
click at [102, 211] on span "Alle Ergebnisse anzeigen" at bounding box center [73, 215] width 96 height 8
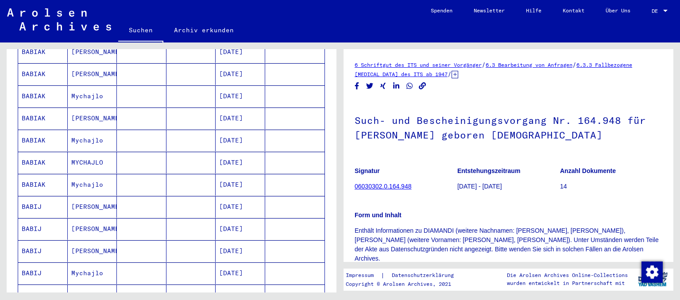
scroll to position [538, 0]
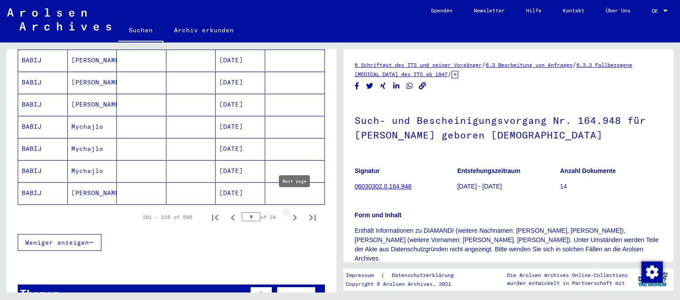
click at [293, 212] on icon "Next page" at bounding box center [295, 218] width 12 height 12
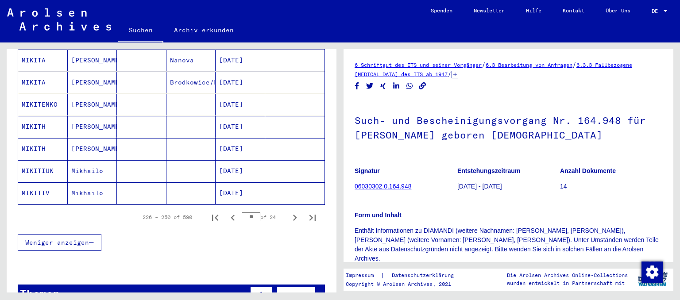
click at [293, 212] on icon "Next page" at bounding box center [295, 218] width 12 height 12
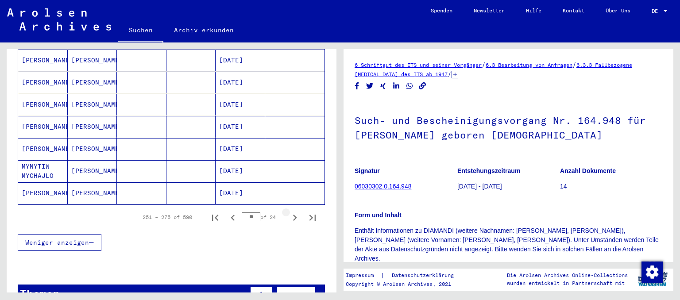
click at [293, 212] on icon "Next page" at bounding box center [295, 218] width 12 height 12
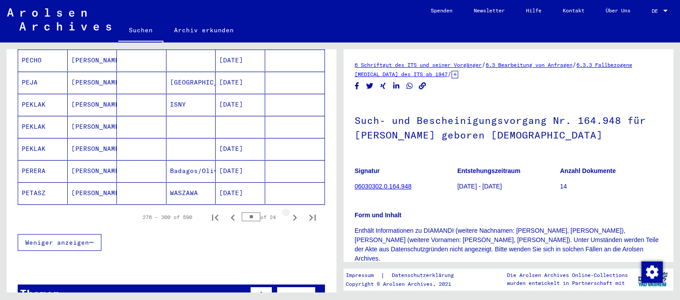
click at [293, 212] on icon "Next page" at bounding box center [295, 218] width 12 height 12
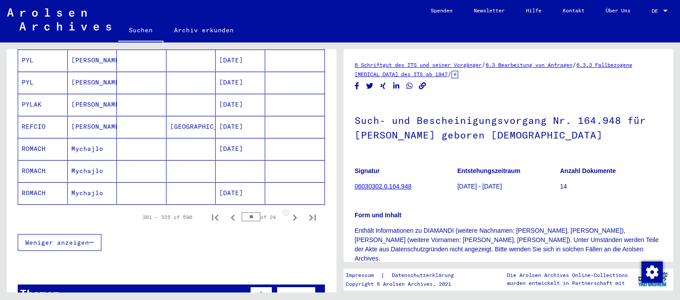
click at [293, 212] on icon "Next page" at bounding box center [295, 218] width 12 height 12
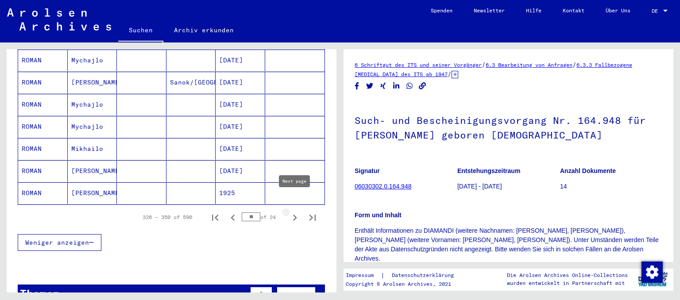
click at [293, 212] on icon "Next page" at bounding box center [295, 218] width 12 height 12
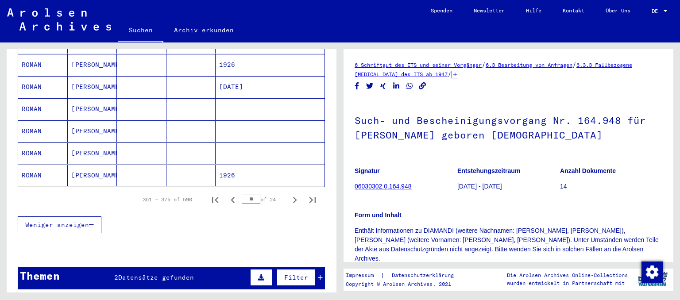
scroll to position [635, 0]
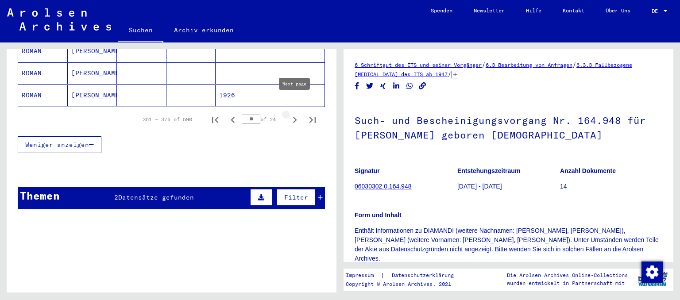
click at [297, 114] on icon "Next page" at bounding box center [295, 120] width 12 height 12
type input "**"
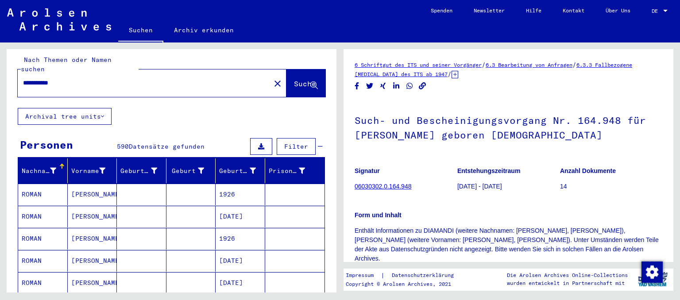
scroll to position [0, 0]
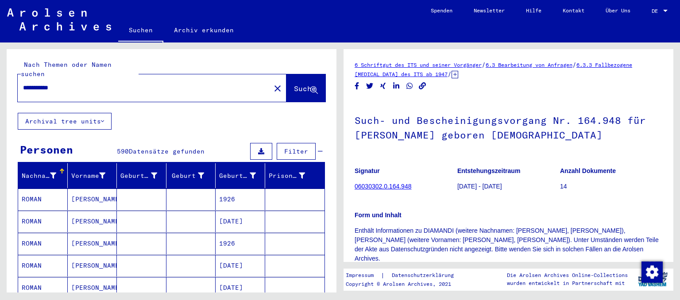
click at [42, 83] on input "**********" at bounding box center [144, 87] width 242 height 9
click at [295, 74] on button "Suche" at bounding box center [305, 87] width 39 height 27
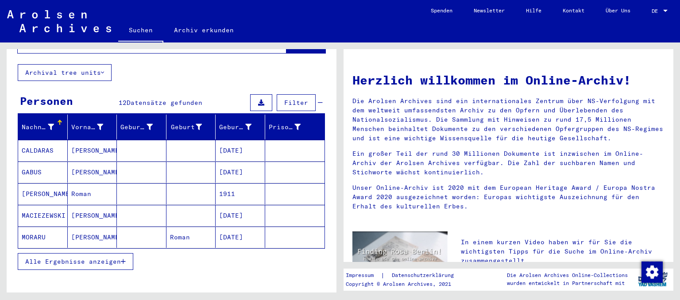
scroll to position [80, 0]
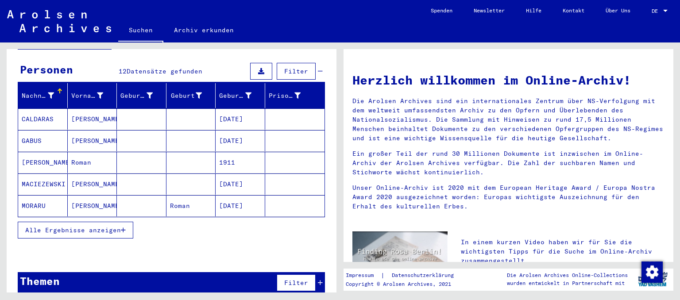
click at [82, 226] on span "Alle Ergebnisse anzeigen" at bounding box center [73, 230] width 96 height 8
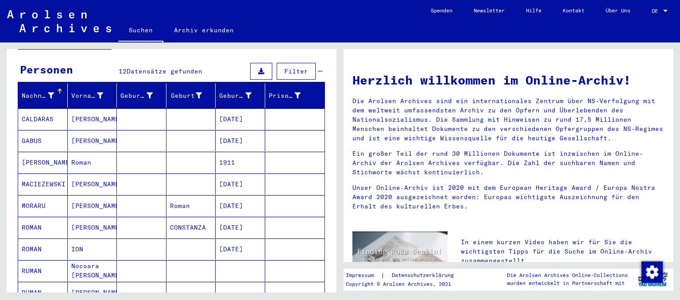
click at [102, 239] on mat-cell "ION" at bounding box center [93, 249] width 50 height 21
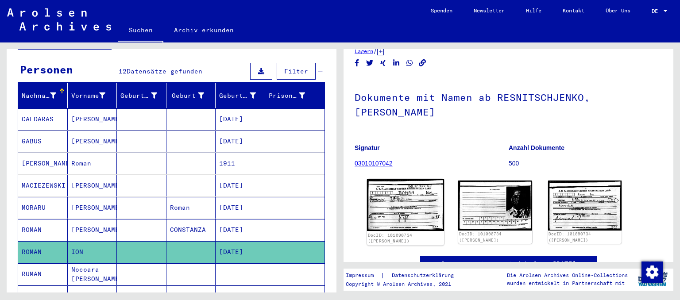
scroll to position [49, 0]
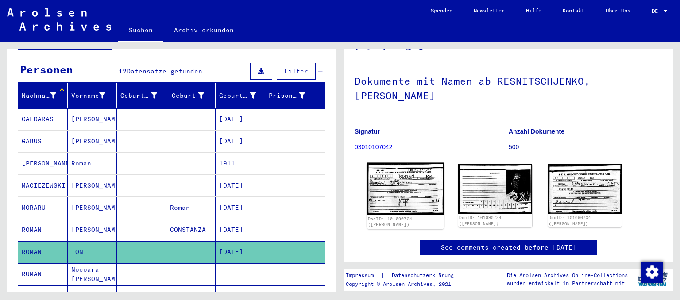
click at [414, 185] on img at bounding box center [405, 189] width 77 height 52
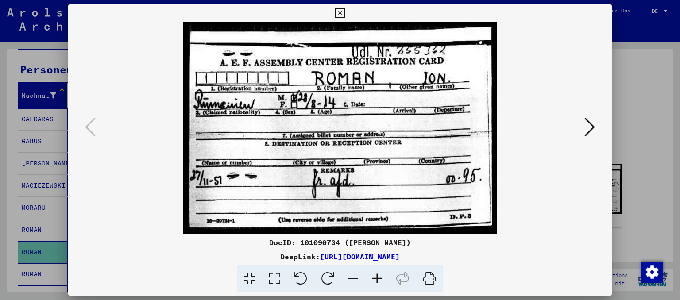
click at [592, 128] on icon at bounding box center [590, 126] width 11 height 21
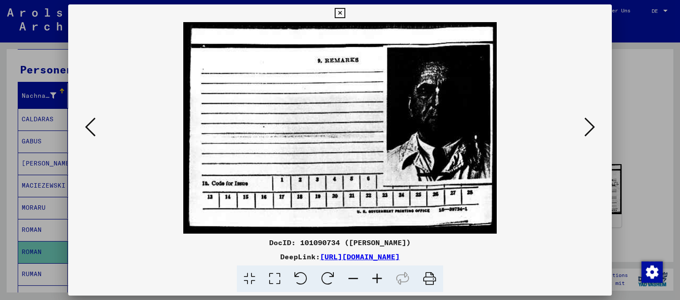
click at [592, 128] on icon at bounding box center [590, 126] width 11 height 21
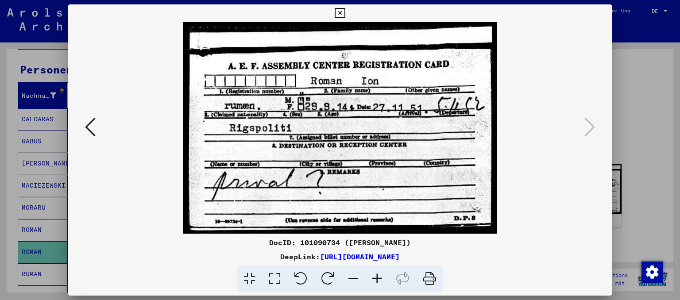
click at [345, 12] on icon at bounding box center [340, 13] width 10 height 11
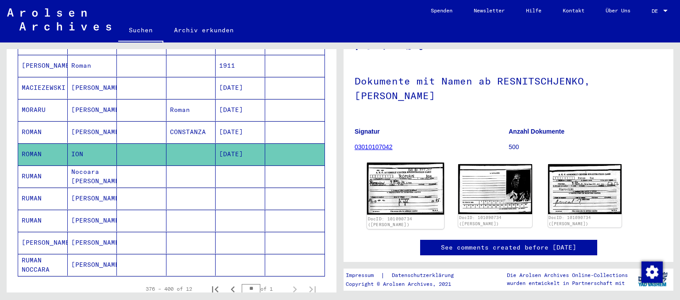
click at [413, 177] on img at bounding box center [405, 189] width 77 height 52
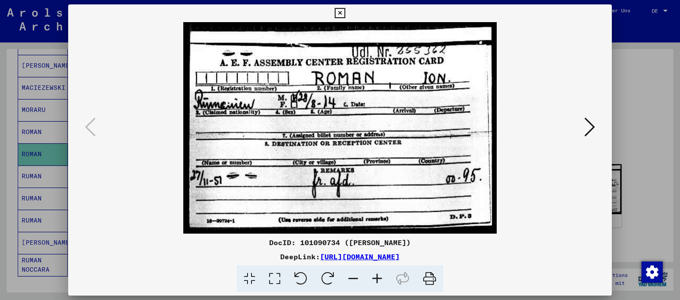
click at [594, 134] on icon at bounding box center [590, 126] width 11 height 21
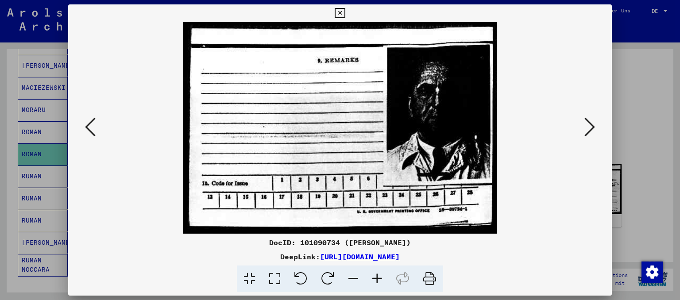
click at [594, 134] on icon at bounding box center [590, 126] width 11 height 21
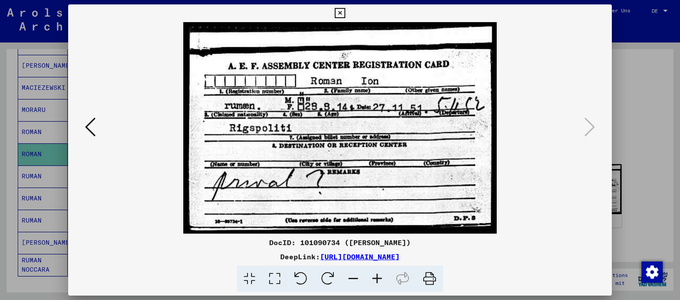
click at [345, 12] on icon at bounding box center [340, 13] width 10 height 11
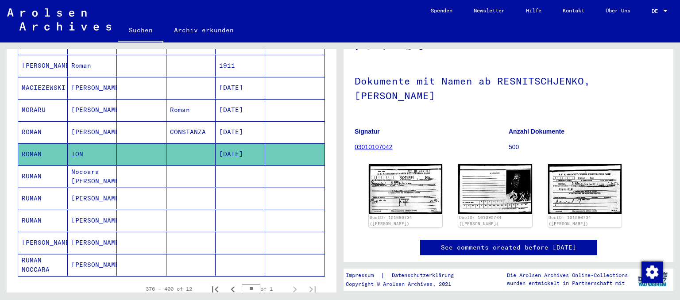
click at [89, 123] on mat-cell "[PERSON_NAME]" at bounding box center [93, 132] width 50 height 22
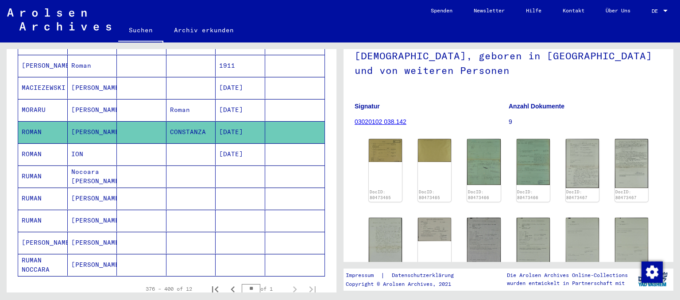
scroll to position [97, 0]
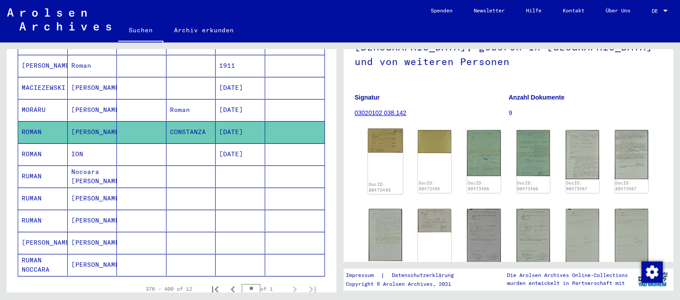
click at [384, 156] on div "DocID: 80473465" at bounding box center [385, 162] width 35 height 66
click at [379, 140] on img at bounding box center [385, 141] width 35 height 24
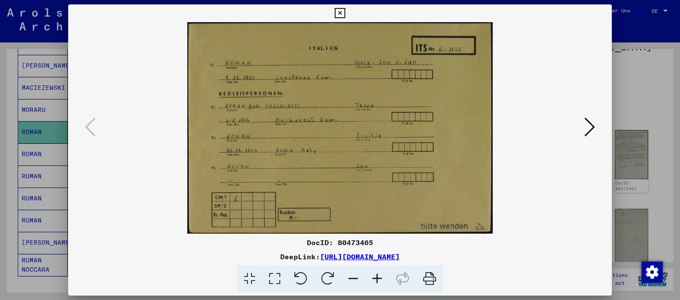
click at [591, 127] on icon at bounding box center [590, 126] width 11 height 21
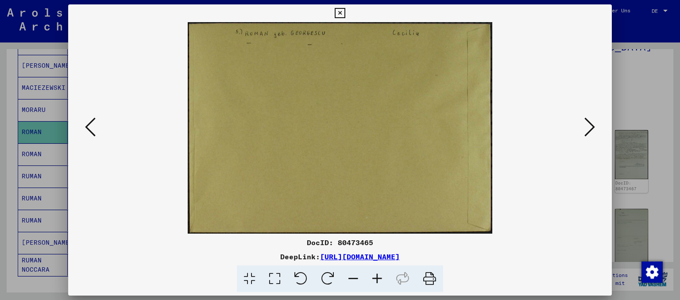
click at [345, 14] on icon at bounding box center [340, 13] width 10 height 11
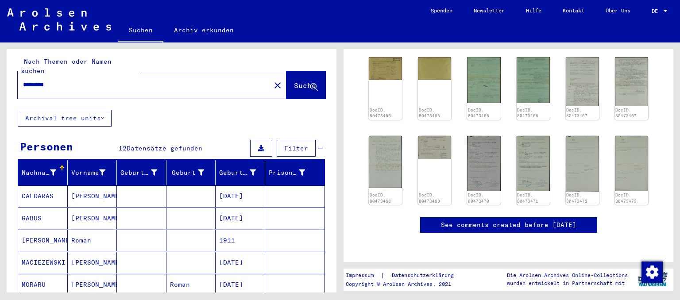
scroll to position [0, 0]
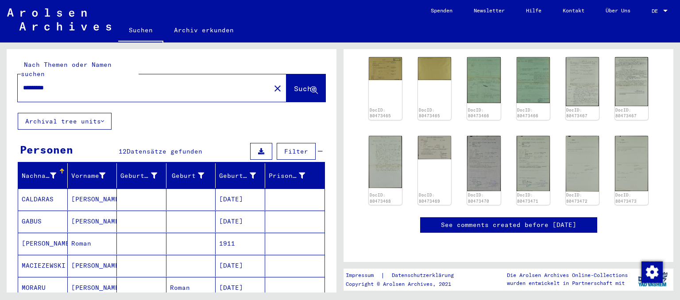
click at [72, 83] on input "*********" at bounding box center [144, 87] width 242 height 9
drag, startPoint x: 53, startPoint y: 76, endPoint x: 0, endPoint y: 82, distance: 53.4
click at [23, 83] on input "*********" at bounding box center [144, 87] width 242 height 9
click at [294, 84] on span "Suche" at bounding box center [305, 88] width 22 height 9
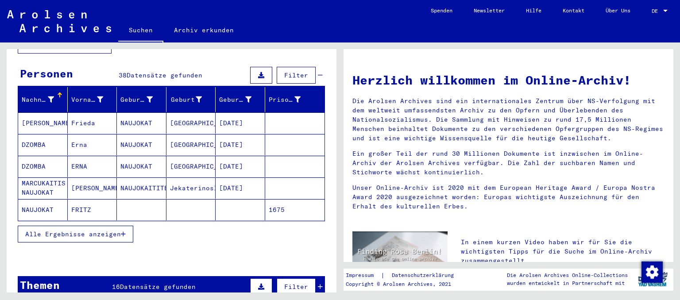
scroll to position [97, 0]
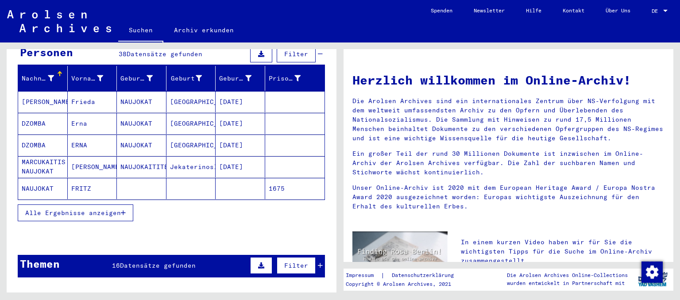
click at [113, 206] on button "Alle Ergebnisse anzeigen" at bounding box center [76, 213] width 116 height 17
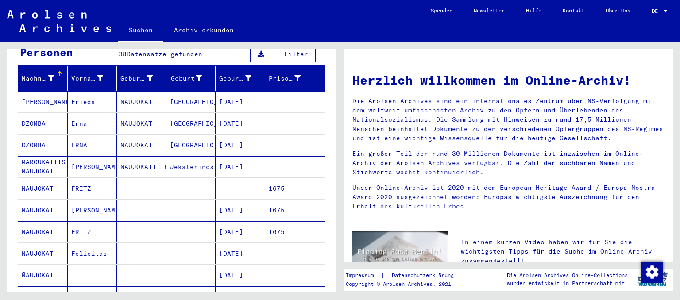
click at [142, 113] on mat-cell "NAUJOKAT" at bounding box center [142, 123] width 50 height 21
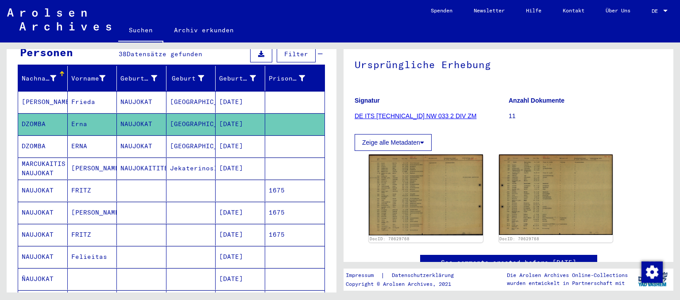
scroll to position [97, 0]
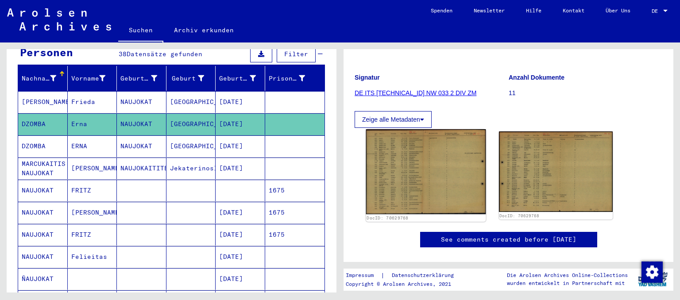
click at [414, 175] on img at bounding box center [426, 171] width 120 height 85
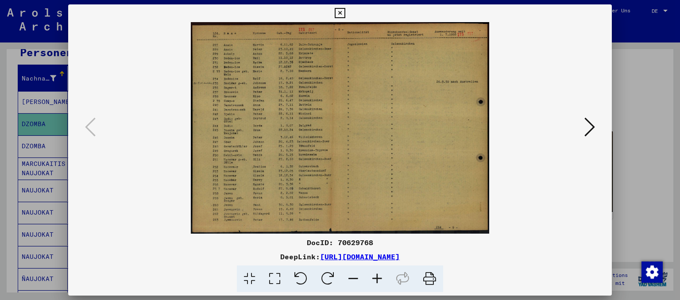
click at [377, 279] on icon at bounding box center [377, 279] width 24 height 27
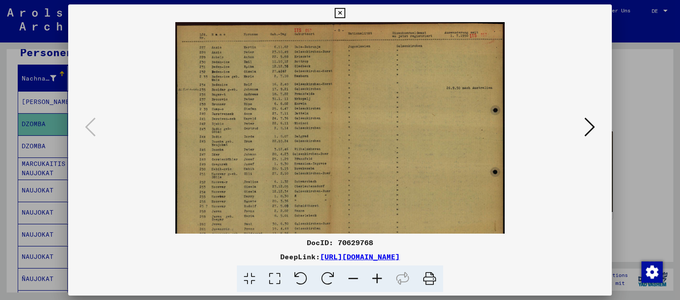
click at [377, 279] on icon at bounding box center [377, 279] width 24 height 27
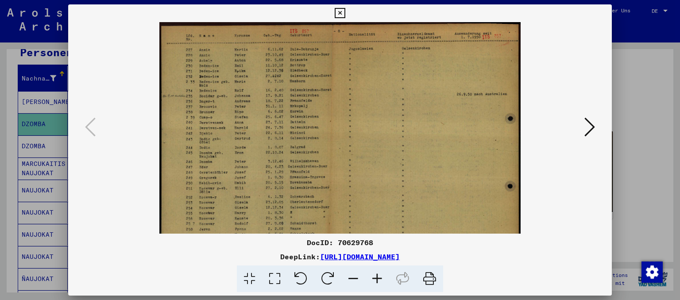
click at [377, 279] on icon at bounding box center [377, 279] width 24 height 27
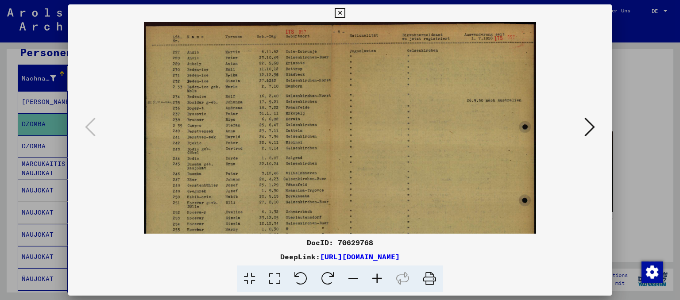
click at [377, 279] on icon at bounding box center [377, 279] width 24 height 27
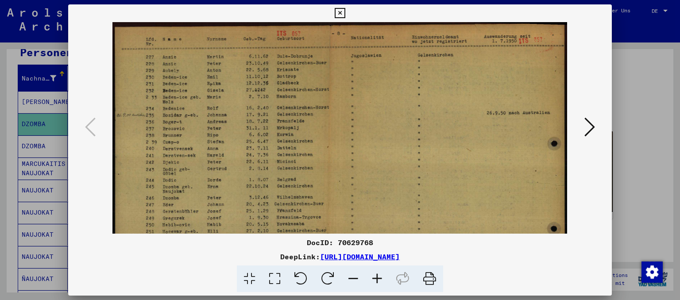
click at [377, 279] on icon at bounding box center [377, 279] width 24 height 27
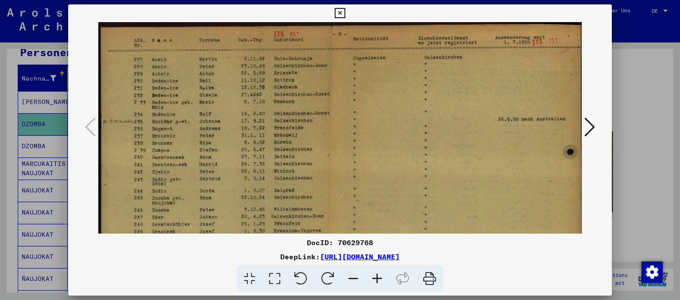
click at [377, 279] on icon at bounding box center [377, 279] width 24 height 27
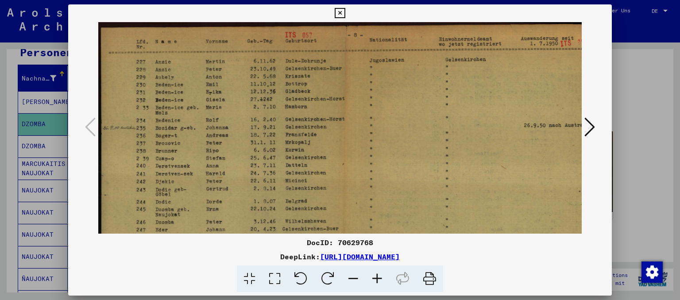
click at [377, 279] on icon at bounding box center [377, 279] width 24 height 27
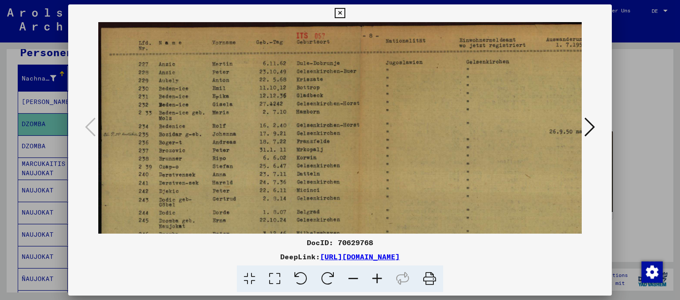
click at [377, 279] on icon at bounding box center [377, 279] width 24 height 27
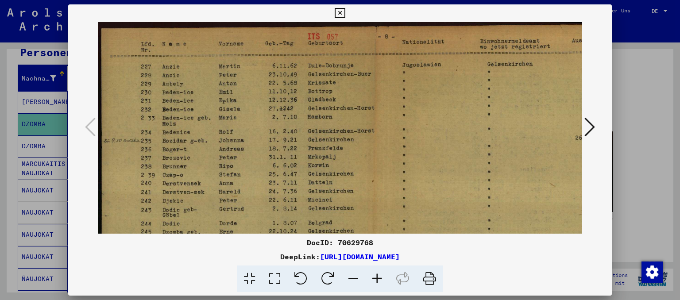
click at [377, 279] on icon at bounding box center [377, 279] width 24 height 27
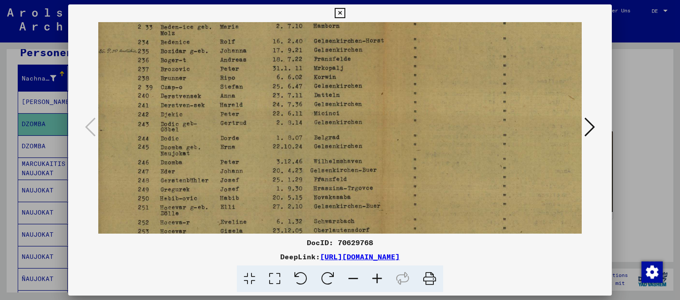
drag, startPoint x: 222, startPoint y: 217, endPoint x: 217, endPoint y: 108, distance: 109.9
click at [217, 108] on img at bounding box center [398, 142] width 611 height 433
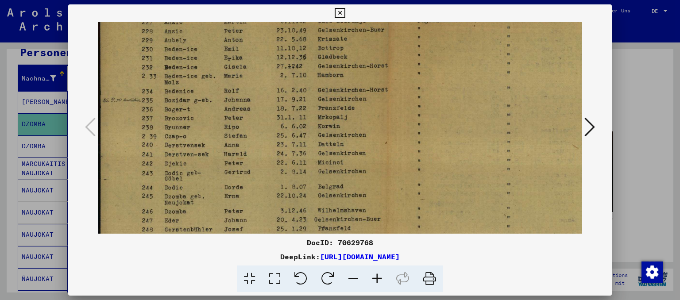
scroll to position [0, 1]
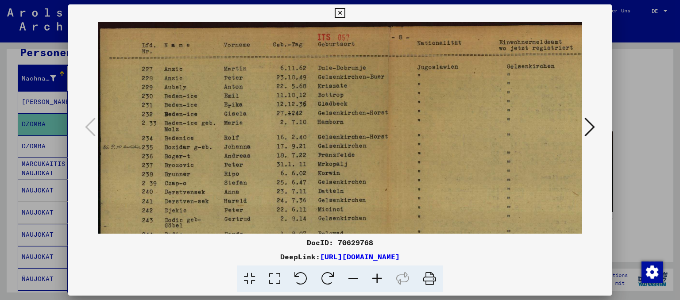
drag, startPoint x: 318, startPoint y: 89, endPoint x: 322, endPoint y: 202, distance: 113.0
click at [322, 202] on img at bounding box center [402, 238] width 611 height 433
drag, startPoint x: 329, startPoint y: 97, endPoint x: 333, endPoint y: 135, distance: 39.2
click at [333, 135] on img at bounding box center [403, 238] width 611 height 433
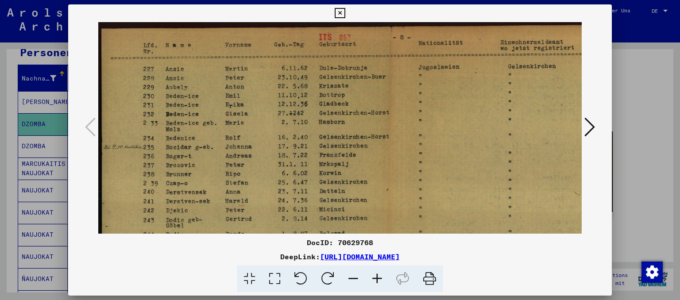
click at [345, 13] on icon at bounding box center [340, 13] width 10 height 11
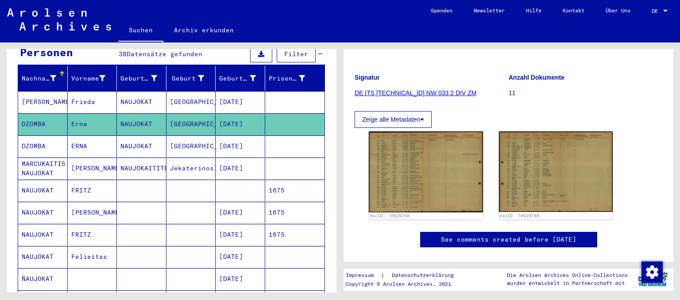
click at [227, 182] on mat-cell at bounding box center [241, 191] width 50 height 22
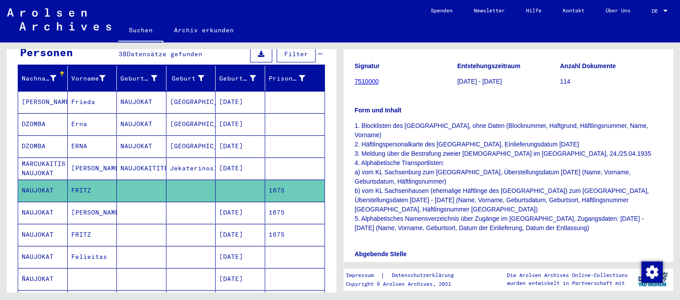
scroll to position [97, 0]
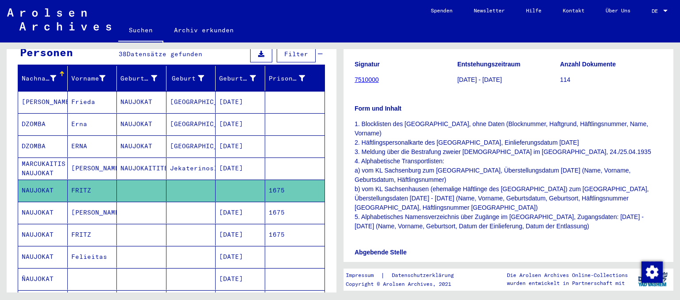
click at [222, 205] on mat-cell "[DATE]" at bounding box center [241, 213] width 50 height 22
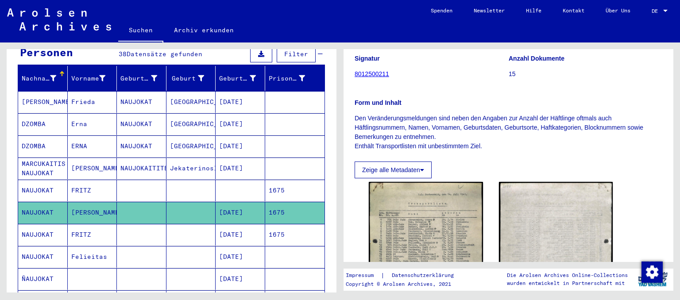
scroll to position [97, 0]
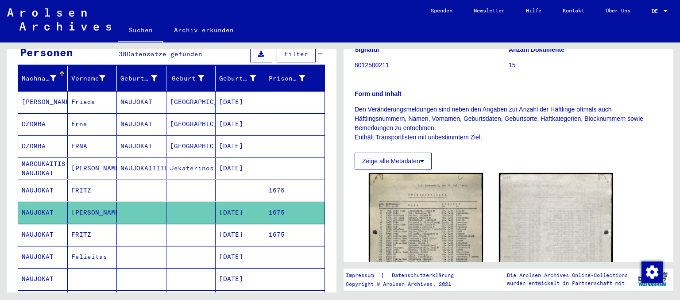
click at [275, 224] on mat-cell "1675" at bounding box center [295, 235] width 60 height 22
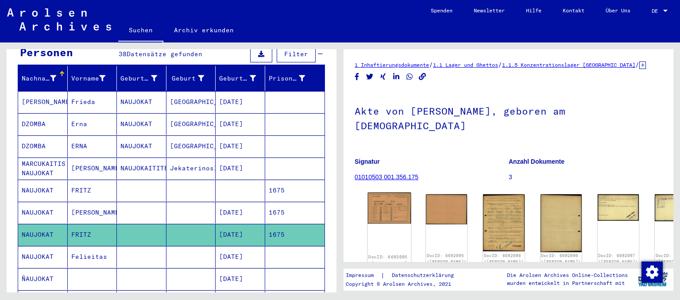
click at [383, 194] on img at bounding box center [389, 208] width 43 height 31
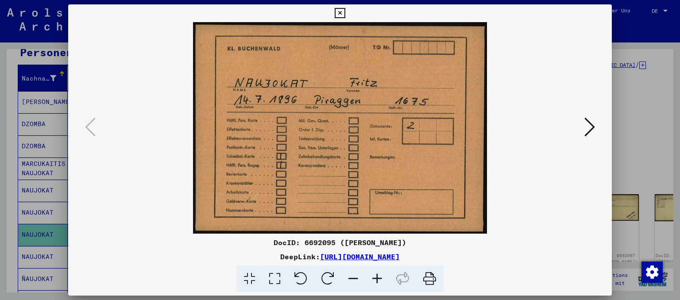
click at [591, 132] on icon at bounding box center [590, 126] width 11 height 21
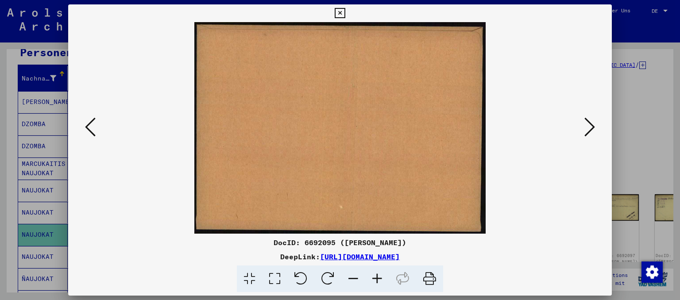
click at [591, 132] on icon at bounding box center [590, 126] width 11 height 21
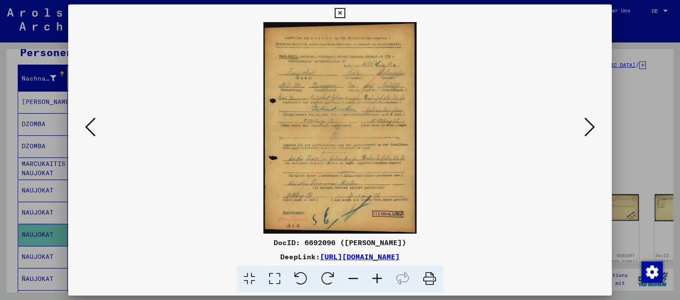
click at [380, 276] on icon at bounding box center [377, 279] width 24 height 27
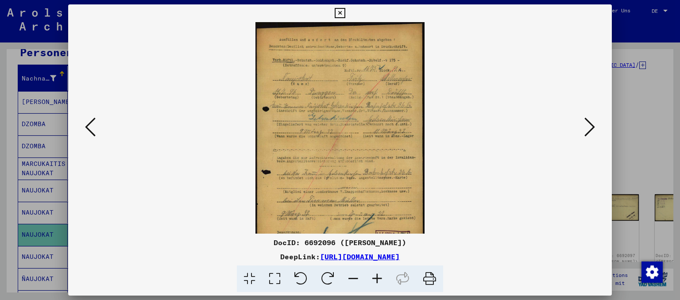
click at [380, 276] on icon at bounding box center [377, 279] width 24 height 27
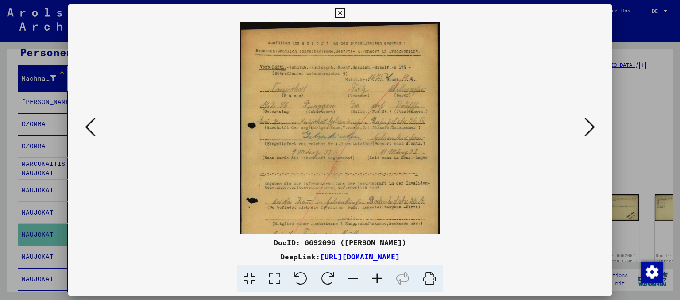
click at [380, 276] on icon at bounding box center [377, 279] width 24 height 27
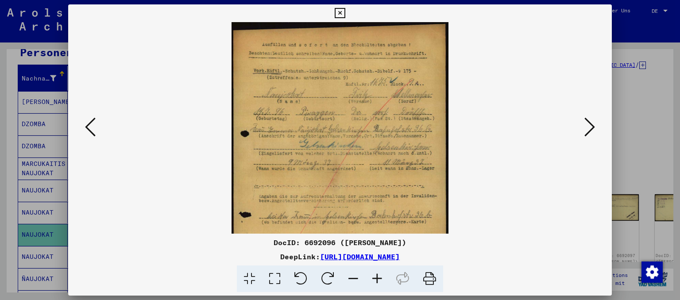
click at [380, 276] on icon at bounding box center [377, 279] width 24 height 27
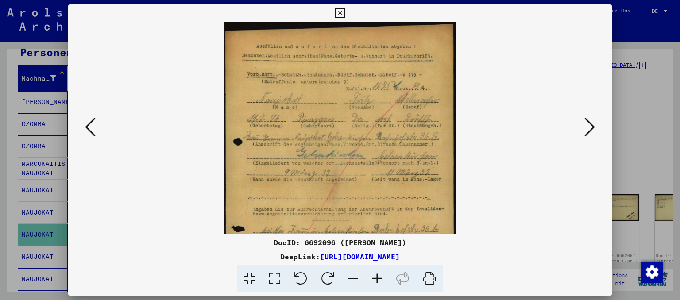
click at [380, 276] on icon at bounding box center [377, 279] width 24 height 27
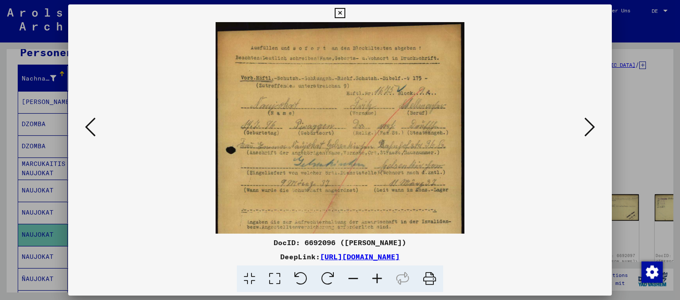
click at [380, 276] on icon at bounding box center [377, 279] width 24 height 27
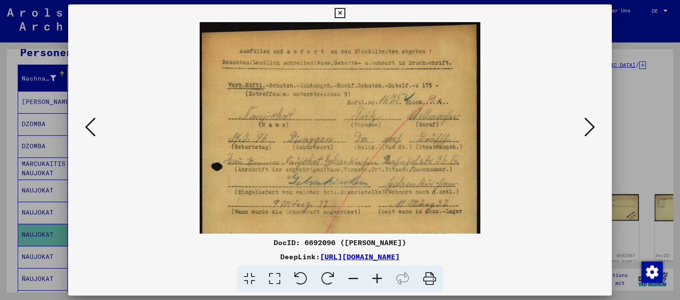
click at [380, 276] on icon at bounding box center [377, 279] width 24 height 27
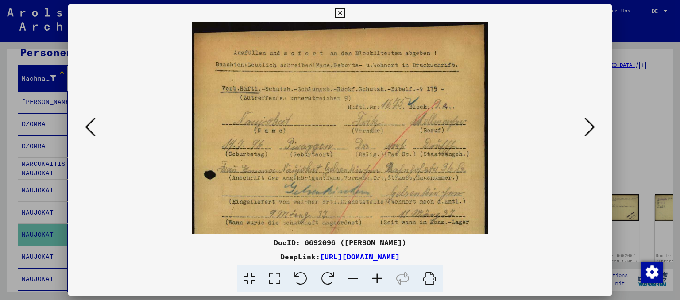
click at [380, 276] on icon at bounding box center [377, 279] width 24 height 27
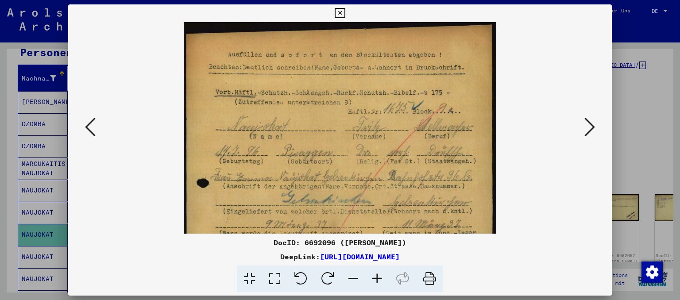
click at [380, 276] on icon at bounding box center [377, 279] width 24 height 27
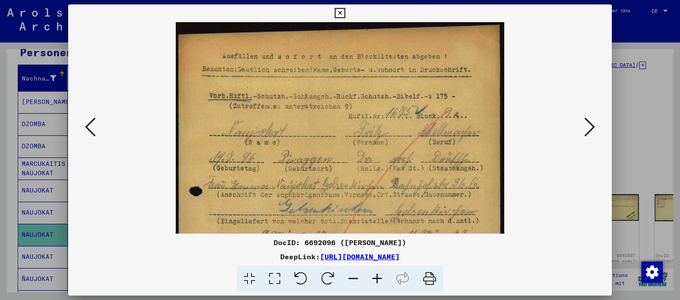
click at [380, 276] on icon at bounding box center [377, 279] width 24 height 27
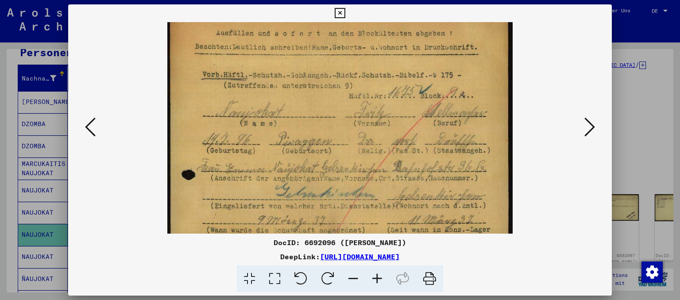
scroll to position [43, 0]
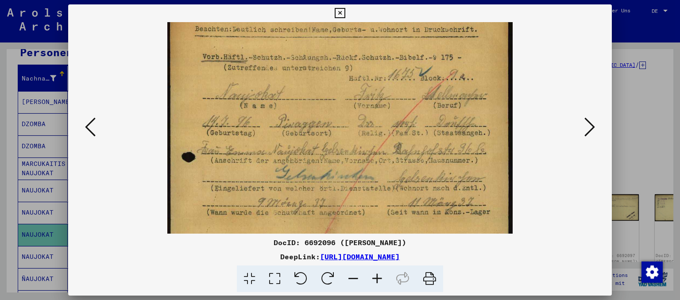
drag, startPoint x: 445, startPoint y: 190, endPoint x: 441, endPoint y: 166, distance: 24.8
click at [441, 166] on img at bounding box center [339, 218] width 345 height 477
click at [585, 135] on icon at bounding box center [590, 126] width 11 height 21
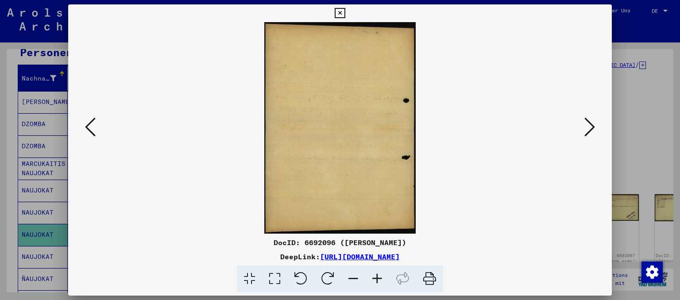
click at [585, 135] on icon at bounding box center [590, 126] width 11 height 21
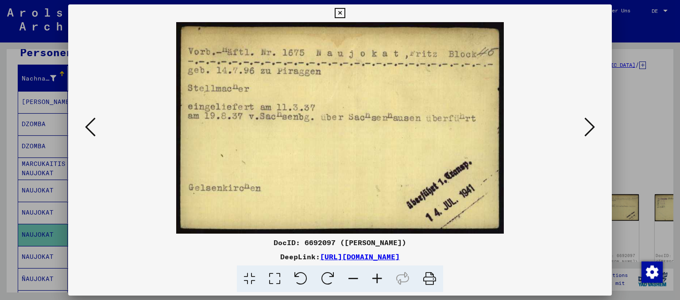
click at [593, 132] on icon at bounding box center [590, 126] width 11 height 21
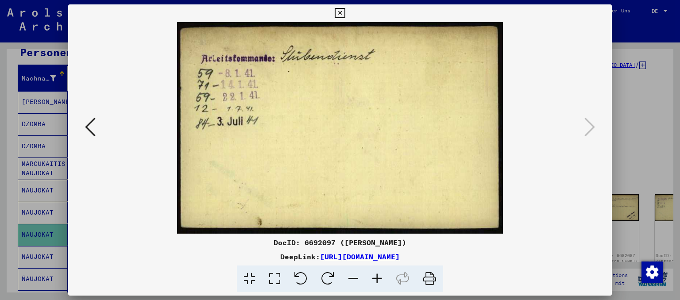
click at [345, 17] on icon at bounding box center [340, 13] width 10 height 11
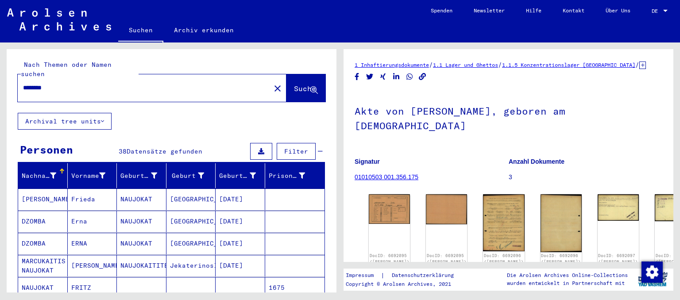
click at [71, 83] on input "********" at bounding box center [144, 87] width 242 height 9
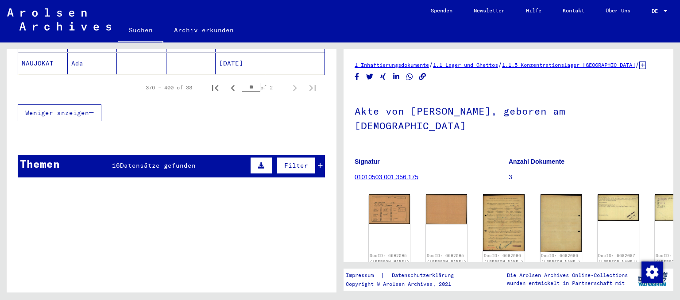
scroll to position [684, 0]
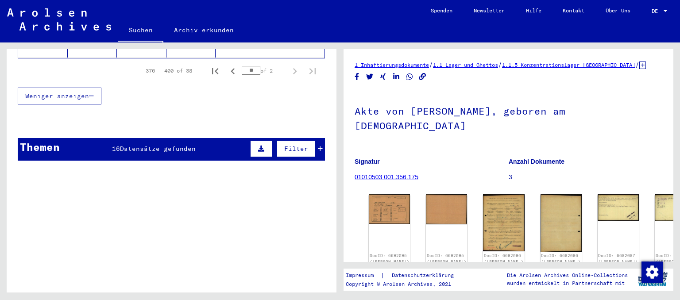
click at [193, 145] on span "Datensätze gefunden" at bounding box center [158, 149] width 76 height 8
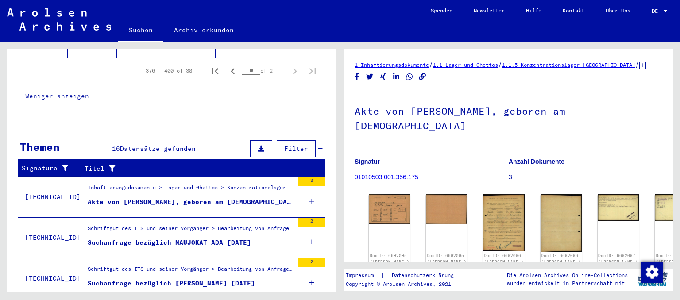
click at [239, 197] on div "Akte von [PERSON_NAME], geboren am [DEMOGRAPHIC_DATA]" at bounding box center [191, 201] width 206 height 9
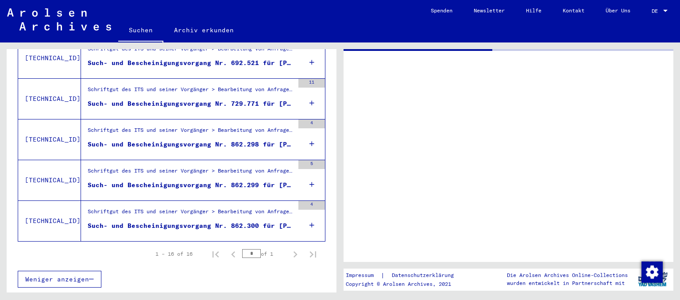
scroll to position [629, 0]
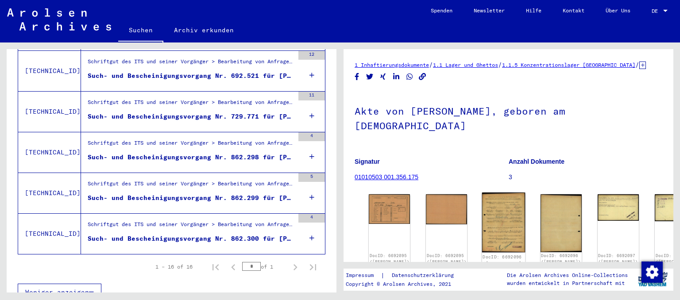
click at [484, 200] on img at bounding box center [503, 223] width 43 height 60
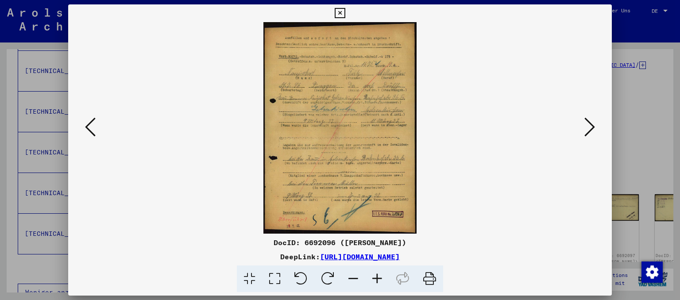
click at [591, 131] on icon at bounding box center [590, 126] width 11 height 21
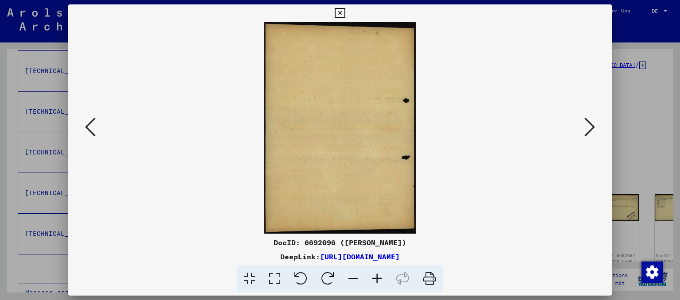
click at [591, 131] on icon at bounding box center [590, 126] width 11 height 21
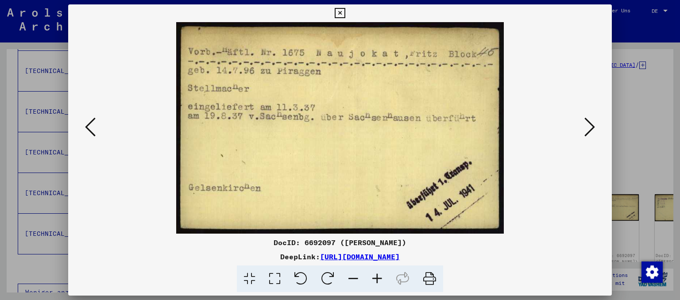
click at [591, 131] on icon at bounding box center [590, 126] width 11 height 21
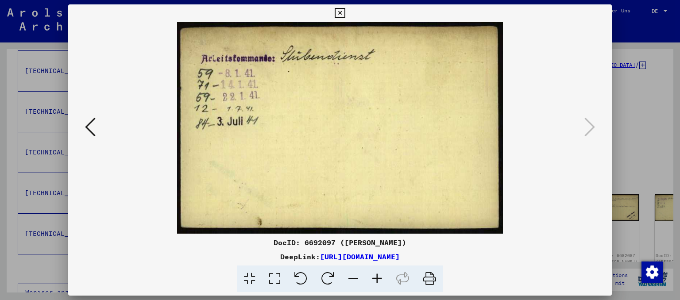
click at [345, 16] on icon at bounding box center [340, 13] width 10 height 11
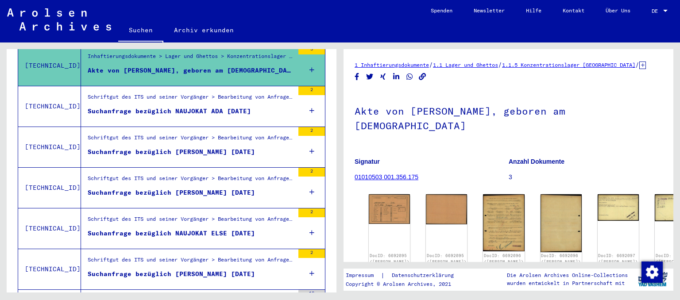
scroll to position [140, 0]
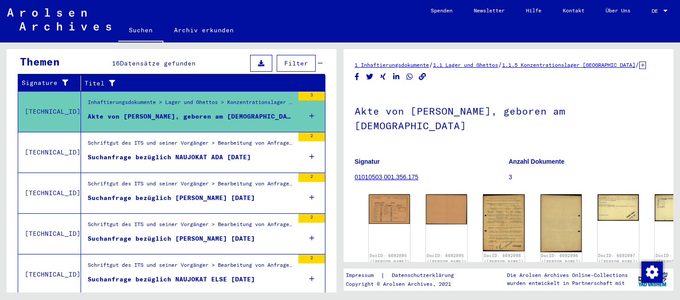
click at [241, 234] on div "Suchanfrage bezüglich [PERSON_NAME] [DATE]" at bounding box center [171, 238] width 167 height 9
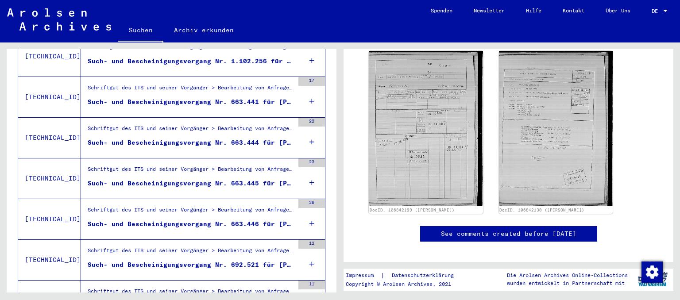
scroll to position [538, 0]
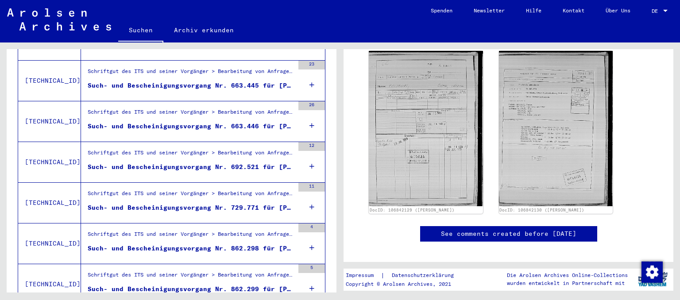
click at [274, 244] on figure "Such- und Bescheinigungsvorgang Nr. 862.298 für [PERSON_NAME] geboren [DEMOGRAP…" at bounding box center [191, 250] width 206 height 13
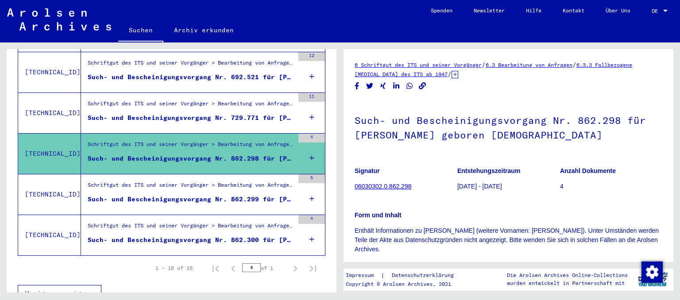
scroll to position [629, 0]
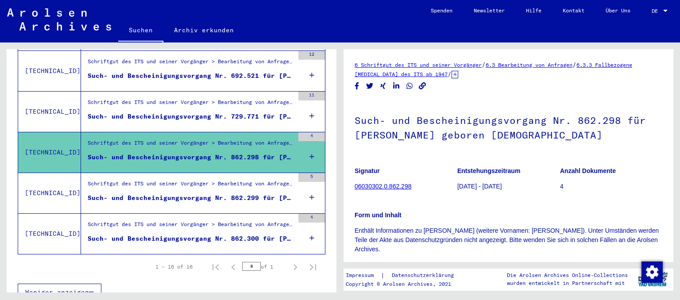
click at [229, 221] on div "Schriftgut des ITS und seiner Vorgänger > Bearbeitung von Anfragen > Fallbezoge…" at bounding box center [191, 227] width 206 height 12
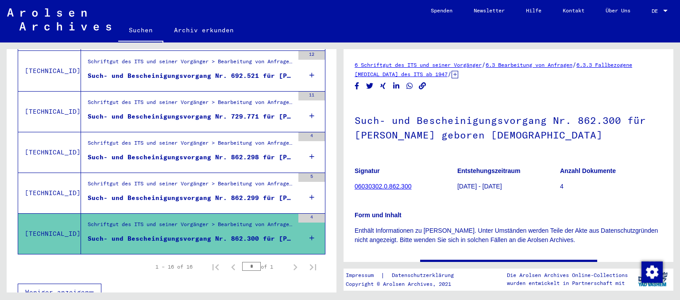
click at [269, 194] on div "Such- und Bescheinigungsvorgang Nr. 862.299 für [PERSON_NAME][GEOGRAPHIC_DATA] …" at bounding box center [191, 198] width 206 height 9
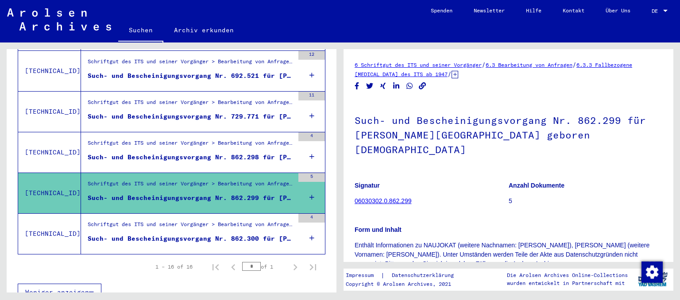
scroll to position [580, 0]
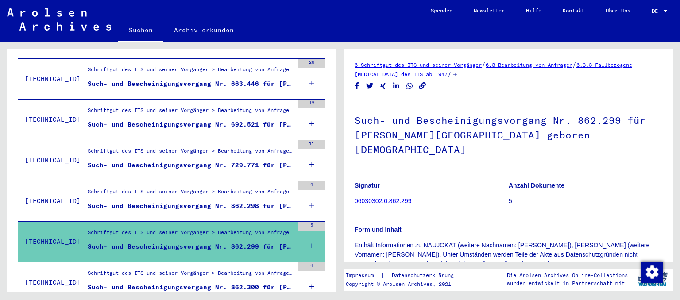
click at [272, 201] on div "Such- und Bescheinigungsvorgang Nr. 862.298 für [PERSON_NAME] geboren [DEMOGRAP…" at bounding box center [191, 205] width 206 height 9
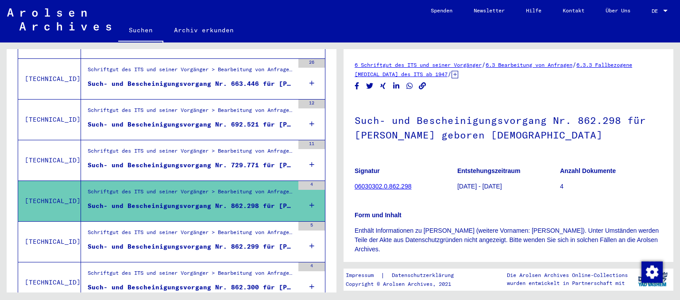
click at [263, 161] on div "Such- und Bescheinigungsvorgang Nr. 729.771 für [PERSON_NAME] geboren [DEMOGRAP…" at bounding box center [191, 165] width 206 height 9
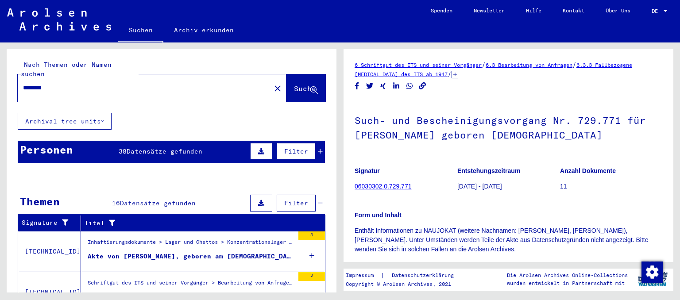
drag, startPoint x: 52, startPoint y: 83, endPoint x: 18, endPoint y: 87, distance: 33.9
click at [23, 87] on input "********" at bounding box center [144, 87] width 242 height 9
click at [295, 84] on span "Suche" at bounding box center [305, 88] width 22 height 9
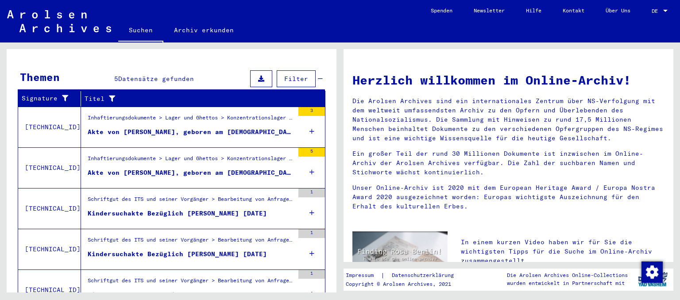
scroll to position [157, 0]
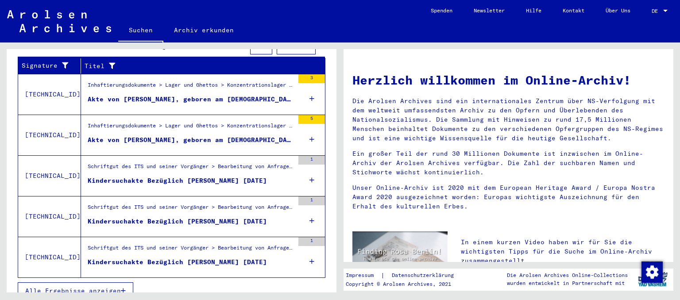
click at [230, 217] on div "Kindersuchakte Bezüglich [PERSON_NAME] [DATE]" at bounding box center [177, 221] width 179 height 9
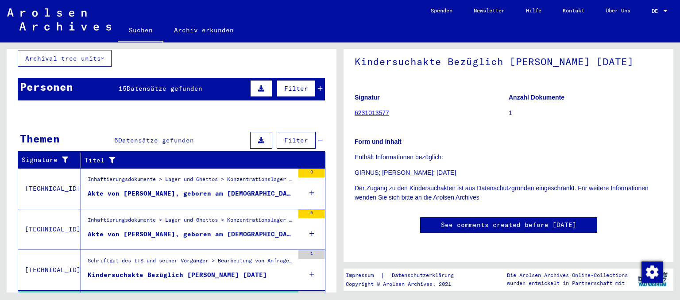
scroll to position [60, 0]
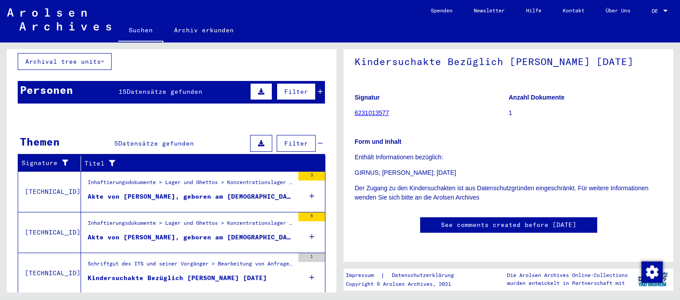
click at [240, 192] on div "Akte von [PERSON_NAME], geboren am [DEMOGRAPHIC_DATA]" at bounding box center [191, 196] width 206 height 9
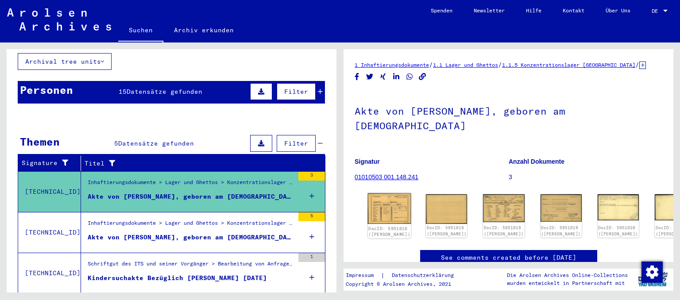
click at [383, 197] on img at bounding box center [389, 209] width 43 height 31
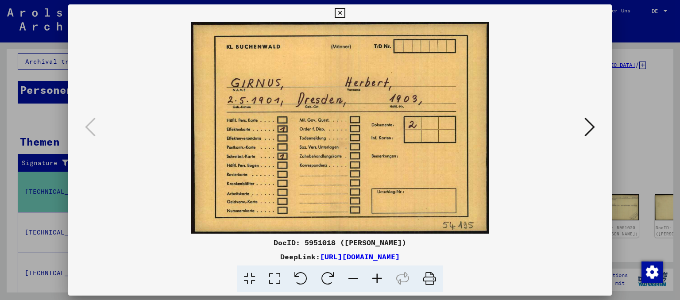
click at [585, 122] on button at bounding box center [590, 127] width 16 height 25
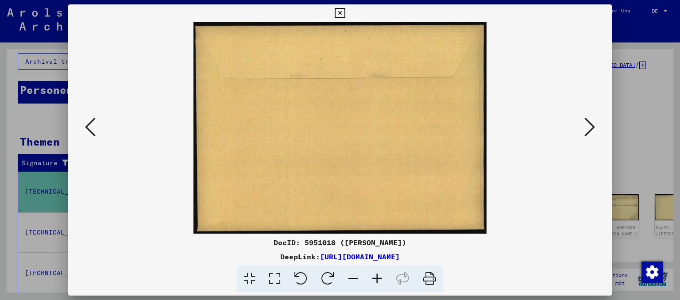
click at [585, 122] on button at bounding box center [590, 127] width 16 height 25
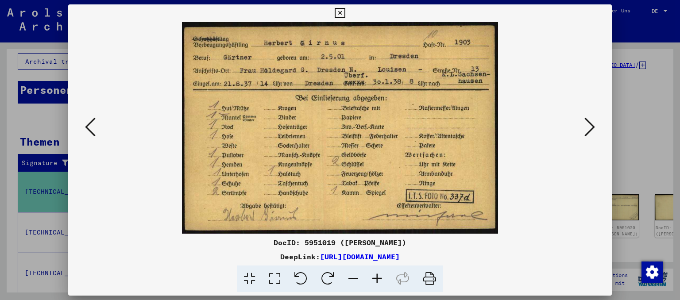
click at [586, 134] on icon at bounding box center [590, 126] width 11 height 21
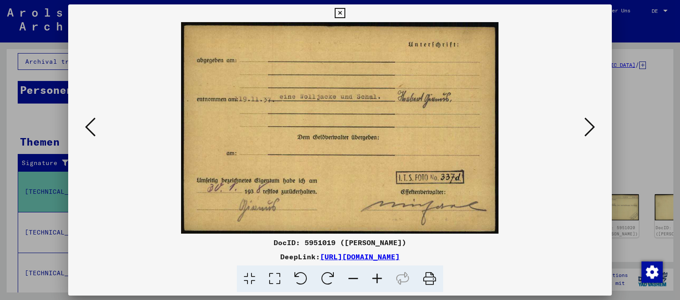
click at [586, 134] on icon at bounding box center [590, 126] width 11 height 21
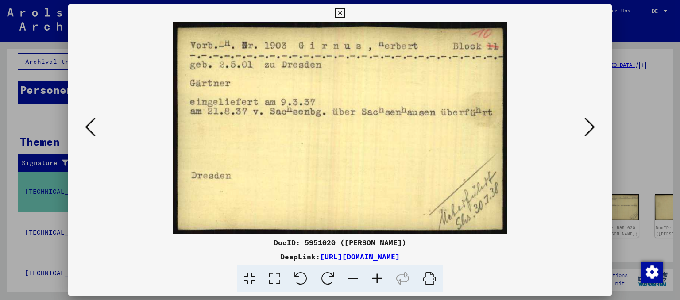
click at [586, 131] on icon at bounding box center [590, 126] width 11 height 21
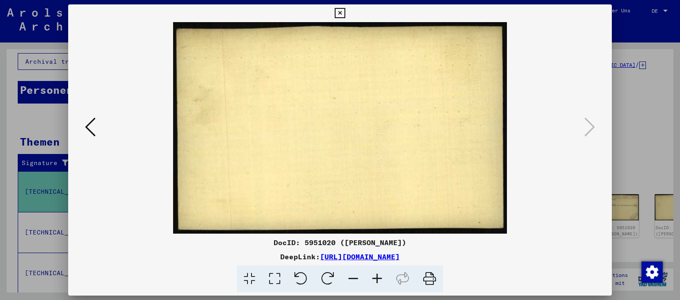
click at [345, 15] on icon at bounding box center [340, 13] width 10 height 11
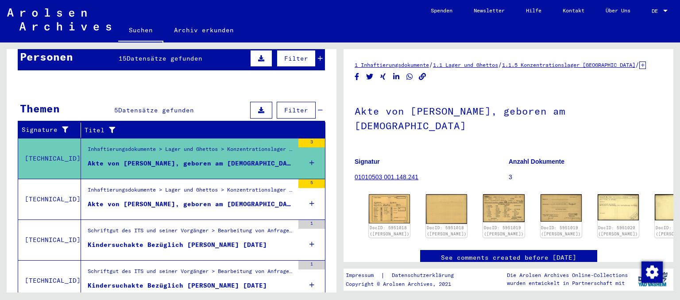
scroll to position [109, 0]
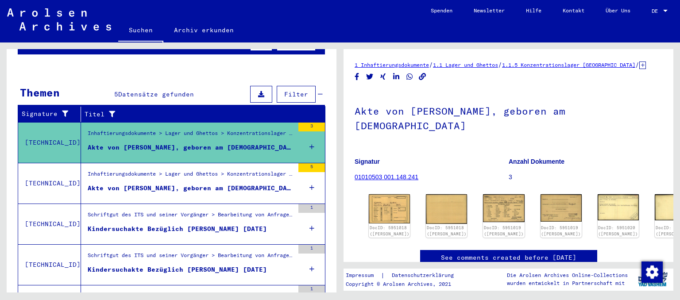
click at [245, 225] on div "Kindersuchakte Bezüglich [PERSON_NAME] [DATE]" at bounding box center [177, 229] width 179 height 9
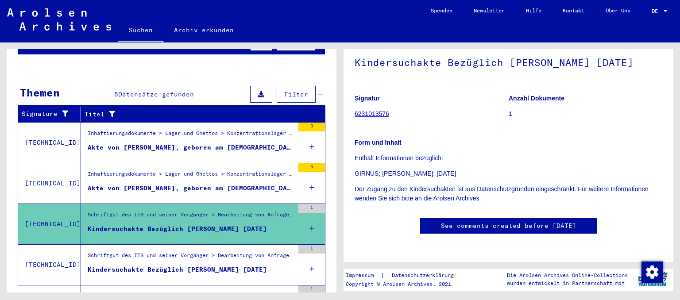
scroll to position [74, 0]
click at [148, 265] on div "Kindersuchakte Bezüglich [PERSON_NAME] [DATE]" at bounding box center [177, 269] width 179 height 9
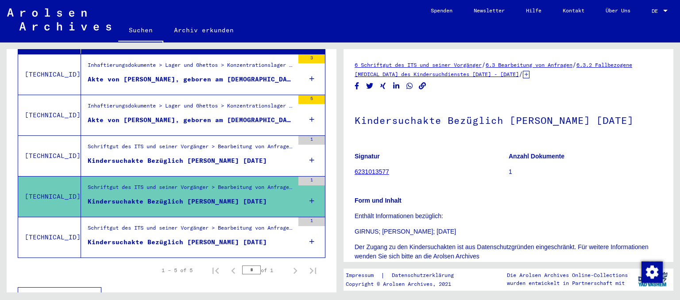
scroll to position [182, 0]
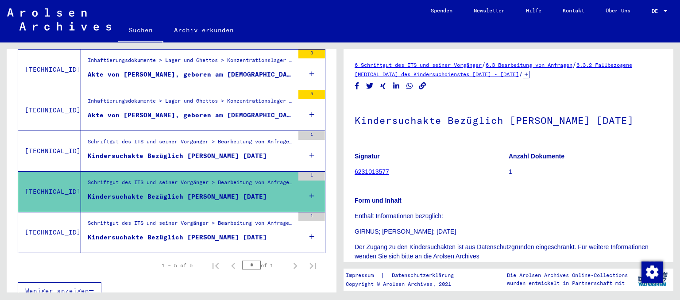
click at [222, 233] on div "Kindersuchakte Bezüglich [PERSON_NAME] [DATE]" at bounding box center [177, 237] width 179 height 9
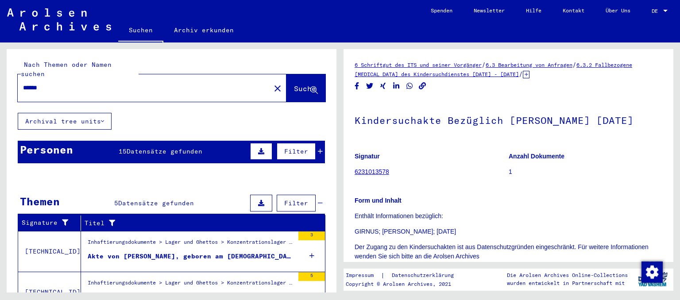
click at [63, 83] on input "******" at bounding box center [144, 87] width 242 height 9
type input "*"
type input "******"
click at [294, 85] on span "Suche" at bounding box center [306, 89] width 24 height 9
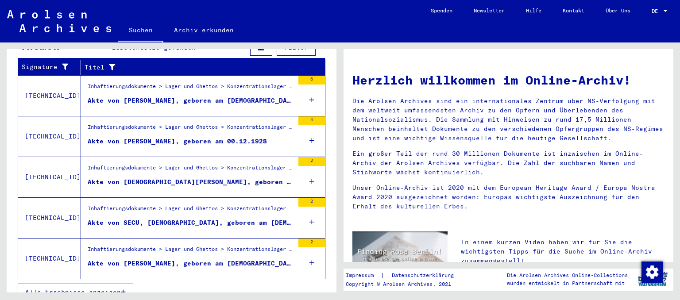
scroll to position [157, 0]
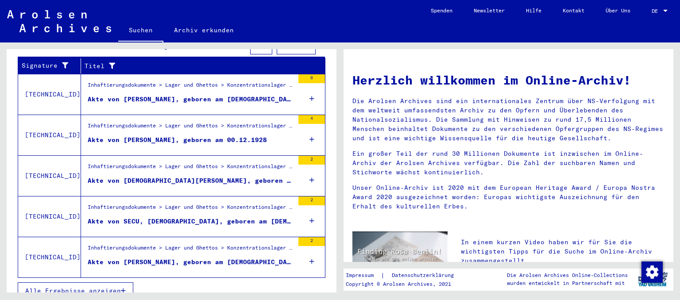
click at [110, 287] on span "Alle Ergebnisse anzeigen" at bounding box center [73, 291] width 96 height 8
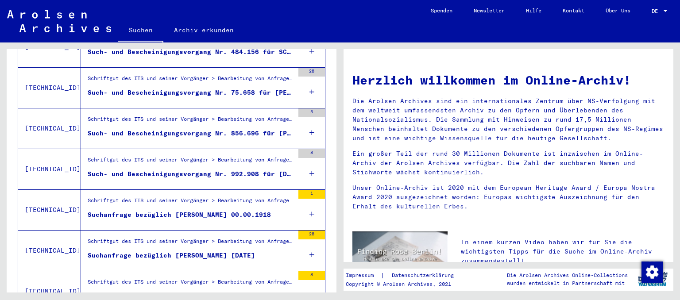
scroll to position [890, 0]
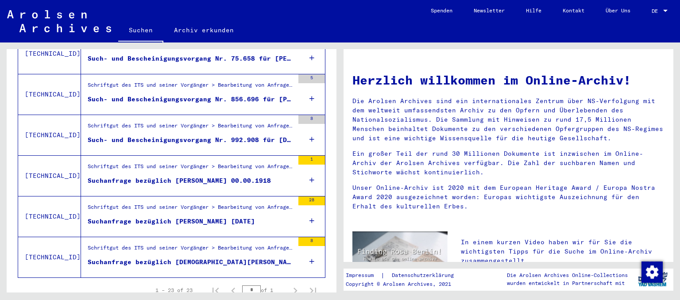
click at [178, 258] on div "Suchanfrage bezüglich [DEMOGRAPHIC_DATA][PERSON_NAME] 00.00.1902" at bounding box center [191, 262] width 206 height 9
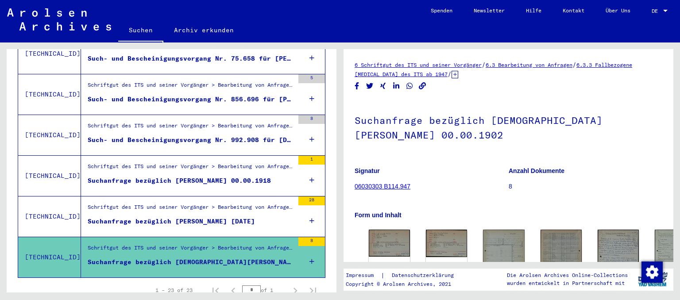
scroll to position [97, 0]
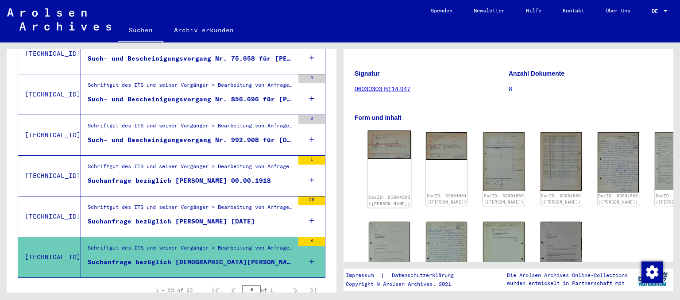
click at [388, 135] on img at bounding box center [389, 145] width 43 height 28
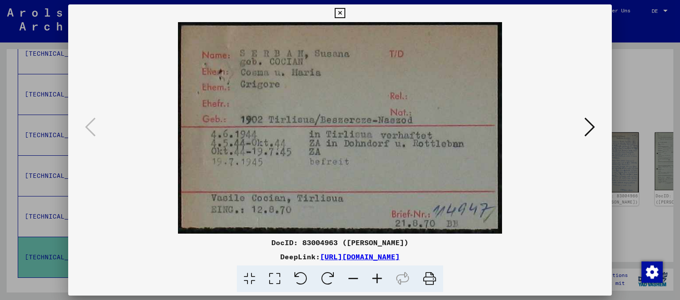
click at [589, 130] on icon at bounding box center [590, 126] width 11 height 21
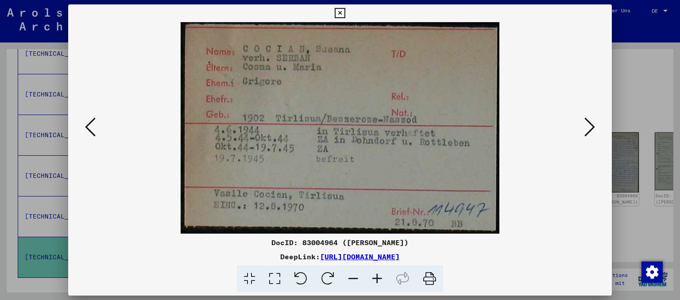
click at [589, 130] on icon at bounding box center [590, 126] width 11 height 21
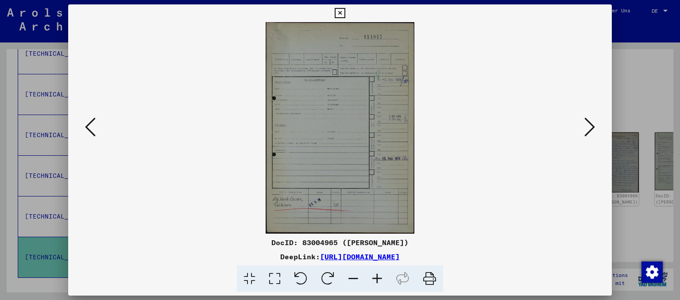
click at [589, 130] on icon at bounding box center [590, 126] width 11 height 21
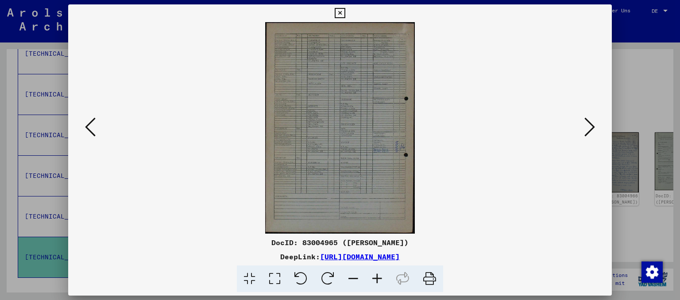
click at [345, 13] on icon at bounding box center [340, 13] width 10 height 11
